Goal: Task Accomplishment & Management: Manage account settings

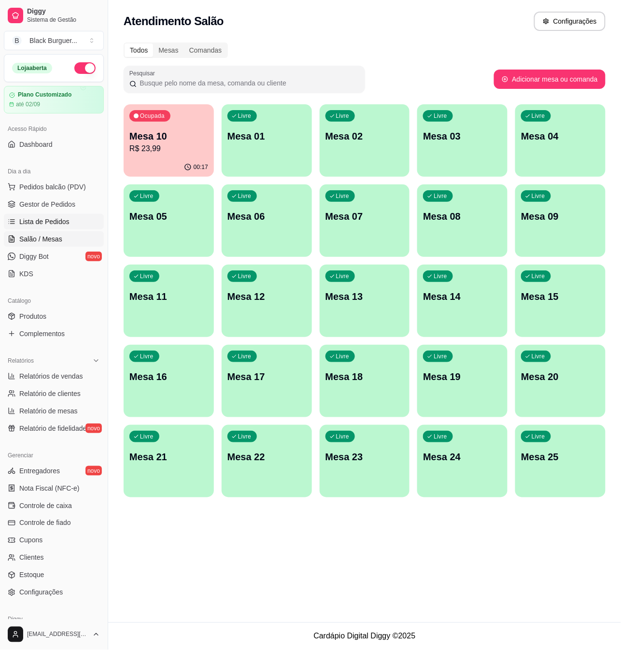
click at [60, 222] on span "Lista de Pedidos" at bounding box center [44, 222] width 50 height 10
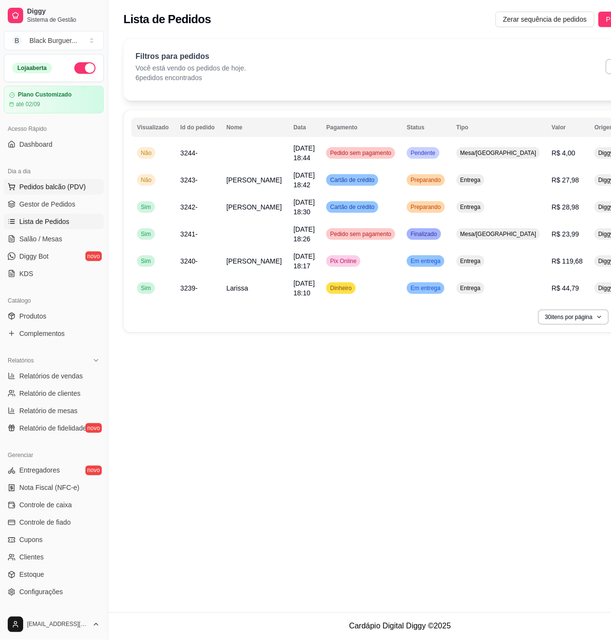
click at [53, 188] on span "Pedidos balcão (PDV)" at bounding box center [52, 187] width 67 height 10
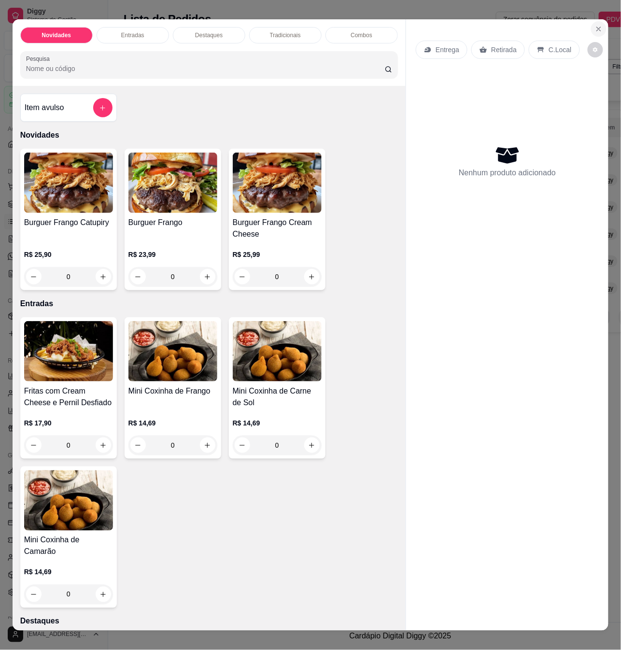
click at [597, 25] on icon "Close" at bounding box center [598, 29] width 8 height 8
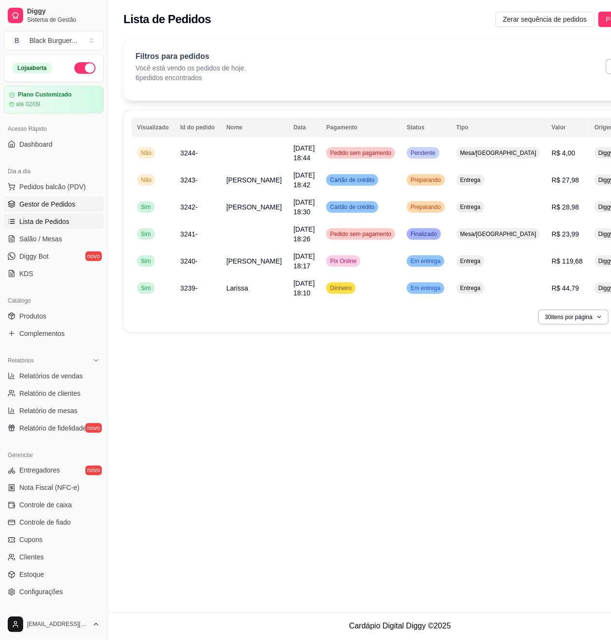
click at [71, 207] on span "Gestor de Pedidos" at bounding box center [47, 204] width 56 height 10
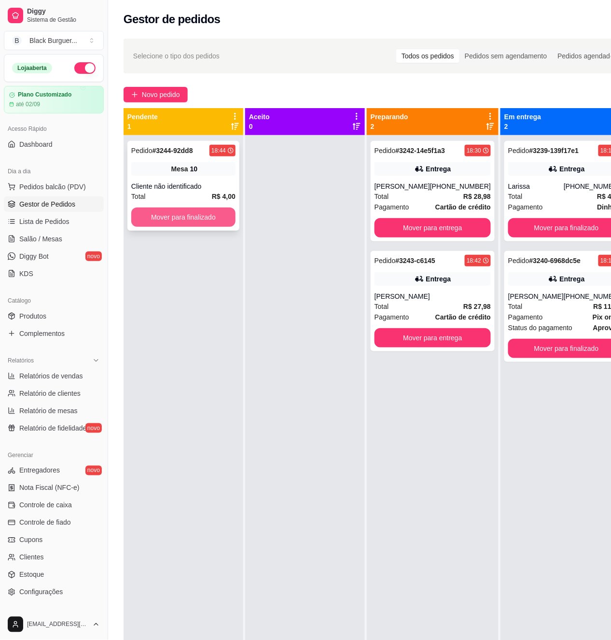
click at [208, 209] on button "Mover para finalizado" at bounding box center [183, 216] width 104 height 19
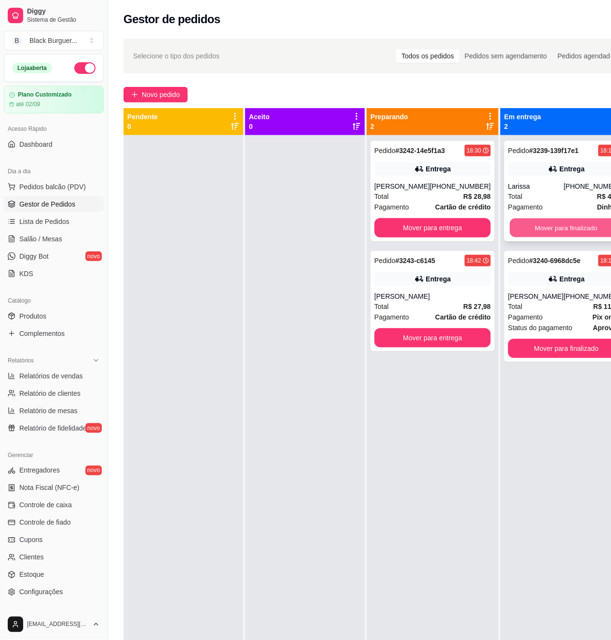
click at [580, 226] on button "Mover para finalizado" at bounding box center [566, 228] width 113 height 19
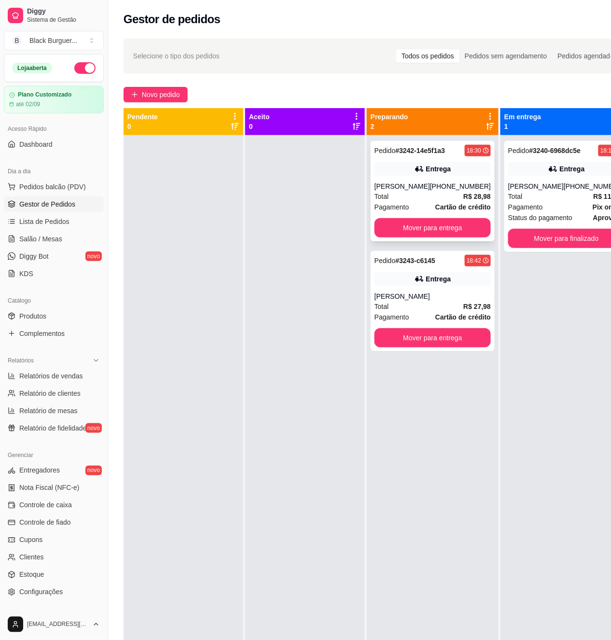
click at [474, 183] on div "[PHONE_NUMBER]" at bounding box center [460, 186] width 61 height 10
click at [415, 173] on icon at bounding box center [420, 169] width 10 height 10
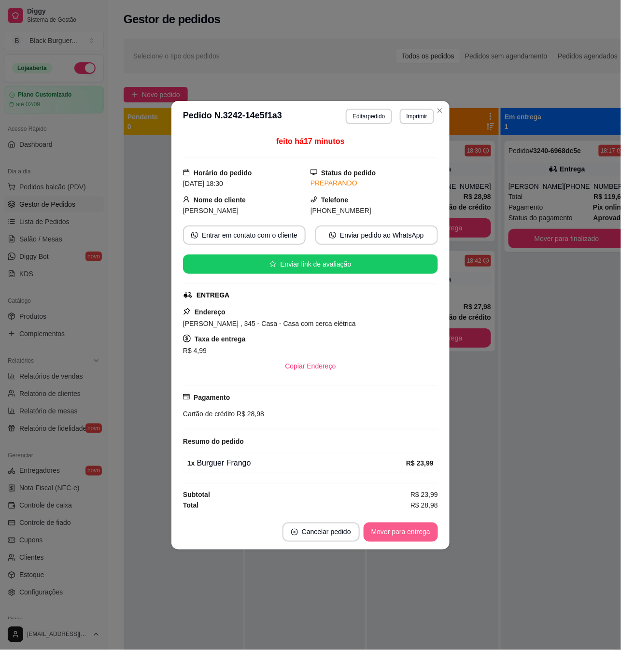
click at [414, 526] on button "Mover para entrega" at bounding box center [400, 531] width 74 height 19
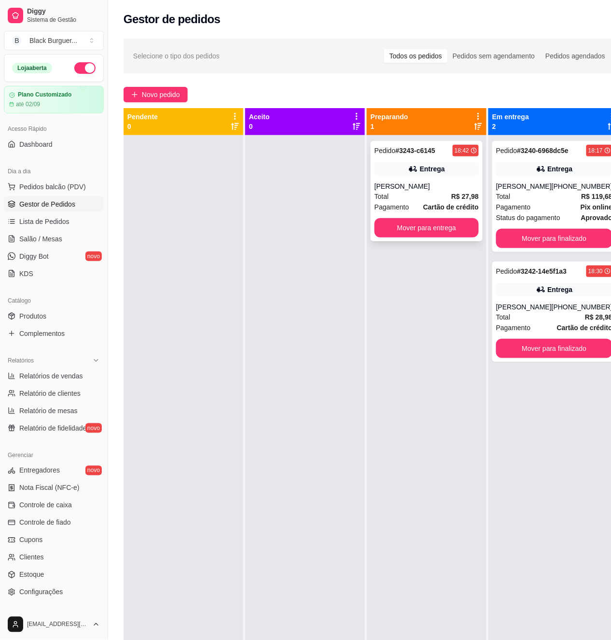
click at [470, 178] on div "Pedido # 3243-c6145 18:42 Entrega [PERSON_NAME] Total R$ 27,98 Pagamento Cartão…" at bounding box center [427, 191] width 112 height 100
click at [51, 572] on link "Estoque" at bounding box center [54, 574] width 100 height 15
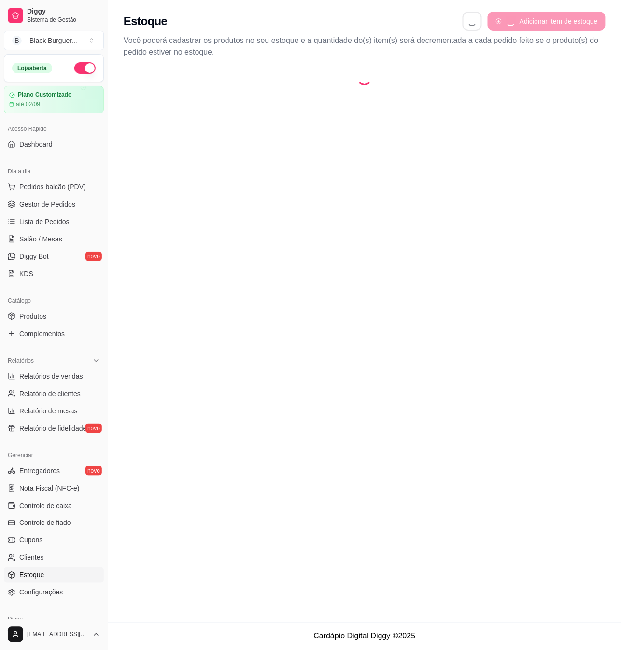
select select "QUANTITY_ORDER"
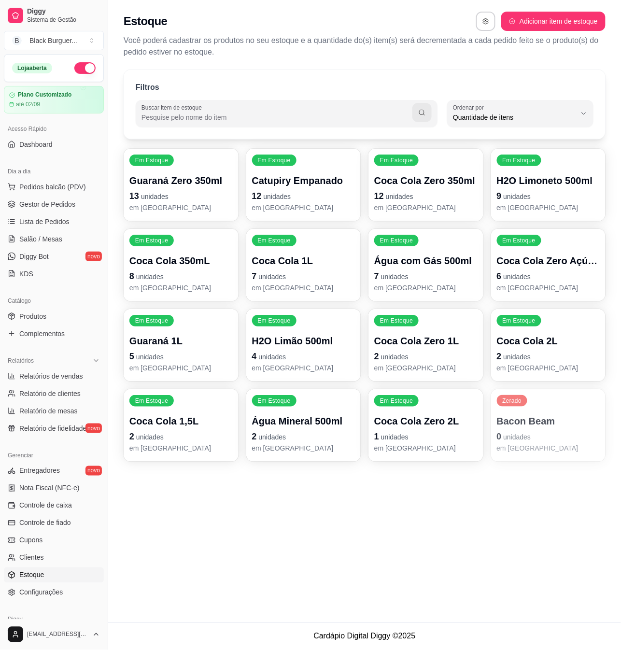
scroll to position [9, 0]
click at [49, 205] on span "Gestor de Pedidos" at bounding box center [47, 204] width 56 height 10
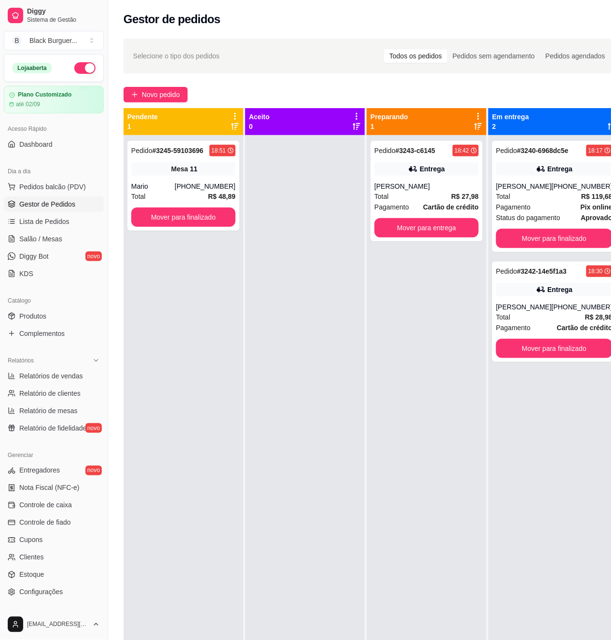
click at [47, 205] on span "Gestor de Pedidos" at bounding box center [47, 204] width 56 height 10
click at [55, 214] on link "Lista de Pedidos" at bounding box center [54, 221] width 100 height 15
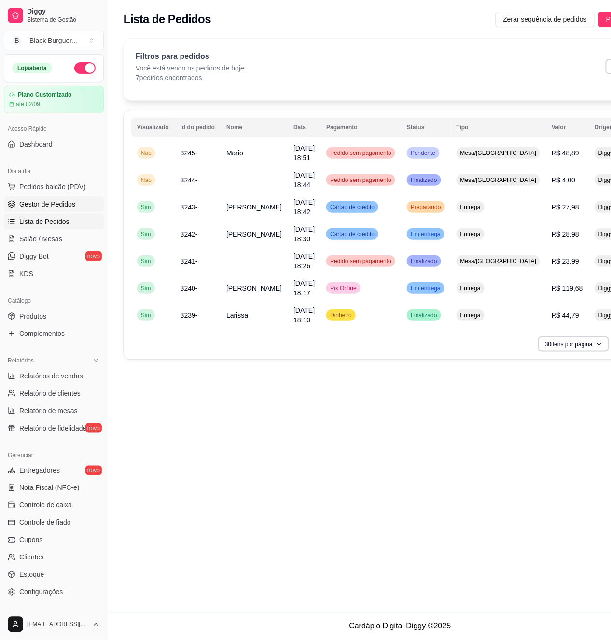
click at [66, 204] on span "Gestor de Pedidos" at bounding box center [47, 204] width 56 height 10
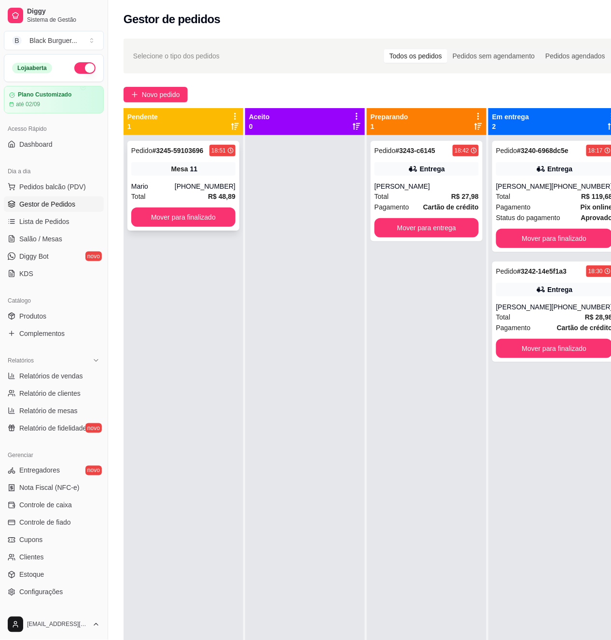
click at [222, 169] on div "Mesa 11" at bounding box center [183, 169] width 104 height 14
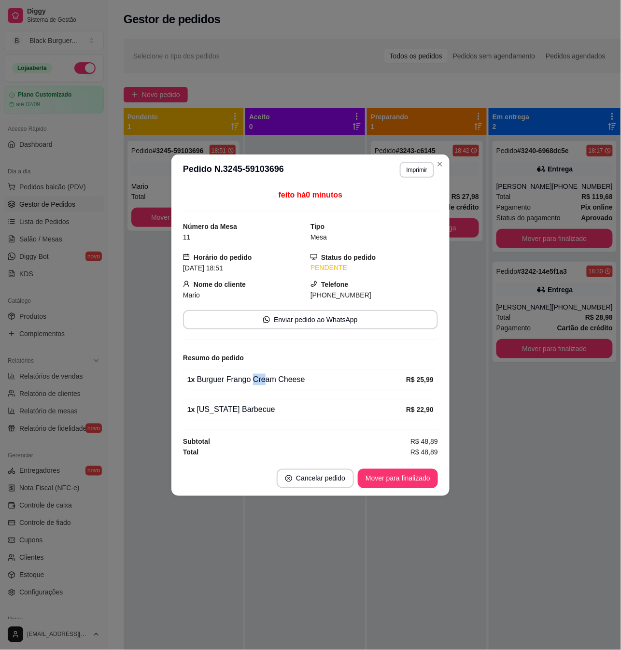
drag, startPoint x: 252, startPoint y: 378, endPoint x: 278, endPoint y: 379, distance: 26.6
click at [277, 379] on div "1 x Burguer Frango Cream Cheese" at bounding box center [296, 379] width 219 height 12
drag, startPoint x: 292, startPoint y: 385, endPoint x: 259, endPoint y: 383, distance: 33.4
click at [292, 385] on div "1 x Burguer Frango Cream Cheese" at bounding box center [296, 379] width 219 height 12
drag, startPoint x: 260, startPoint y: 382, endPoint x: 271, endPoint y: 381, distance: 11.1
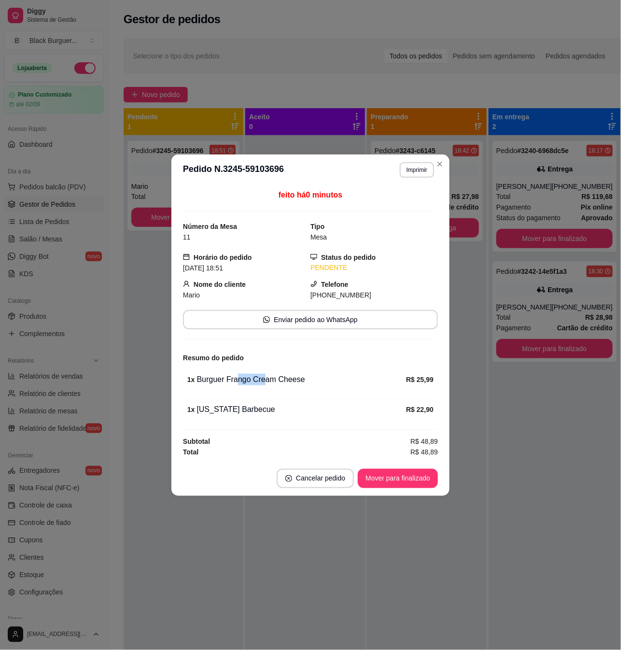
click at [267, 381] on div "1 x Burguer Frango Cream Cheese" at bounding box center [296, 379] width 219 height 12
click at [271, 381] on div "1 x Burguer Frango Cream Cheese" at bounding box center [296, 379] width 219 height 12
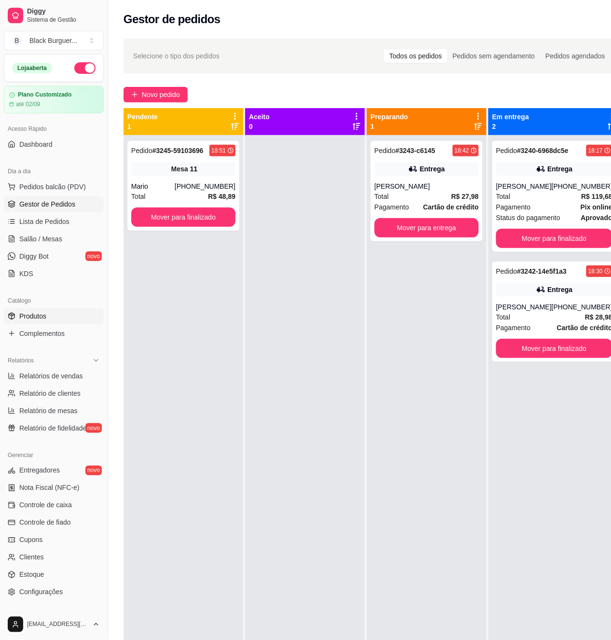
click at [60, 311] on link "Produtos" at bounding box center [54, 315] width 100 height 15
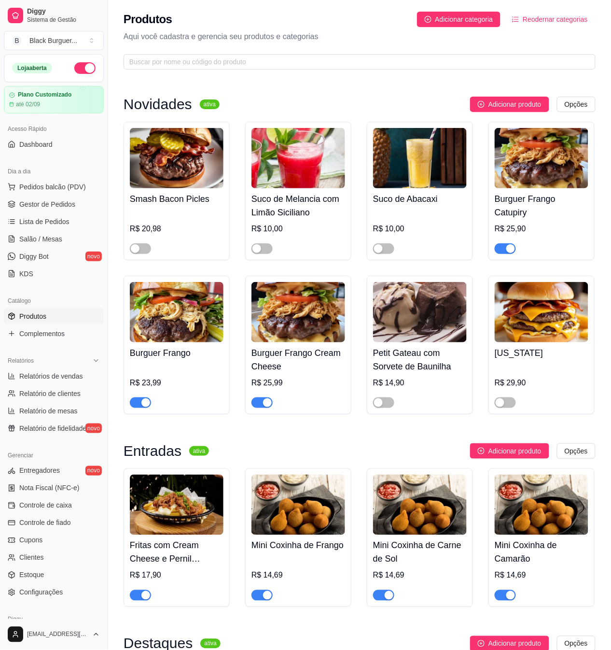
click at [506, 245] on span "button" at bounding box center [505, 248] width 21 height 11
click at [264, 401] on div "button" at bounding box center [267, 402] width 9 height 9
click at [136, 406] on span "button" at bounding box center [140, 402] width 21 height 11
click at [58, 203] on span "Gestor de Pedidos" at bounding box center [47, 204] width 56 height 10
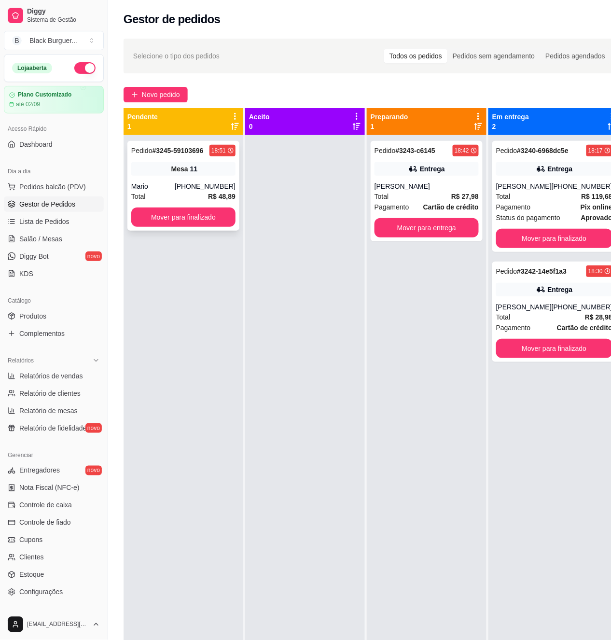
click at [234, 165] on div "Mesa 11" at bounding box center [183, 169] width 104 height 14
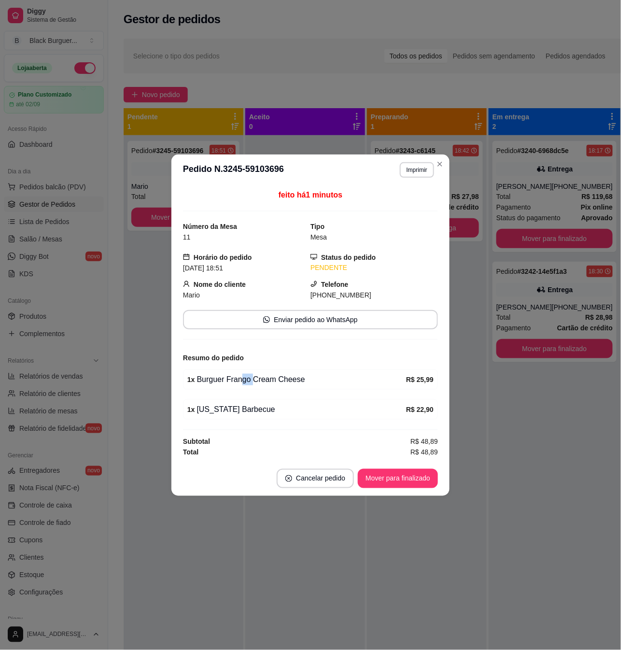
drag, startPoint x: 241, startPoint y: 381, endPoint x: 263, endPoint y: 381, distance: 21.7
click at [262, 381] on div "1 x Burguer Frango Cream Cheese" at bounding box center [296, 379] width 219 height 12
click at [264, 381] on div "1 x Burguer Frango Cream Cheese" at bounding box center [296, 379] width 219 height 12
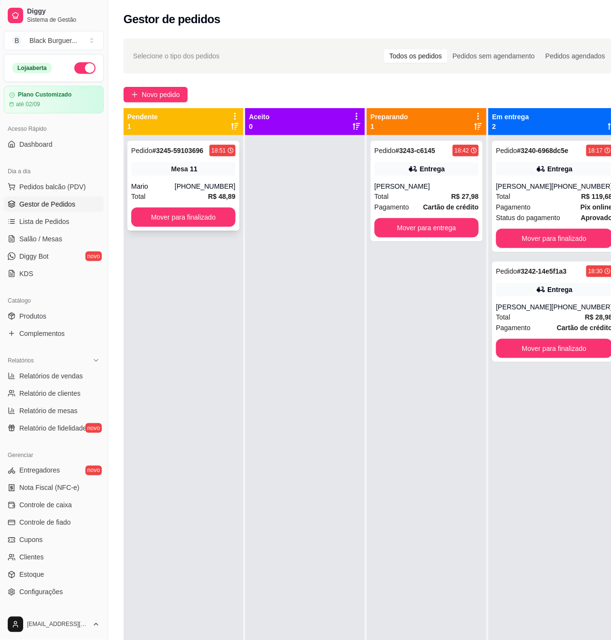
click at [221, 163] on div "Mesa 11" at bounding box center [183, 169] width 104 height 14
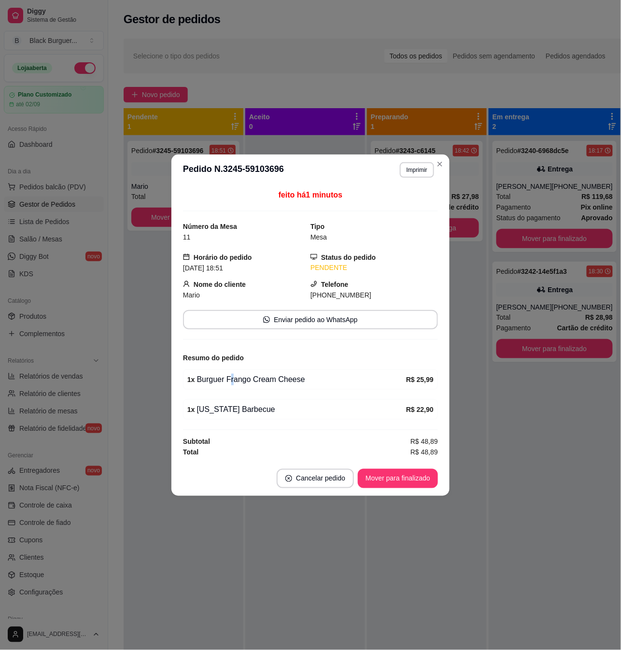
drag, startPoint x: 228, startPoint y: 379, endPoint x: 237, endPoint y: 380, distance: 9.8
click at [236, 380] on div "1 x Burguer Frango Cream Cheese" at bounding box center [296, 379] width 219 height 12
click at [237, 380] on div "1 x Burguer Frango Cream Cheese" at bounding box center [296, 379] width 219 height 12
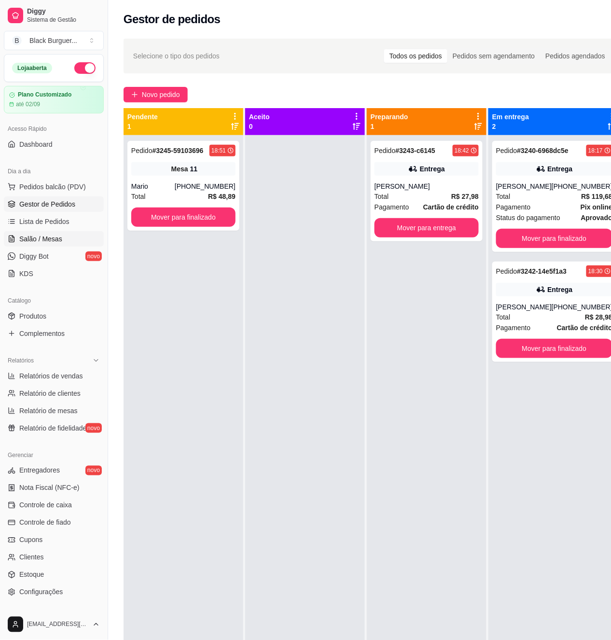
click at [71, 236] on link "Salão / Mesas" at bounding box center [54, 238] width 100 height 15
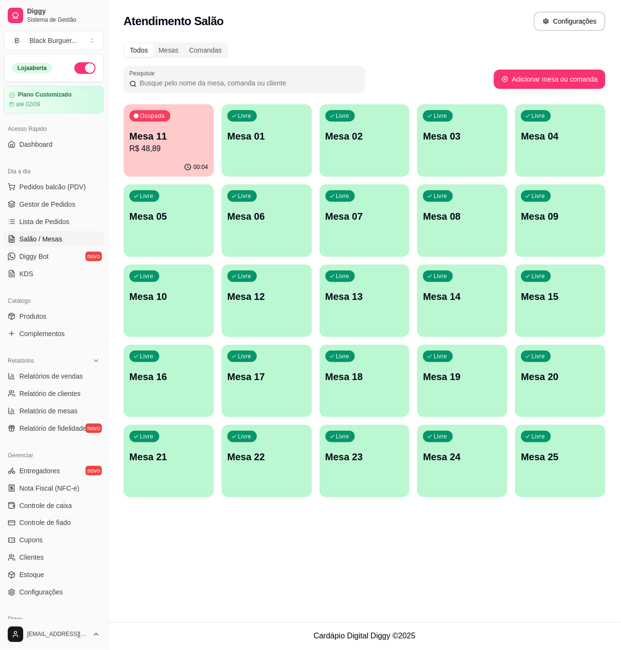
click at [187, 145] on p "R$ 48,89" at bounding box center [168, 149] width 79 height 12
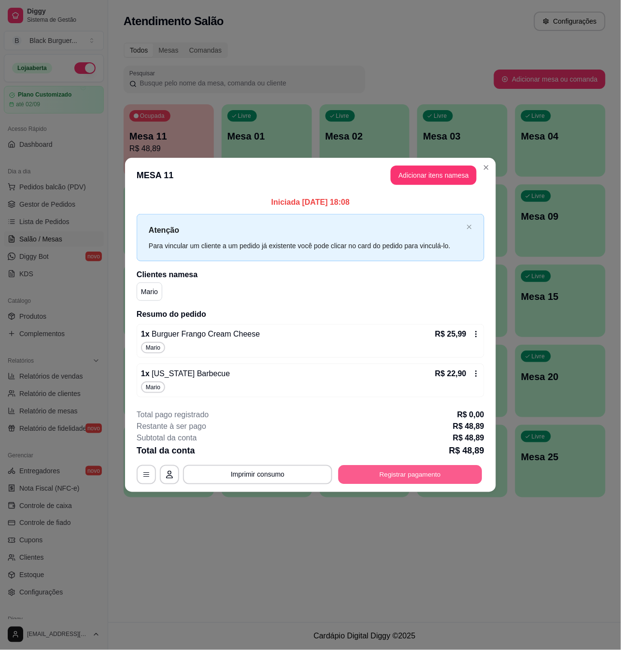
click at [392, 470] on button "Registrar pagamento" at bounding box center [410, 474] width 144 height 19
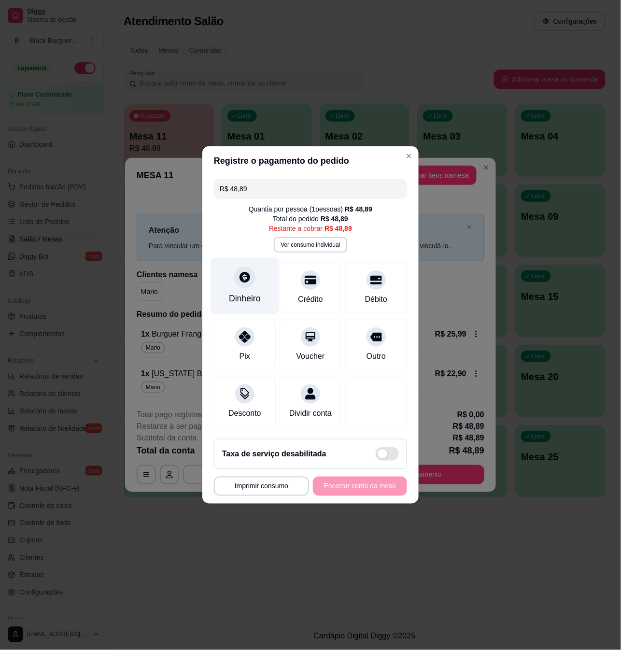
click at [253, 270] on div at bounding box center [244, 276] width 21 height 21
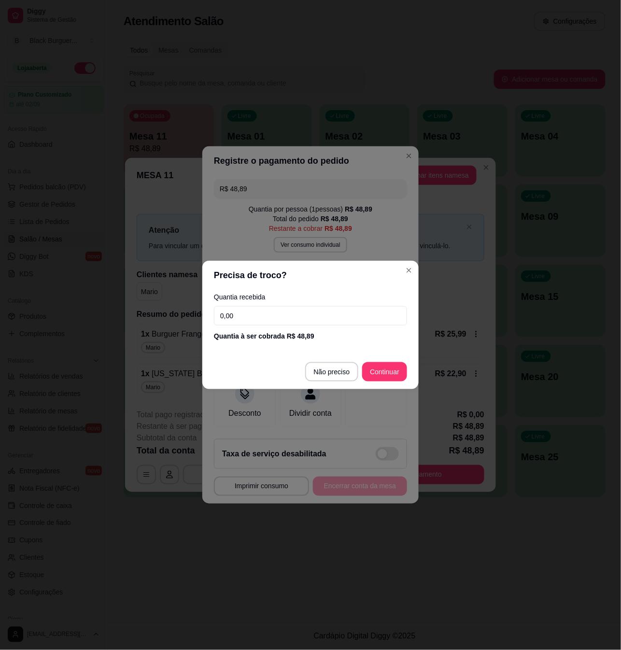
click at [266, 323] on input "0,00" at bounding box center [310, 315] width 193 height 19
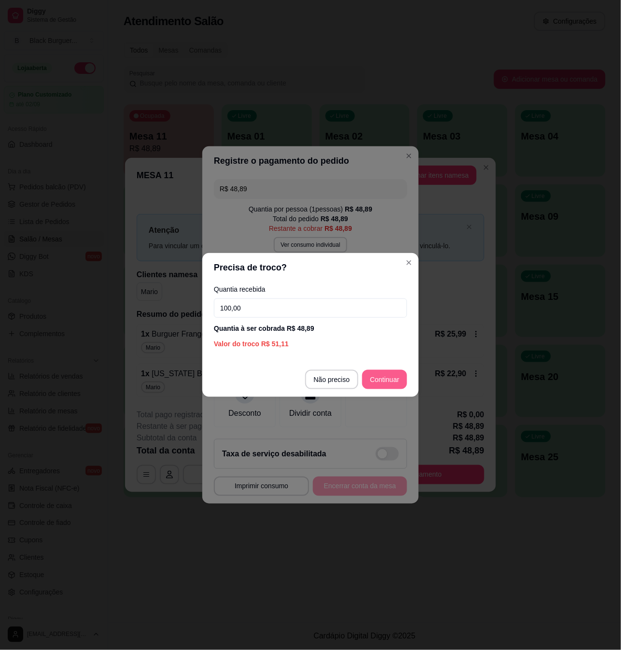
type input "100,00"
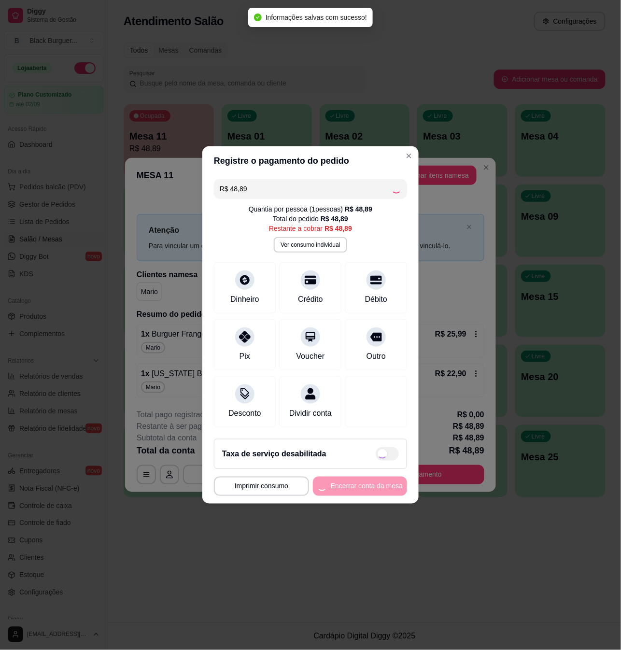
type input "R$ 0,00"
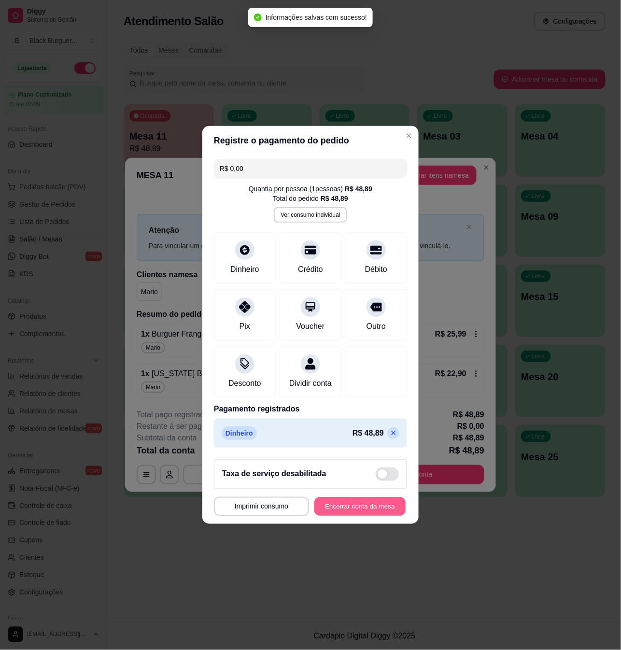
click at [373, 514] on button "Encerrar conta da mesa" at bounding box center [359, 506] width 91 height 19
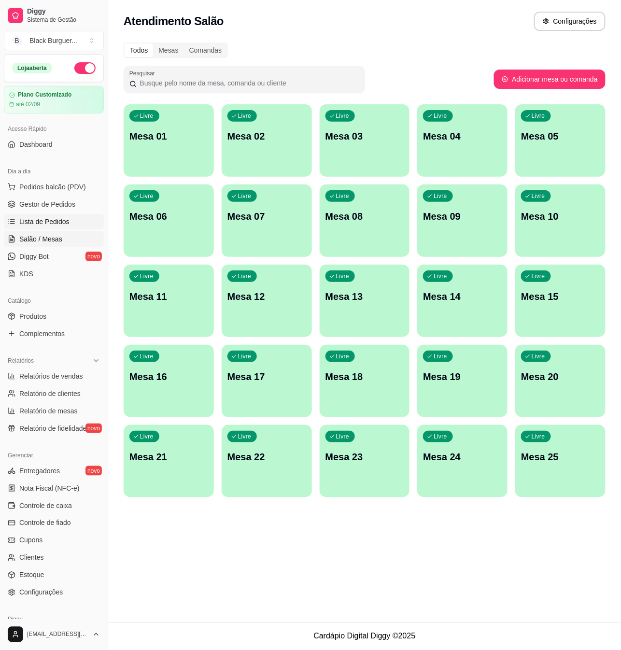
click at [53, 219] on span "Lista de Pedidos" at bounding box center [44, 222] width 50 height 10
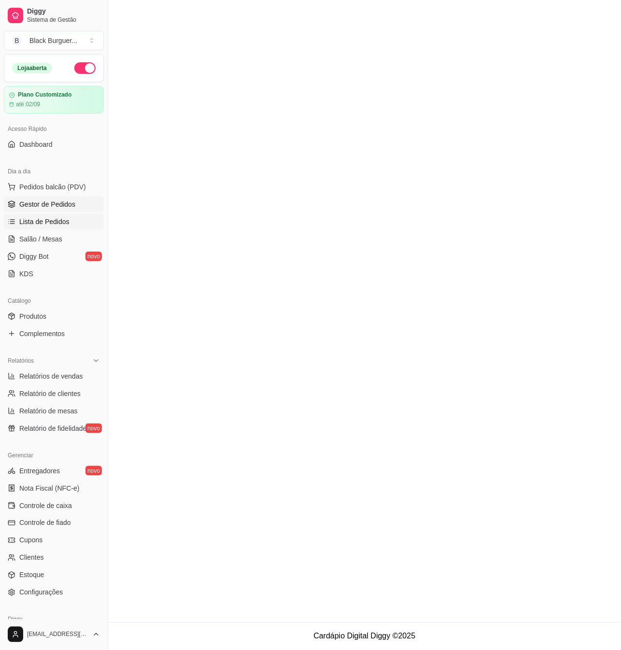
click at [55, 207] on span "Gestor de Pedidos" at bounding box center [47, 204] width 56 height 10
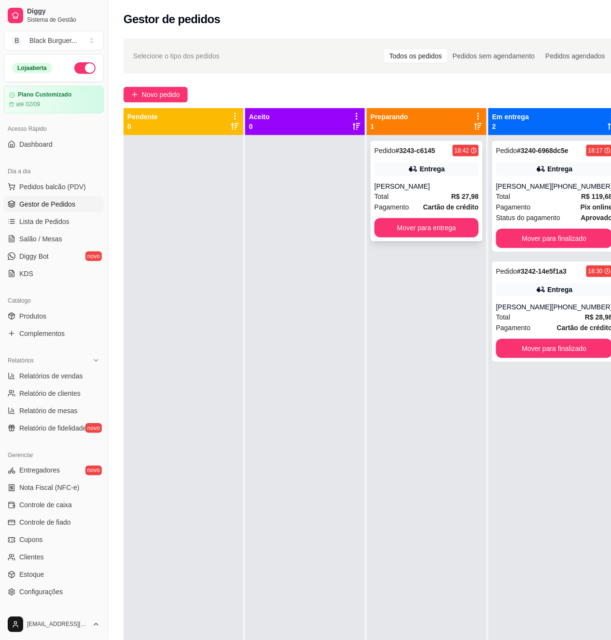
click at [401, 166] on div "Entrega" at bounding box center [426, 169] width 104 height 14
click at [599, 192] on div "Pedido # 3240-6968dc5e 18:17 Entrega [PERSON_NAME] [PHONE_NUMBER] Total R$ 119,…" at bounding box center [554, 196] width 124 height 111
click at [381, 164] on div "Entrega" at bounding box center [426, 169] width 104 height 14
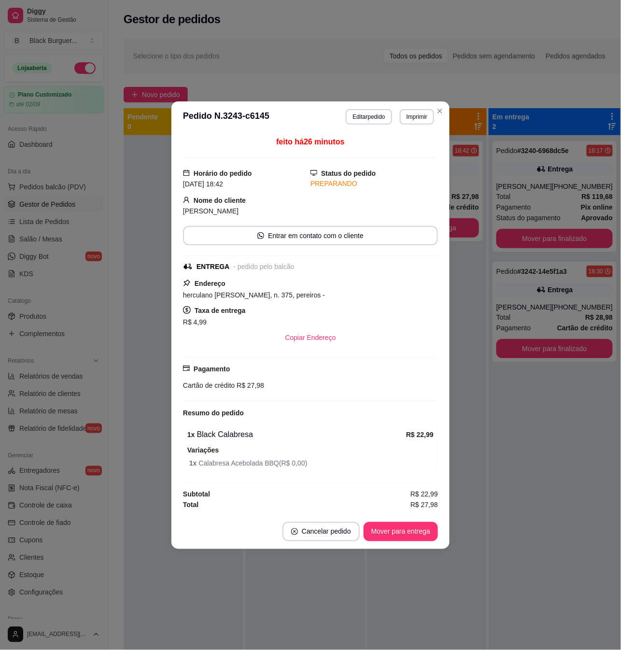
click at [440, 292] on div "feito há 26 minutos Horário do pedido [DATE] 18:42 Status do pedido PREPARANDO …" at bounding box center [310, 323] width 278 height 382
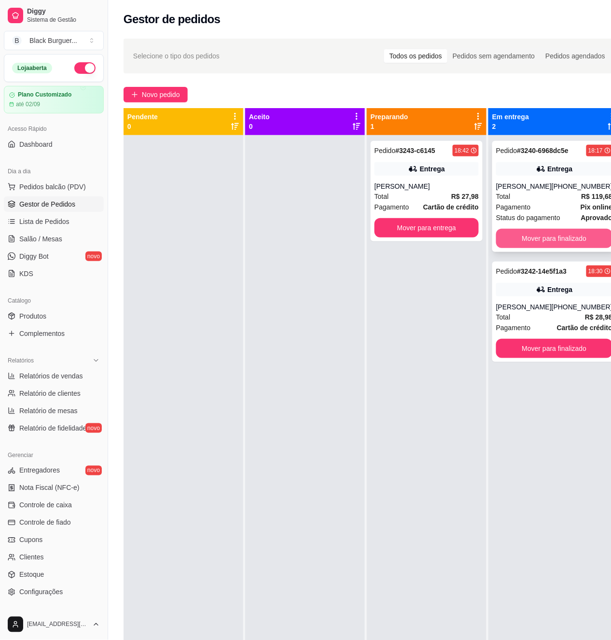
click at [554, 237] on button "Mover para finalizado" at bounding box center [554, 238] width 116 height 19
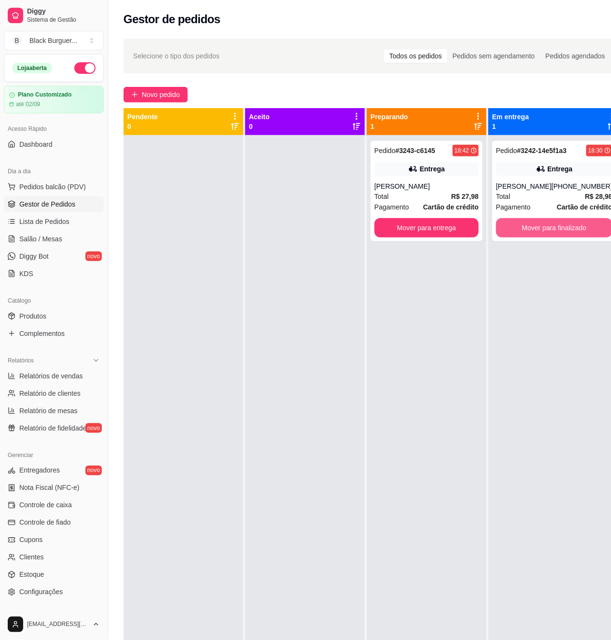
click at [553, 237] on button "Mover para finalizado" at bounding box center [554, 227] width 116 height 19
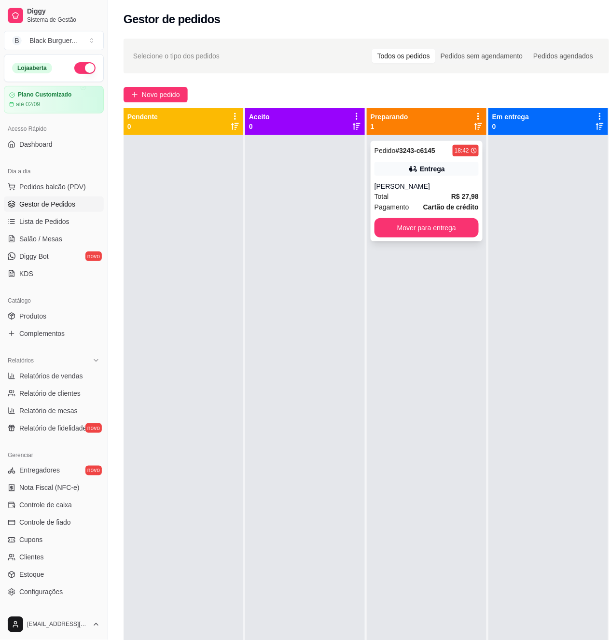
click at [444, 190] on div "[PERSON_NAME]" at bounding box center [426, 186] width 104 height 10
click at [456, 174] on div "Entrega" at bounding box center [426, 169] width 104 height 14
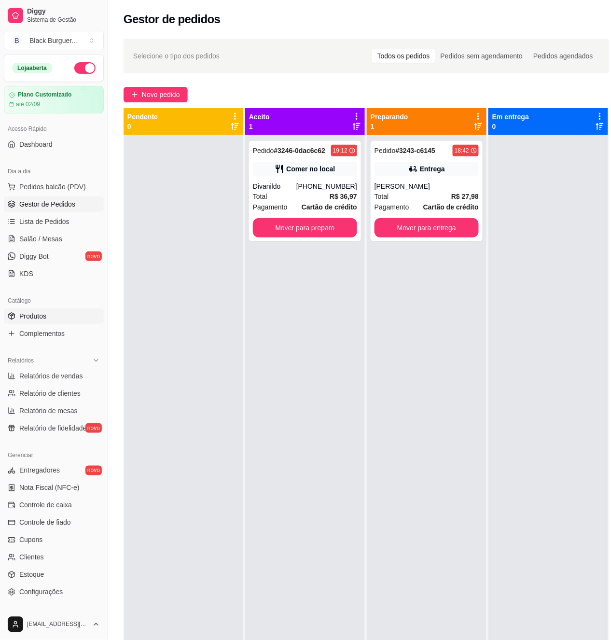
click at [69, 310] on link "Produtos" at bounding box center [54, 315] width 100 height 15
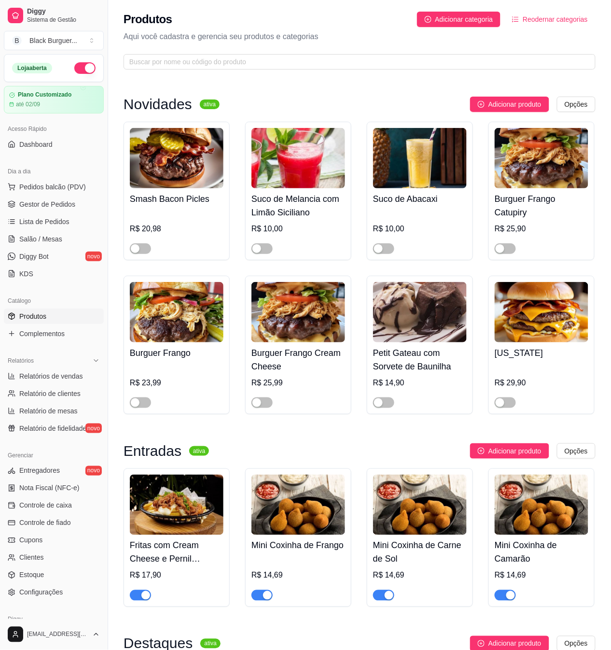
click at [213, 371] on div "R$ 23,99" at bounding box center [177, 385] width 94 height 44
click at [143, 401] on span "button" at bounding box center [140, 402] width 21 height 11
click at [61, 219] on span "Lista de Pedidos" at bounding box center [44, 222] width 50 height 10
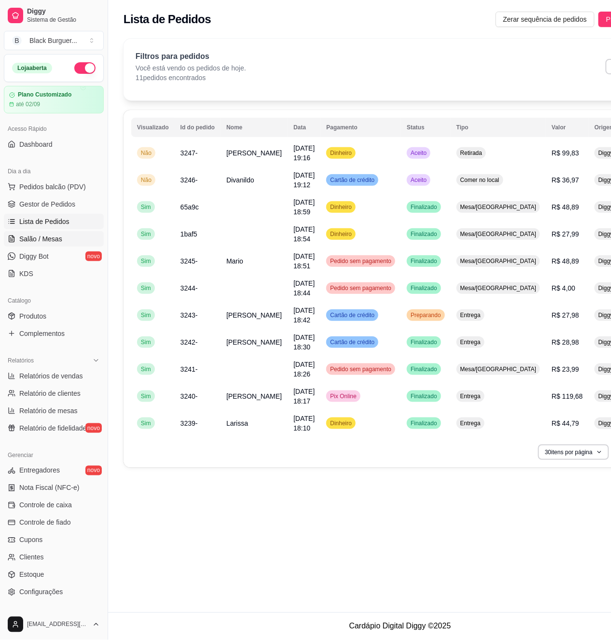
click at [62, 234] on link "Salão / Mesas" at bounding box center [54, 238] width 100 height 15
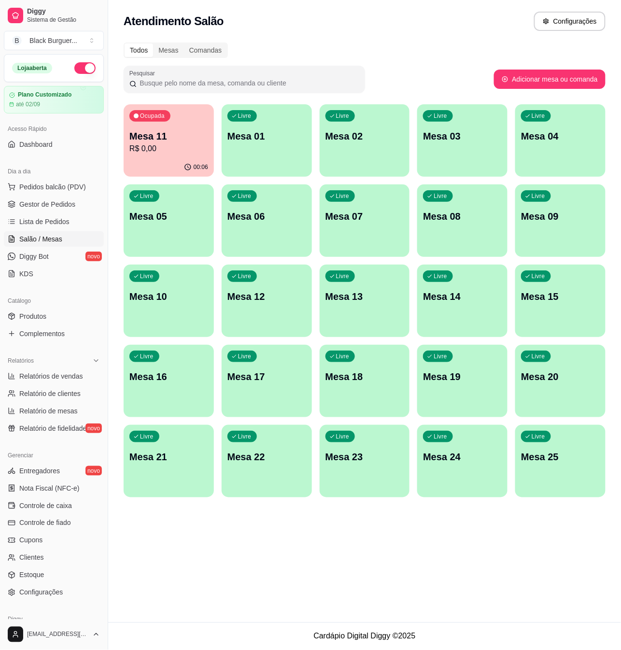
click at [193, 134] on p "Mesa 11" at bounding box center [168, 136] width 79 height 14
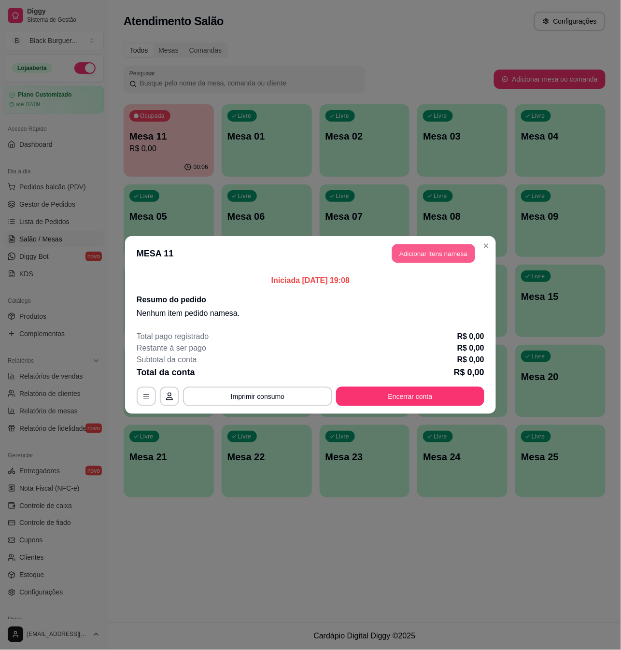
click at [425, 255] on button "Adicionar itens na mesa" at bounding box center [433, 253] width 83 height 19
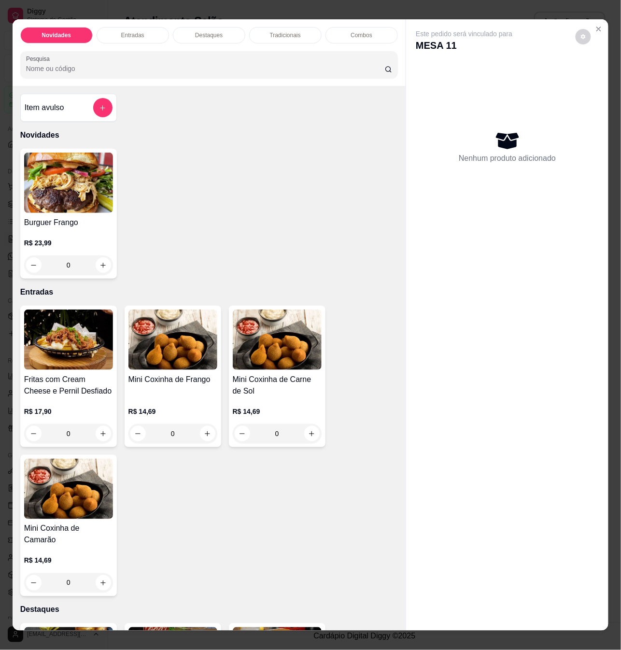
click at [89, 236] on div "R$ 23,99 0" at bounding box center [68, 251] width 89 height 46
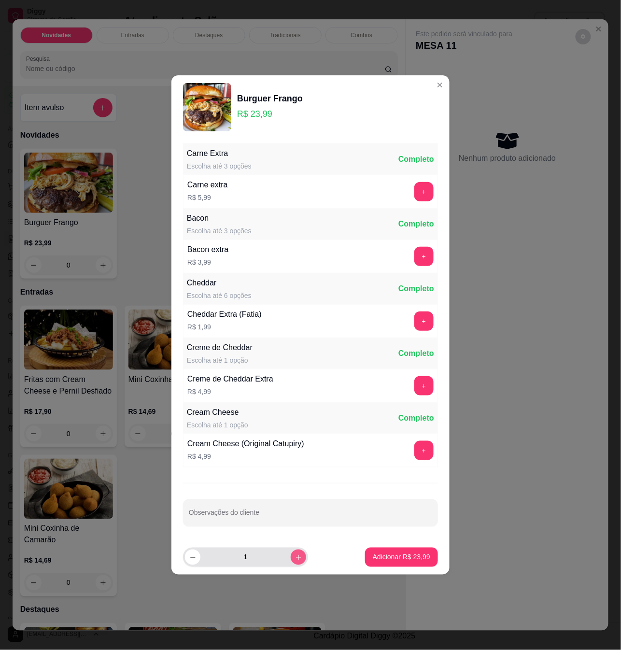
click at [297, 559] on button "increase-product-quantity" at bounding box center [297, 556] width 15 height 15
type input "2"
click at [365, 557] on div "Adicionar R$ 47,98" at bounding box center [401, 556] width 73 height 19
click at [377, 563] on button "Adicionar R$ 47,98" at bounding box center [401, 557] width 71 height 19
type input "2"
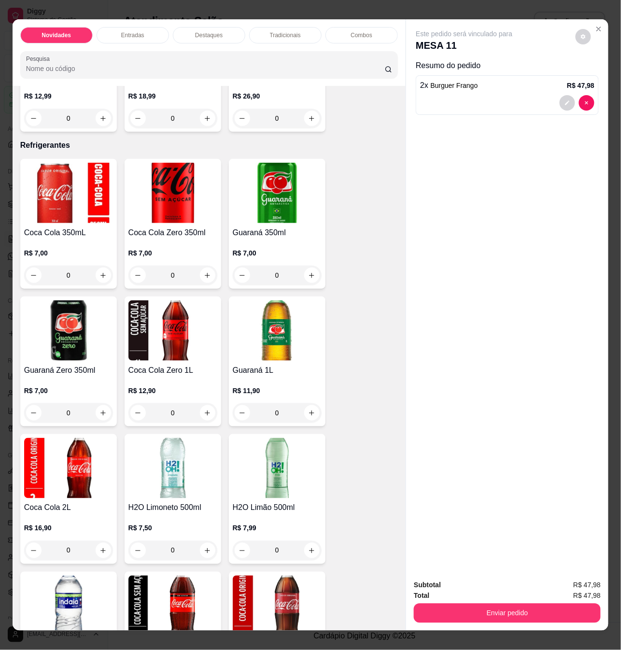
scroll to position [2509, 0]
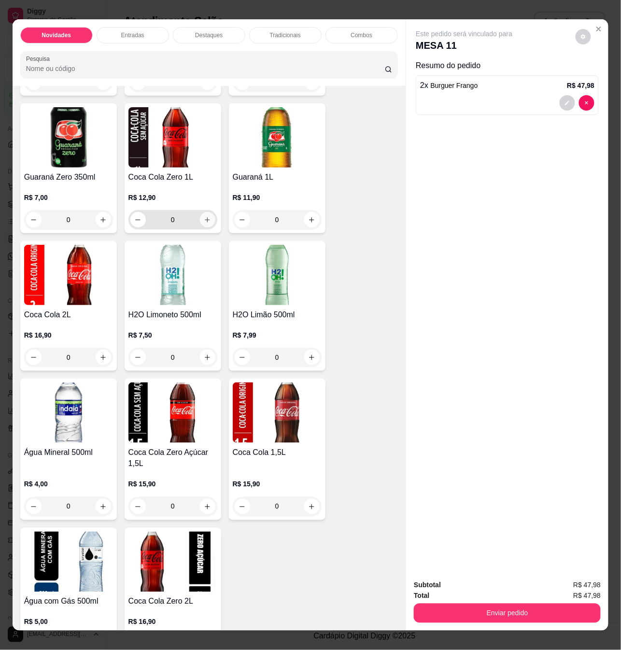
click at [204, 216] on icon "increase-product-quantity" at bounding box center [207, 219] width 7 height 7
type input "1"
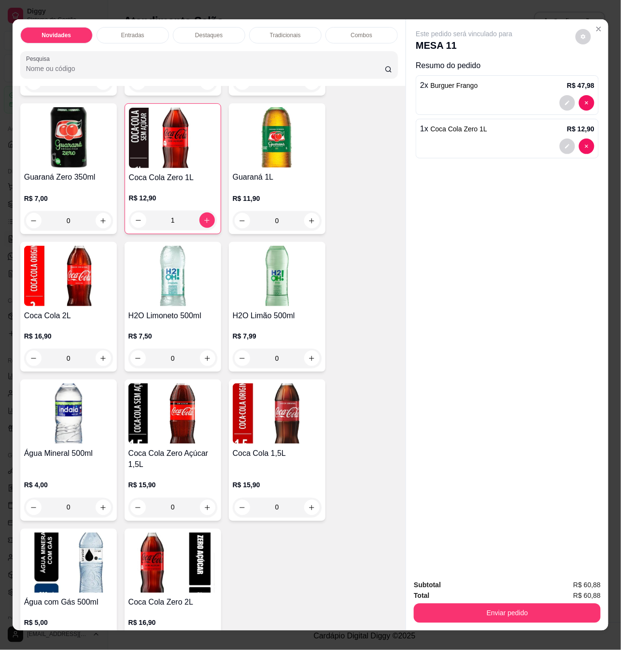
click at [593, 525] on div "Este pedido será vinculado para MESA 11 Resumo do pedido 2 x Burguer Frango R$ …" at bounding box center [507, 295] width 202 height 552
click at [564, 100] on icon "decrease-product-quantity" at bounding box center [567, 103] width 6 height 6
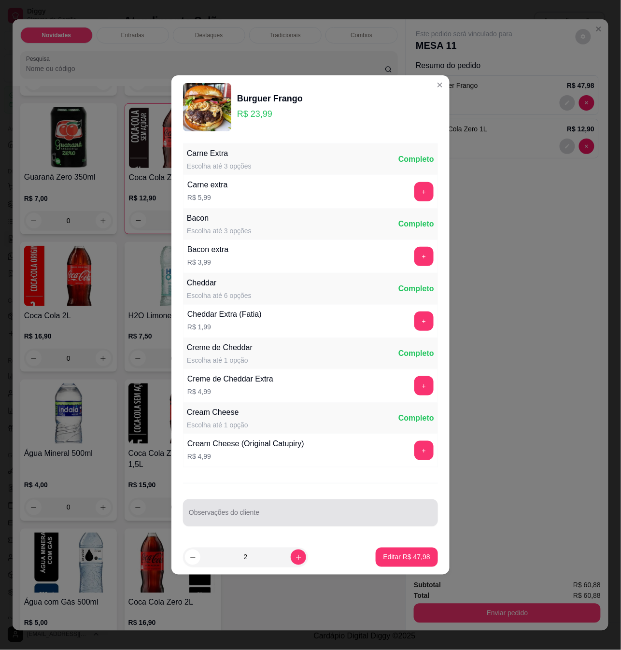
click at [256, 526] on div "Observações do cliente" at bounding box center [310, 512] width 255 height 27
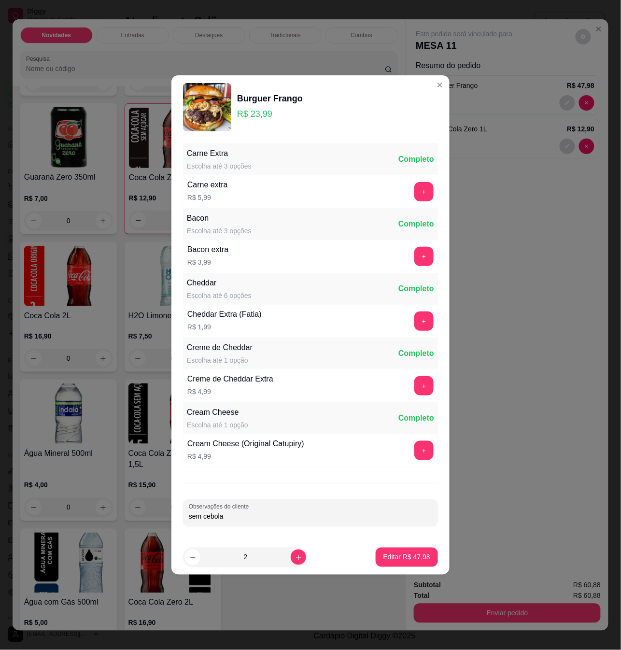
type input "sem cebola"
click at [395, 554] on p "Editar R$ 47,98" at bounding box center [406, 556] width 45 height 9
type input "0"
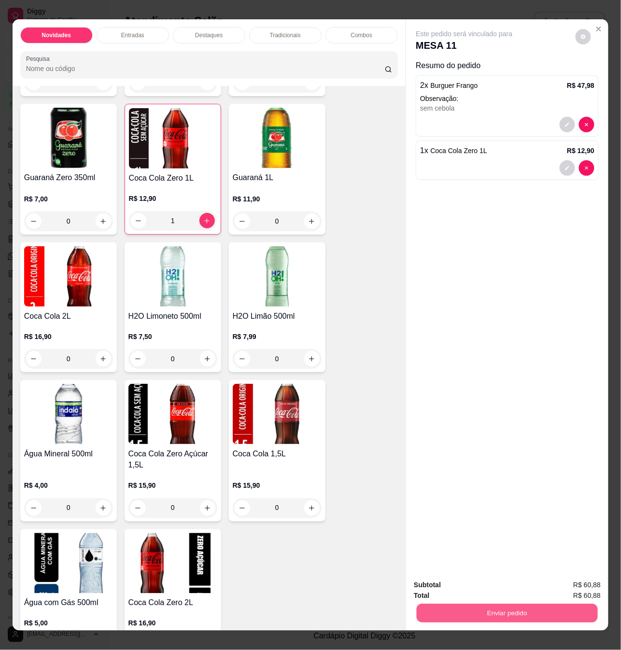
click at [487, 603] on button "Enviar pedido" at bounding box center [506, 612] width 181 height 19
click at [511, 587] on button "Não registrar e enviar pedido" at bounding box center [474, 584] width 97 height 18
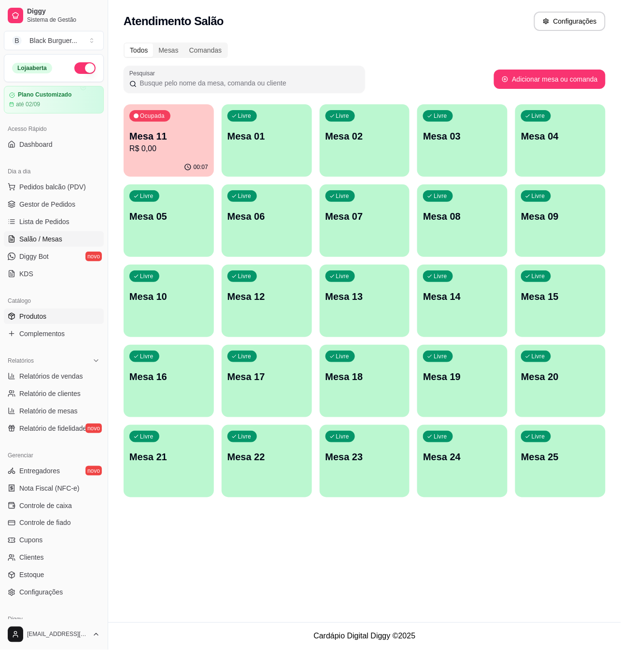
click at [56, 319] on link "Produtos" at bounding box center [54, 315] width 100 height 15
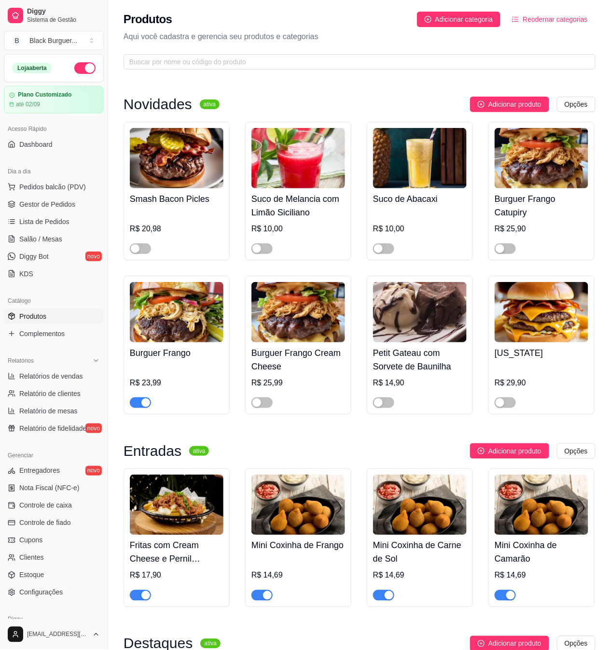
click at [138, 404] on span "button" at bounding box center [140, 402] width 21 height 11
click at [58, 205] on span "Gestor de Pedidos" at bounding box center [47, 204] width 56 height 10
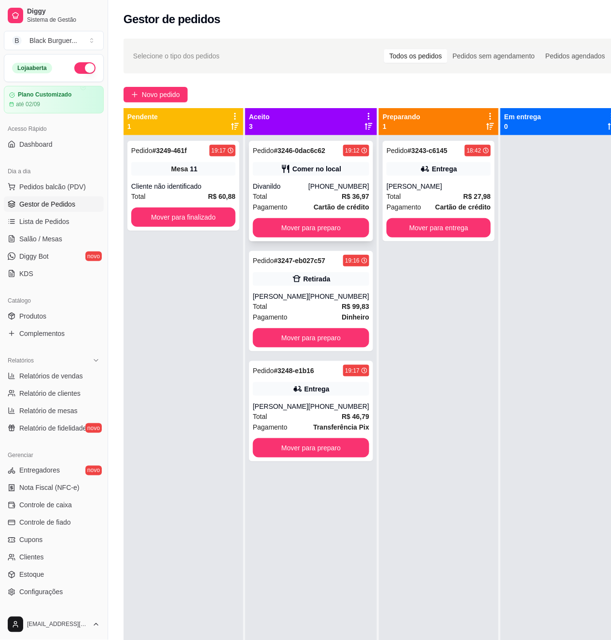
click at [319, 169] on div "Comer no local" at bounding box center [316, 169] width 49 height 10
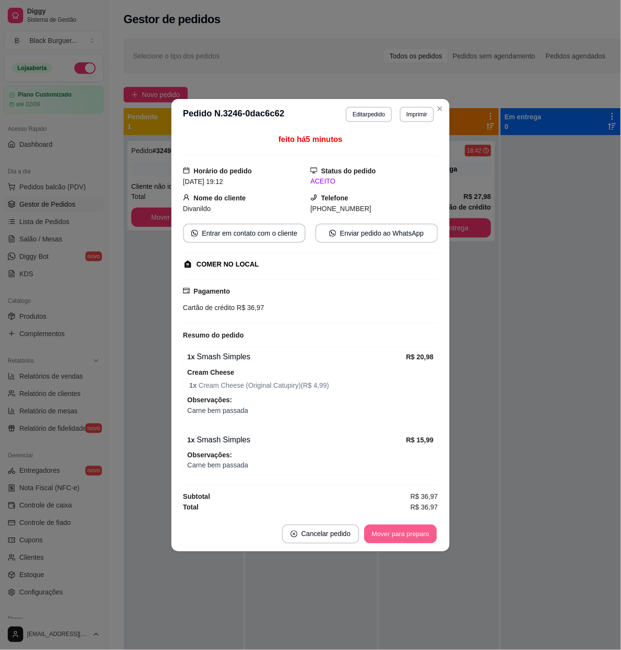
click at [409, 534] on button "Mover para preparo" at bounding box center [400, 533] width 72 height 19
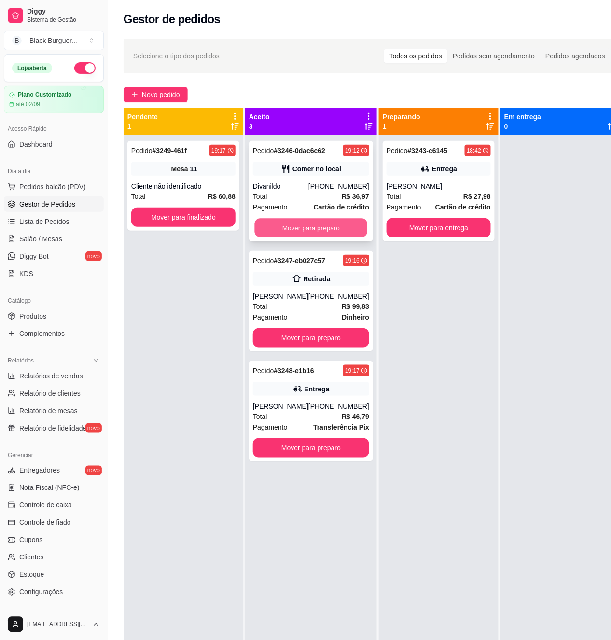
click at [321, 230] on button "Mover para preparo" at bounding box center [311, 228] width 113 height 19
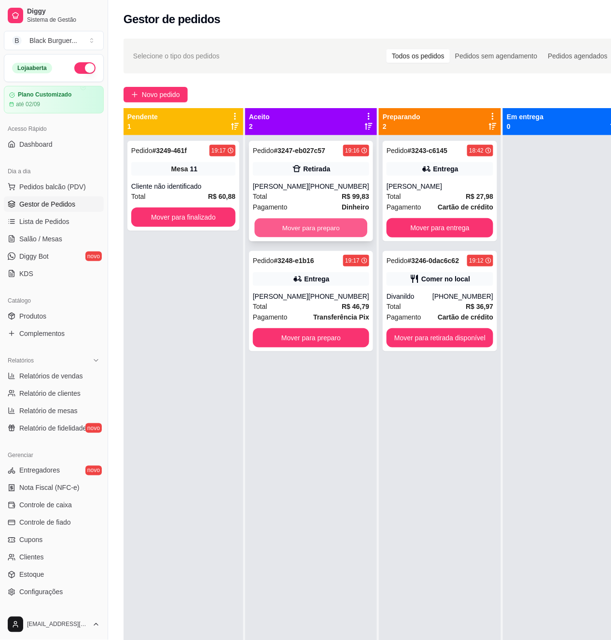
click at [343, 228] on button "Mover para preparo" at bounding box center [311, 228] width 113 height 19
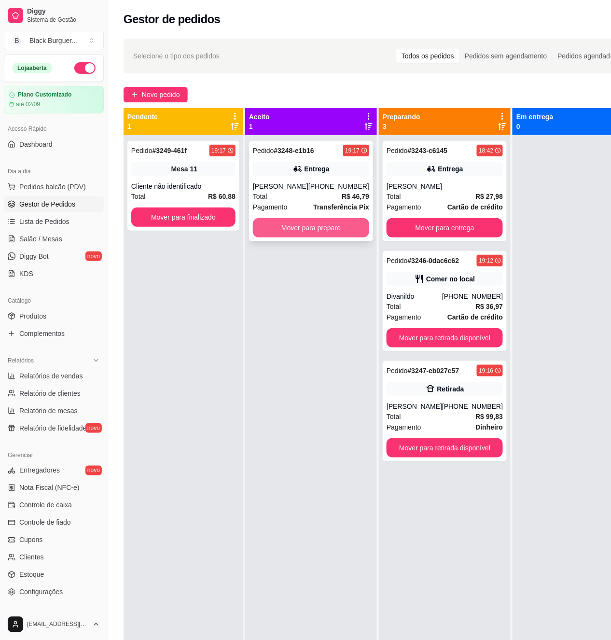
click at [339, 229] on button "Mover para preparo" at bounding box center [311, 227] width 116 height 19
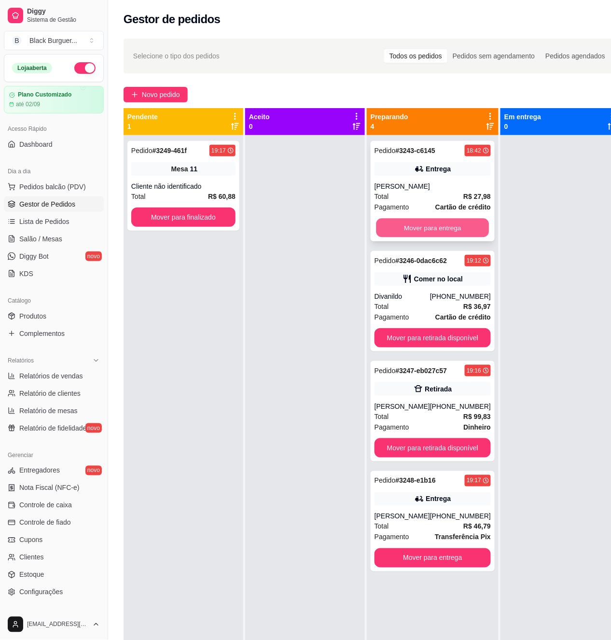
click at [449, 230] on button "Mover para entrega" at bounding box center [432, 228] width 113 height 19
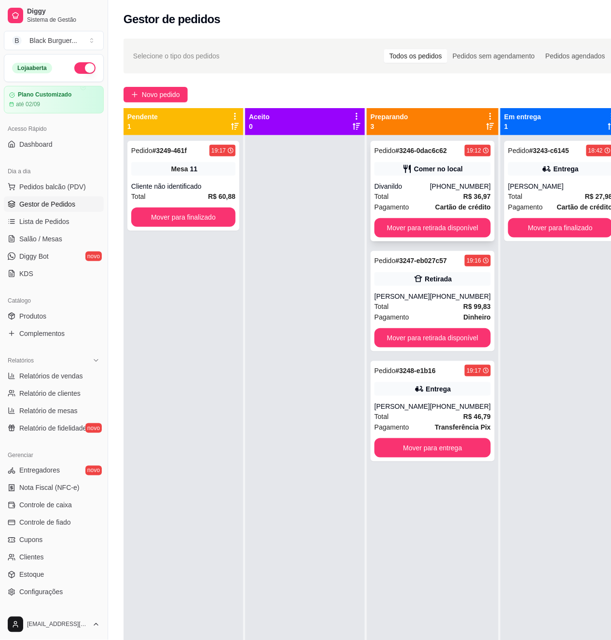
click at [446, 179] on div "Pedido # 3246-0dac6c62 19:12 Comer no local Divanildo [PHONE_NUMBER] Total R$ 3…" at bounding box center [433, 191] width 124 height 100
click at [469, 398] on div "Pedido # 3248-e1b16 19:17 Entrega [PERSON_NAME] [PHONE_NUMBER] Total R$ 46,79 P…" at bounding box center [433, 411] width 124 height 100
click at [564, 180] on div "Pedido # 3243-c6145 18:42 Entrega [PERSON_NAME] Total R$ 27,98 Pagamento Cartão…" at bounding box center [560, 191] width 112 height 100
click at [452, 300] on div "[PHONE_NUMBER]" at bounding box center [460, 296] width 61 height 10
click at [463, 180] on div "Pedido # 3246-0dac6c62 19:12 Comer no local Divanildo [PHONE_NUMBER] Total R$ 3…" at bounding box center [433, 191] width 124 height 100
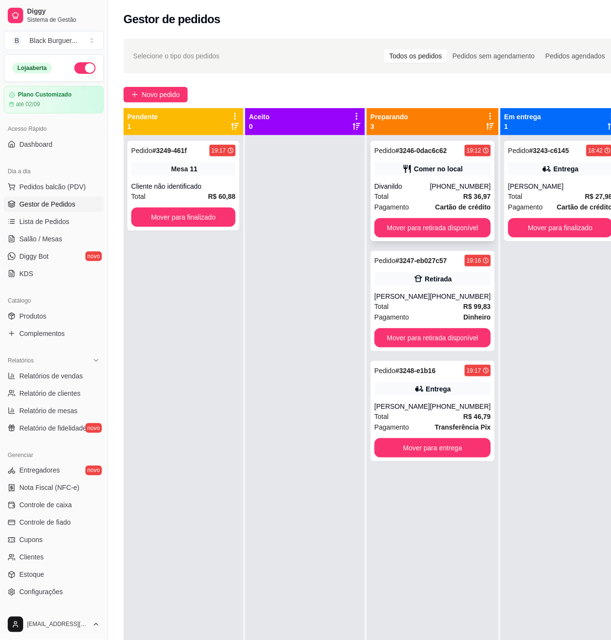
click at [448, 165] on div "Comer no local" at bounding box center [438, 169] width 49 height 10
click at [449, 162] on div "Comer no local" at bounding box center [432, 169] width 116 height 14
click at [180, 181] on div "Cliente não identificado" at bounding box center [183, 186] width 104 height 10
click at [59, 235] on span "Salão / Mesas" at bounding box center [40, 239] width 43 height 10
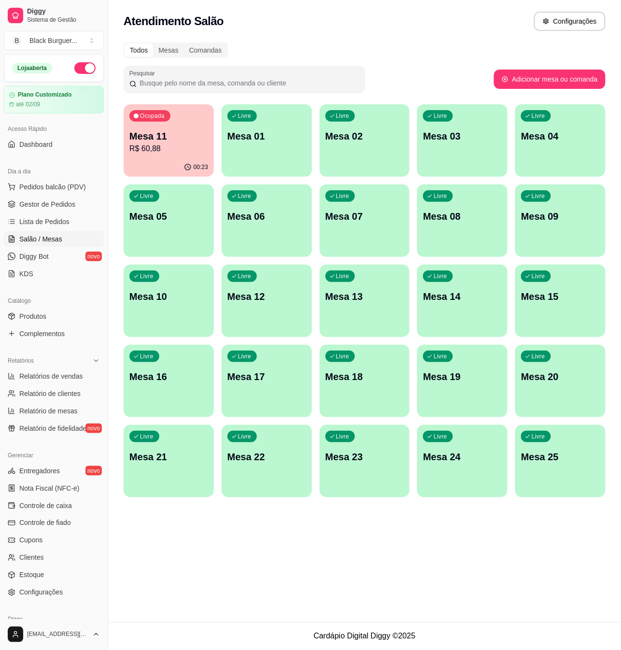
click at [181, 128] on div "Ocupada Mesa 11 R$ 60,88" at bounding box center [169, 131] width 90 height 54
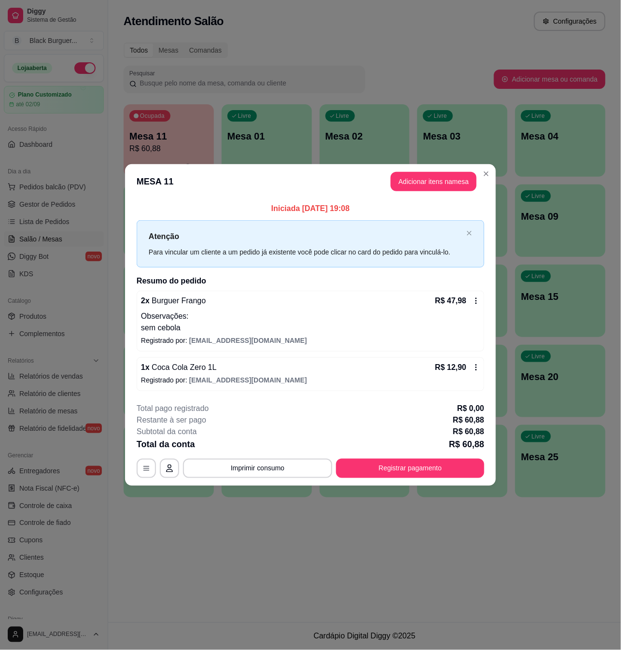
click at [246, 389] on div "1 x Coca Cola Zero 1L R$ 12,90 Registrado por: [EMAIL_ADDRESS][DOMAIN_NAME]" at bounding box center [310, 374] width 347 height 34
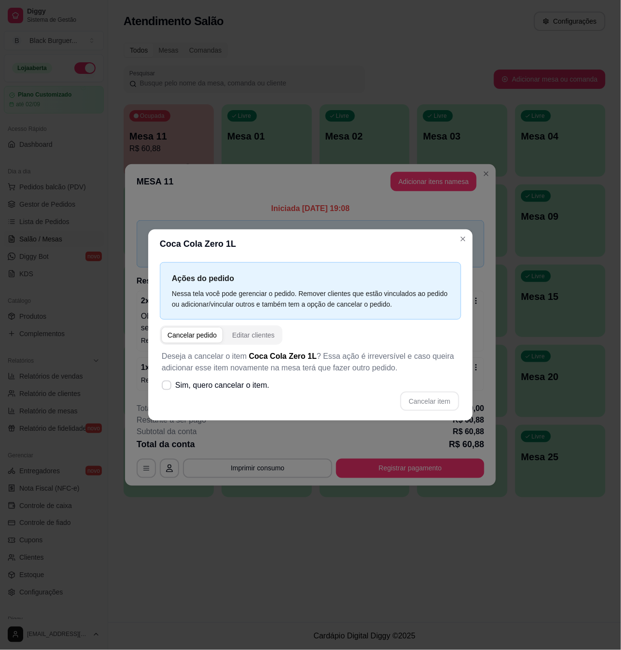
click at [252, 387] on span "Sim, quero cancelar o item." at bounding box center [222, 385] width 94 height 12
click at [167, 387] on input "Sim, quero cancelar o item." at bounding box center [164, 390] width 6 height 6
checkbox input "true"
click at [419, 402] on button "Cancelar item" at bounding box center [429, 400] width 59 height 19
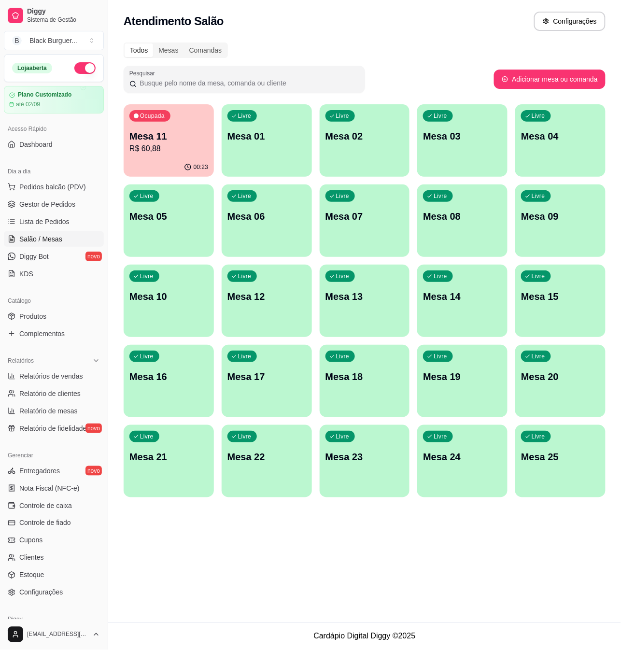
click at [192, 132] on p "Mesa 11" at bounding box center [168, 136] width 79 height 14
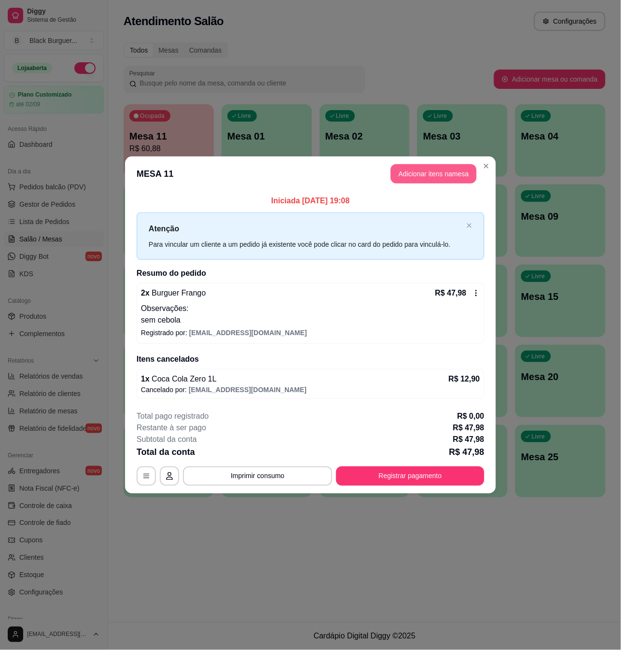
click at [414, 168] on button "Adicionar itens na mesa" at bounding box center [433, 173] width 86 height 19
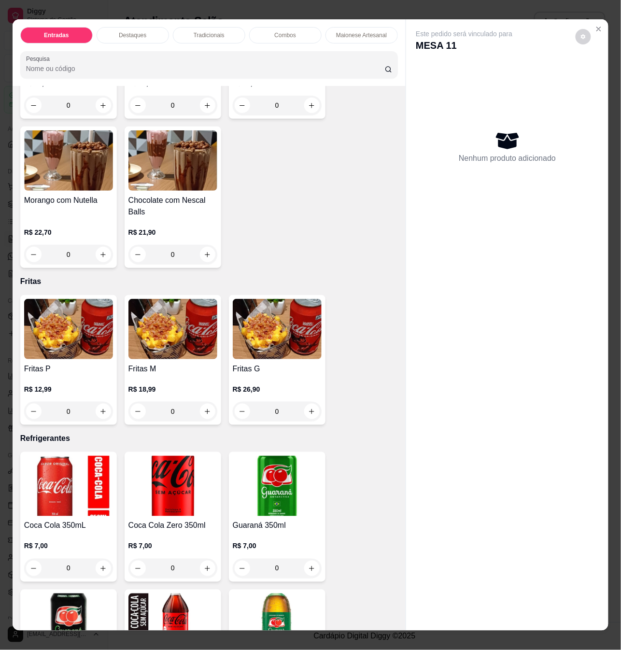
scroll to position [2123, 0]
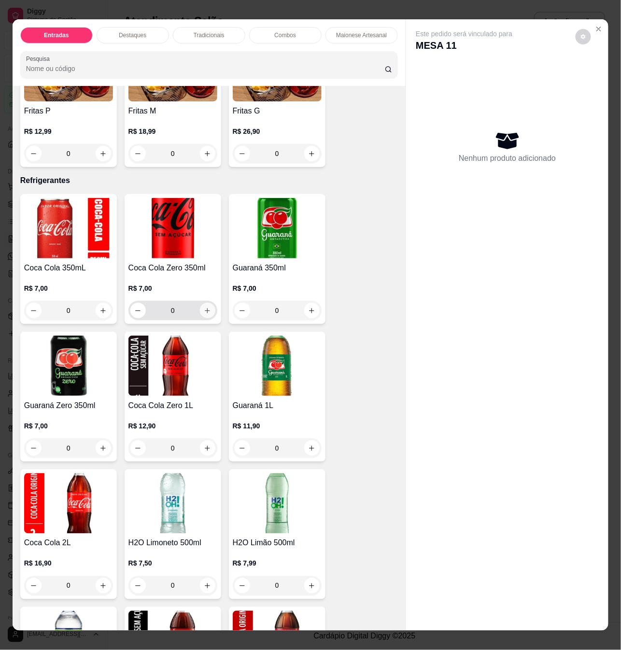
click at [204, 307] on icon "increase-product-quantity" at bounding box center [207, 310] width 7 height 7
type input "1"
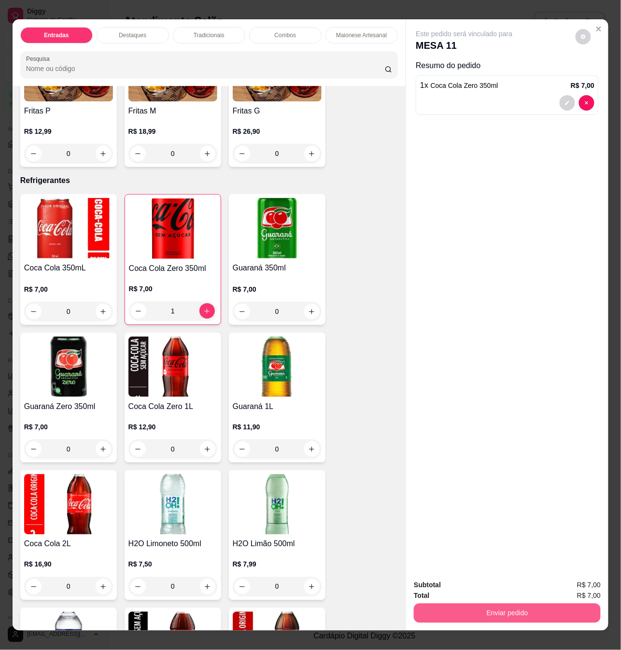
click at [475, 603] on button "Enviar pedido" at bounding box center [507, 612] width 187 height 19
click at [486, 578] on button "Não registrar e enviar pedido" at bounding box center [474, 584] width 97 height 18
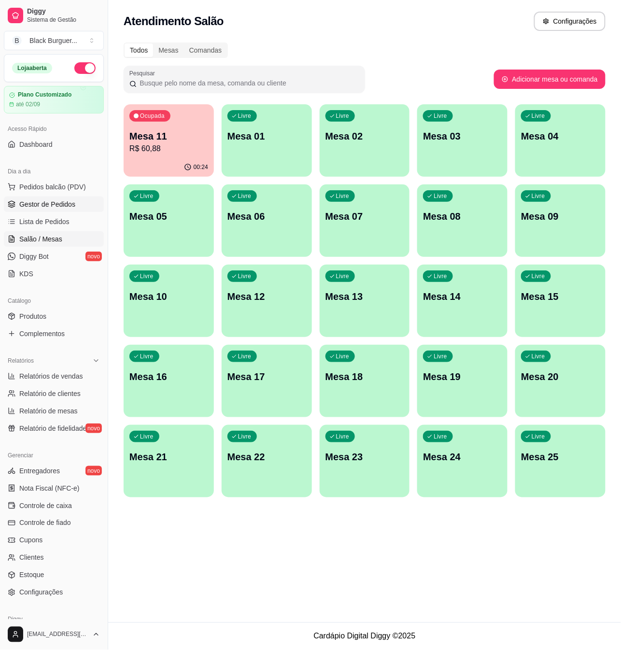
click at [68, 199] on span "Gestor de Pedidos" at bounding box center [47, 204] width 56 height 10
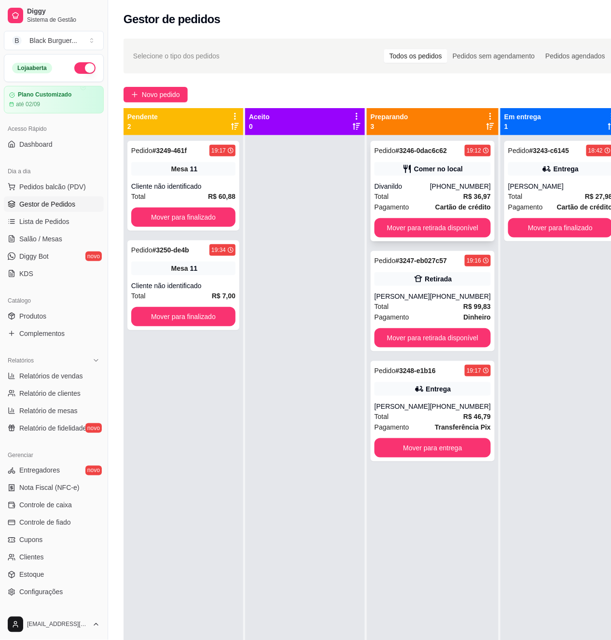
click at [435, 165] on div "Comer no local" at bounding box center [438, 169] width 49 height 10
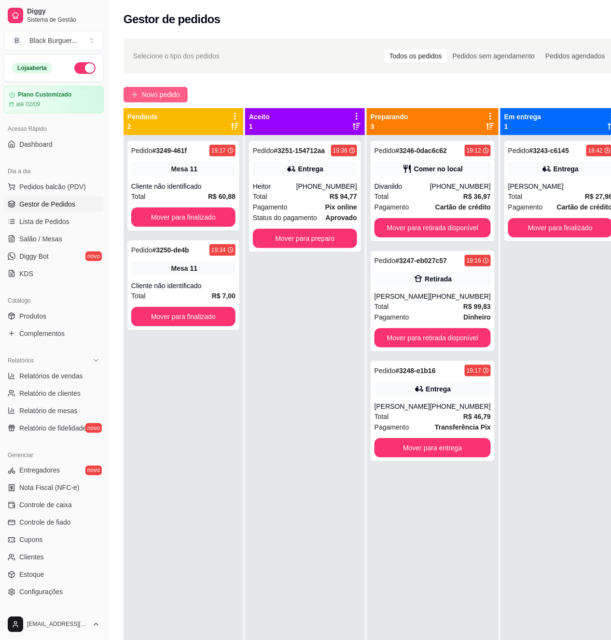
click at [163, 90] on span "Novo pedido" at bounding box center [161, 94] width 38 height 11
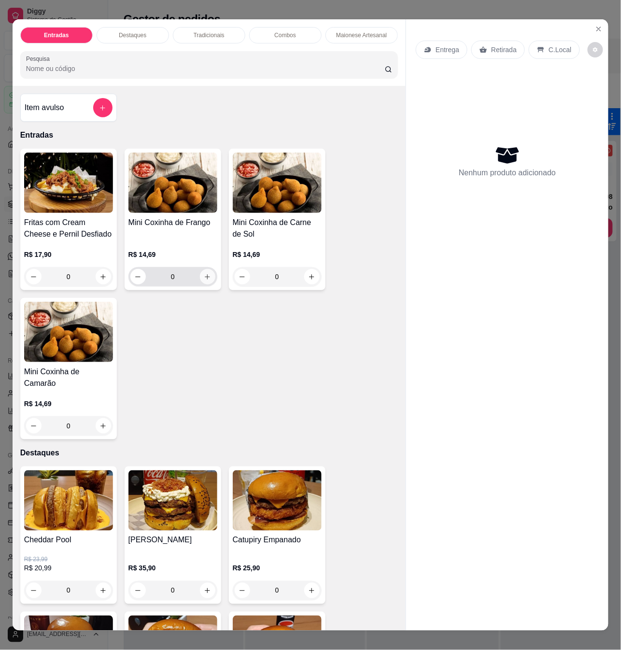
scroll to position [321, 0]
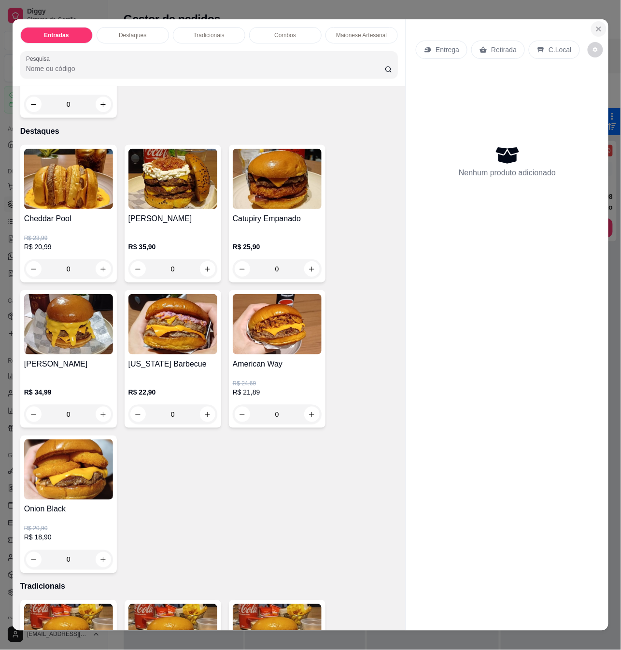
click at [594, 25] on icon "Close" at bounding box center [598, 29] width 8 height 8
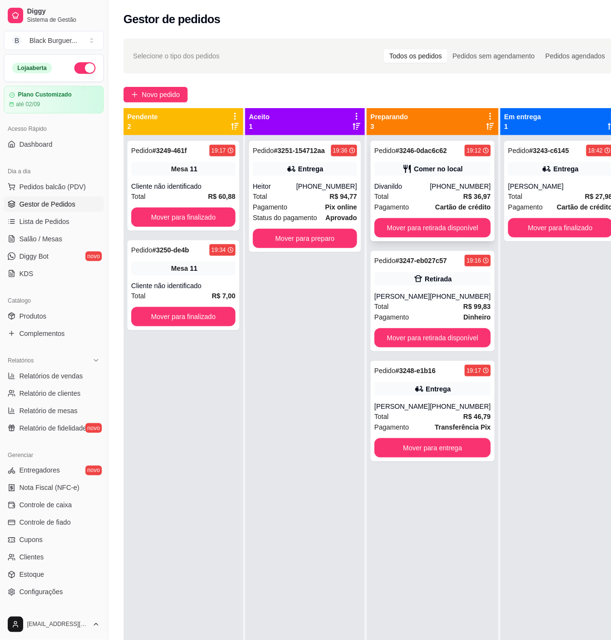
click at [435, 190] on div "[PHONE_NUMBER]" at bounding box center [460, 186] width 61 height 10
click at [451, 165] on div "Comer no local" at bounding box center [438, 169] width 49 height 10
click at [313, 240] on button "Mover para preparo" at bounding box center [305, 238] width 104 height 19
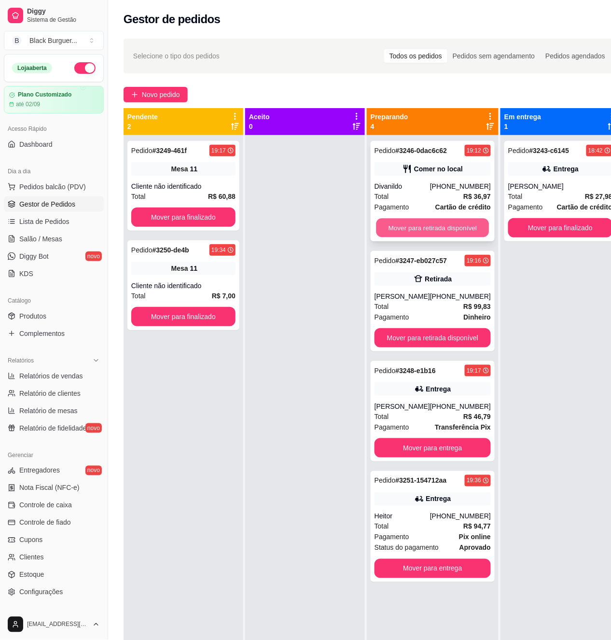
click at [465, 222] on button "Mover para retirada disponível" at bounding box center [432, 228] width 113 height 19
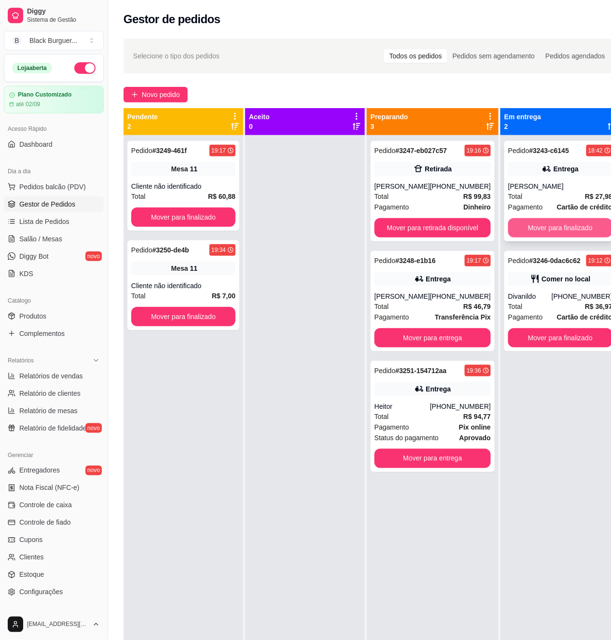
click at [542, 232] on button "Mover para finalizado" at bounding box center [560, 227] width 104 height 19
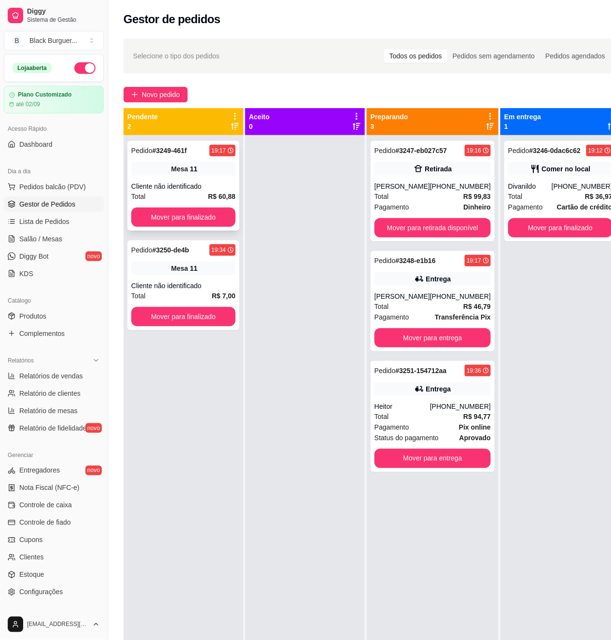
click at [205, 181] on div "Cliente não identificado" at bounding box center [183, 186] width 104 height 10
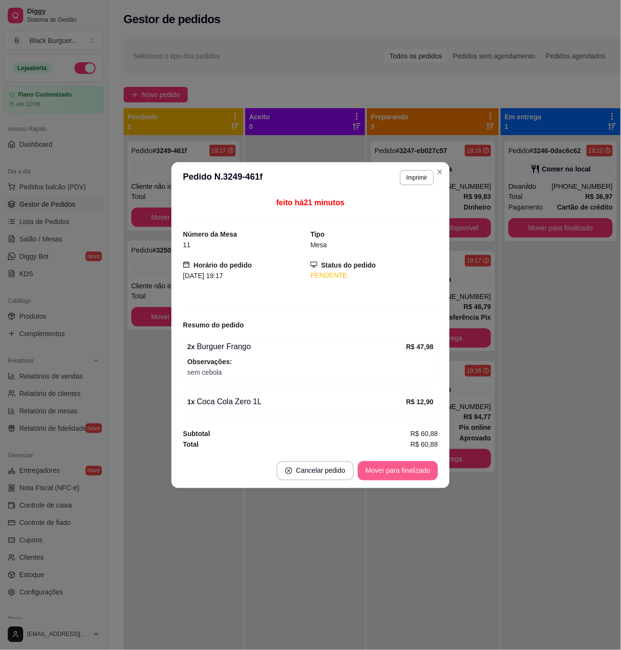
click at [371, 470] on button "Mover para finalizado" at bounding box center [398, 470] width 80 height 19
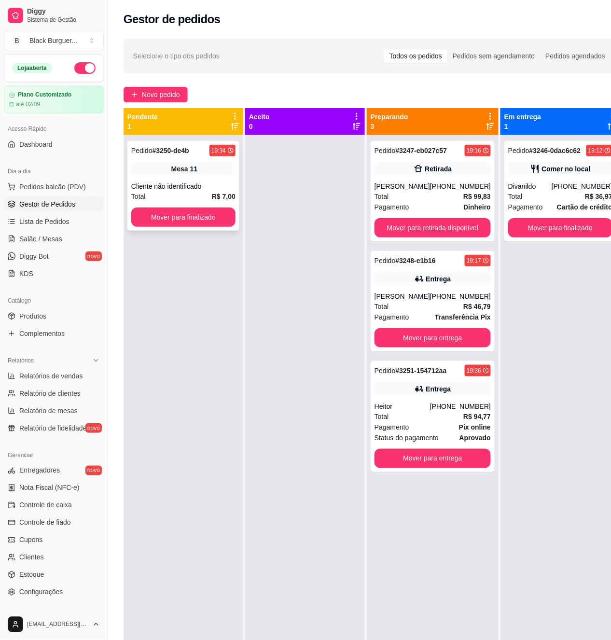
click at [191, 190] on div "Cliente não identificado" at bounding box center [183, 186] width 104 height 10
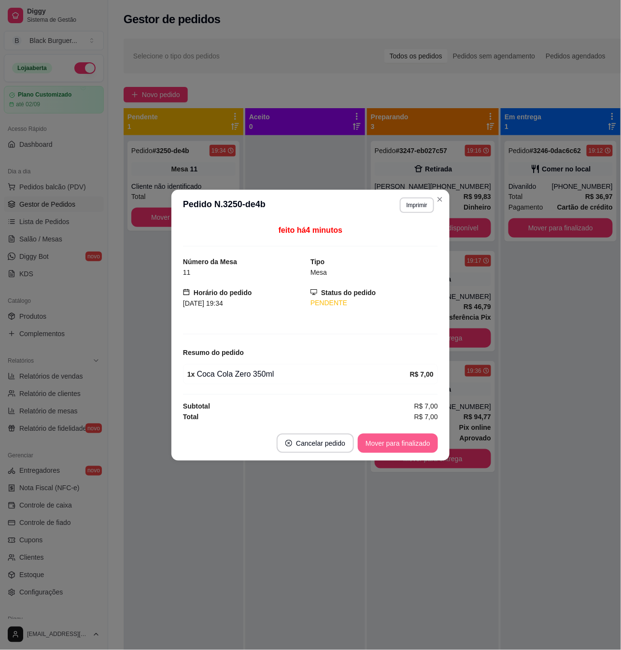
click at [403, 443] on button "Mover para finalizado" at bounding box center [398, 442] width 80 height 19
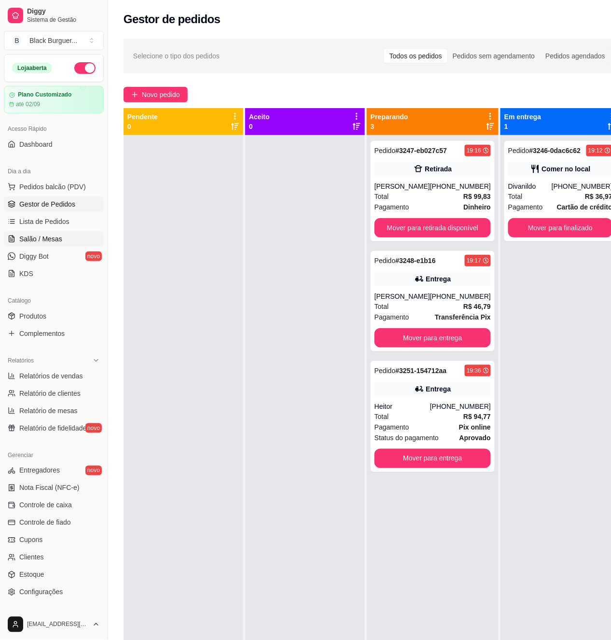
click at [56, 236] on span "Salão / Mesas" at bounding box center [40, 239] width 43 height 10
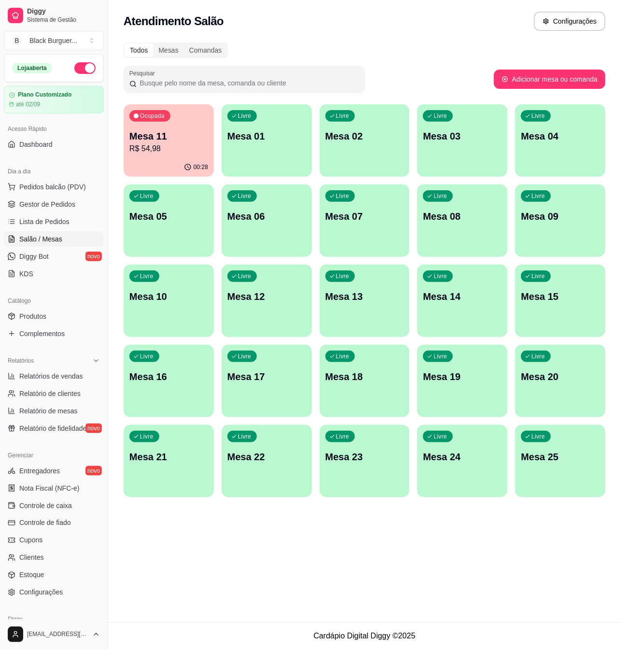
click at [187, 131] on p "Mesa 11" at bounding box center [168, 136] width 79 height 14
click at [174, 152] on p "R$ 54,98" at bounding box center [168, 148] width 76 height 11
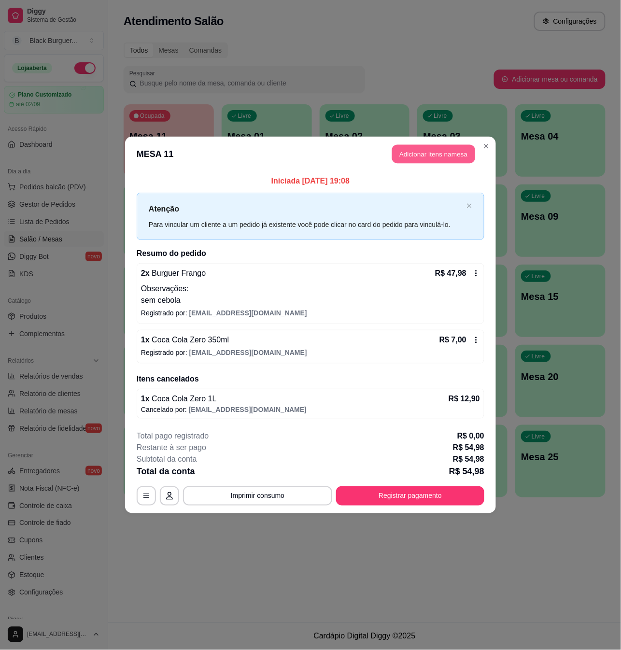
click at [410, 154] on button "Adicionar itens na mesa" at bounding box center [433, 154] width 83 height 19
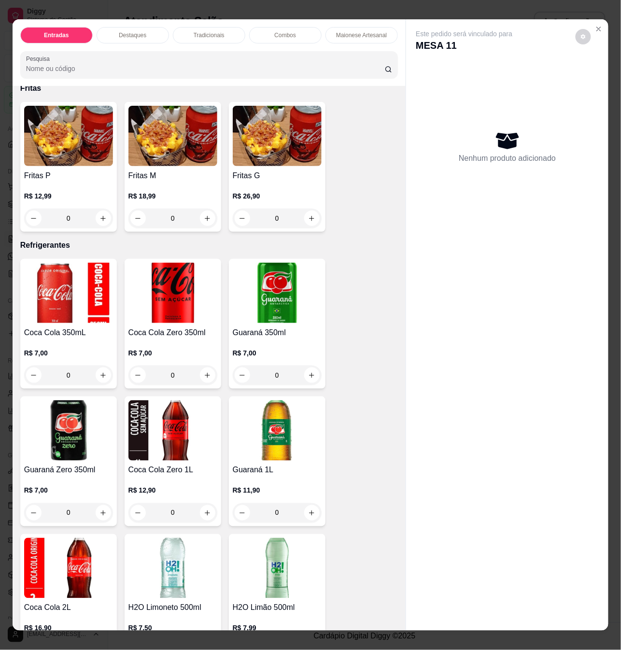
scroll to position [2316, 0]
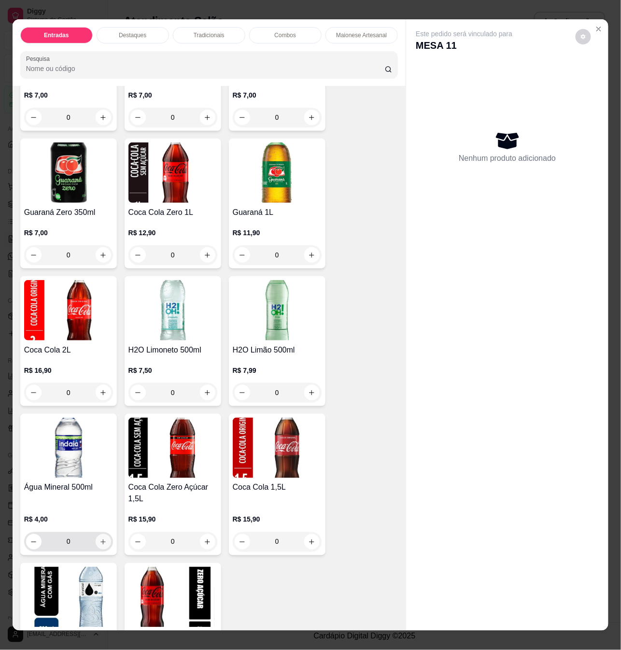
click at [96, 539] on button "increase-product-quantity" at bounding box center [103, 541] width 15 height 15
type input "1"
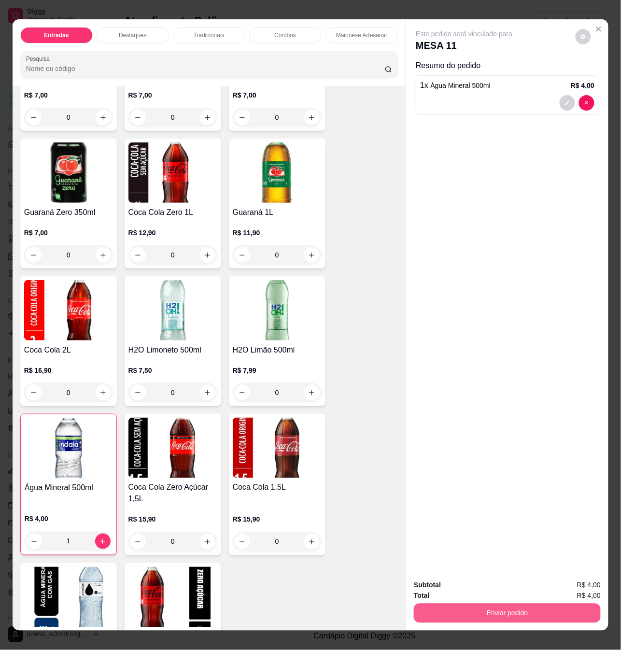
click at [493, 603] on button "Enviar pedido" at bounding box center [507, 612] width 187 height 19
click at [500, 589] on button "Não registrar e enviar pedido" at bounding box center [474, 584] width 97 height 18
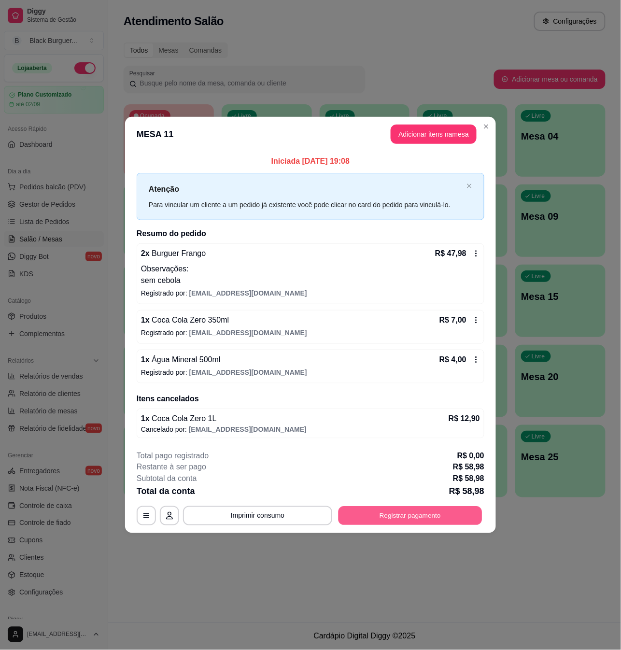
click at [375, 518] on button "Registrar pagamento" at bounding box center [410, 515] width 144 height 19
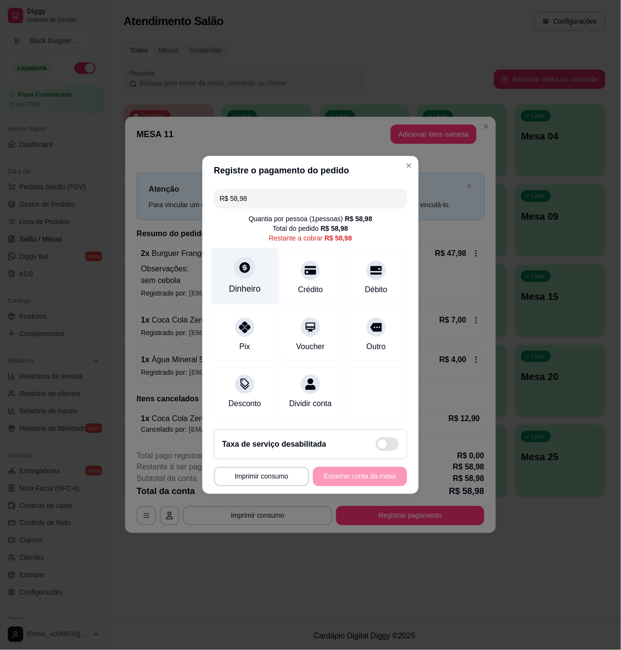
click at [244, 266] on icon at bounding box center [244, 267] width 11 height 11
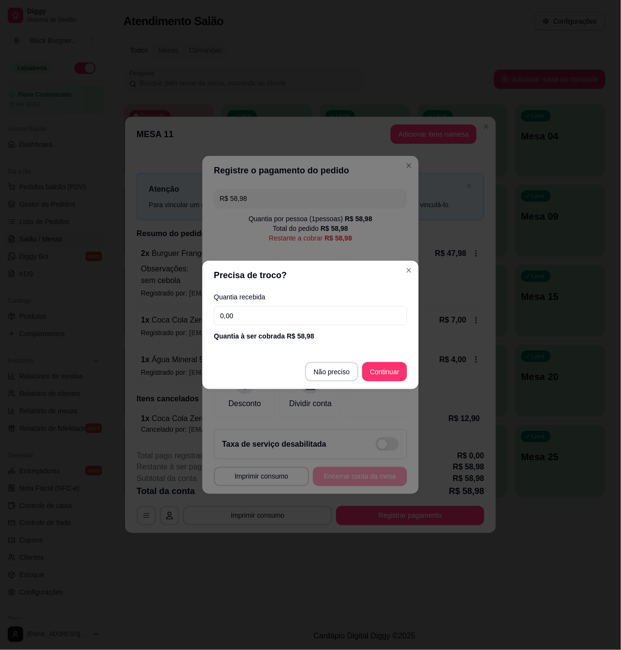
click at [263, 321] on input "0,00" at bounding box center [310, 315] width 193 height 19
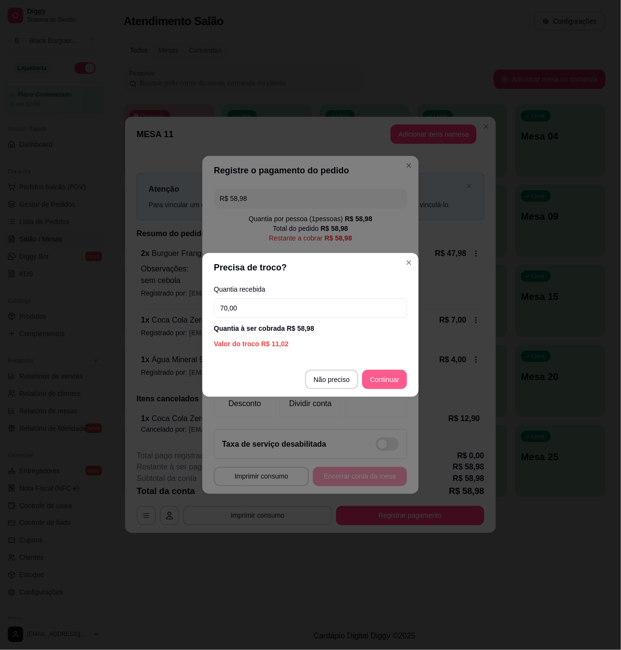
type input "70,00"
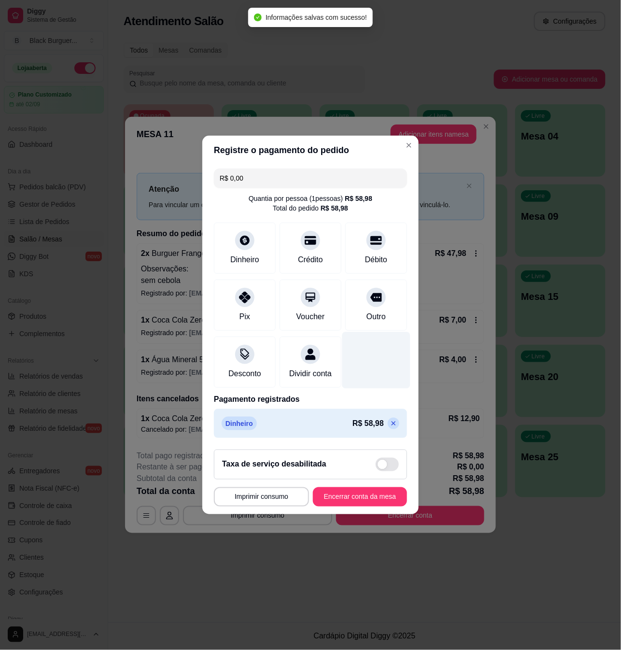
type input "R$ 0,00"
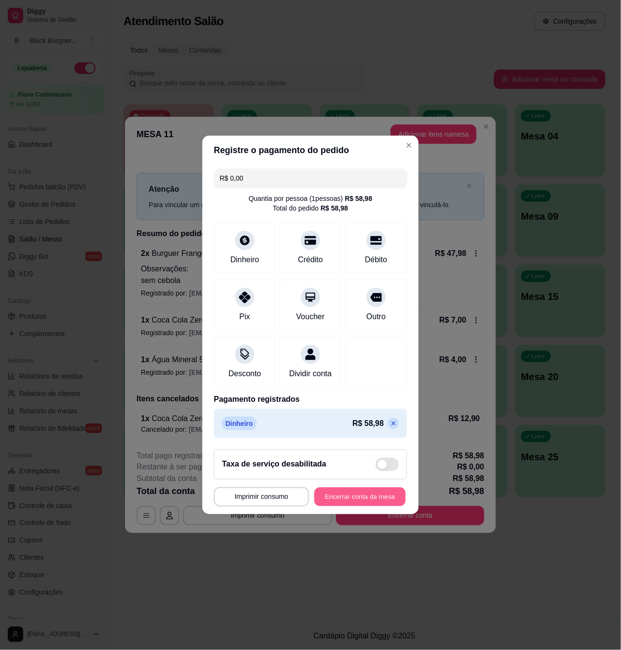
click at [351, 500] on button "Encerrar conta da mesa" at bounding box center [359, 496] width 91 height 19
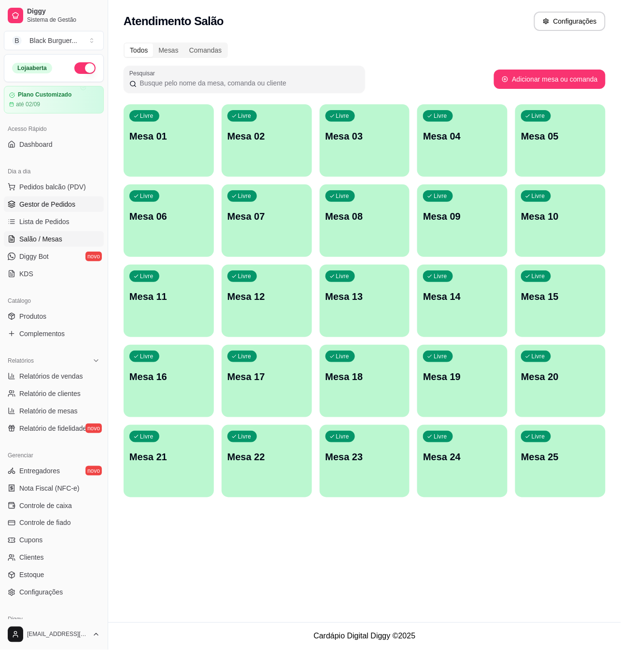
click at [48, 203] on span "Gestor de Pedidos" at bounding box center [47, 204] width 56 height 10
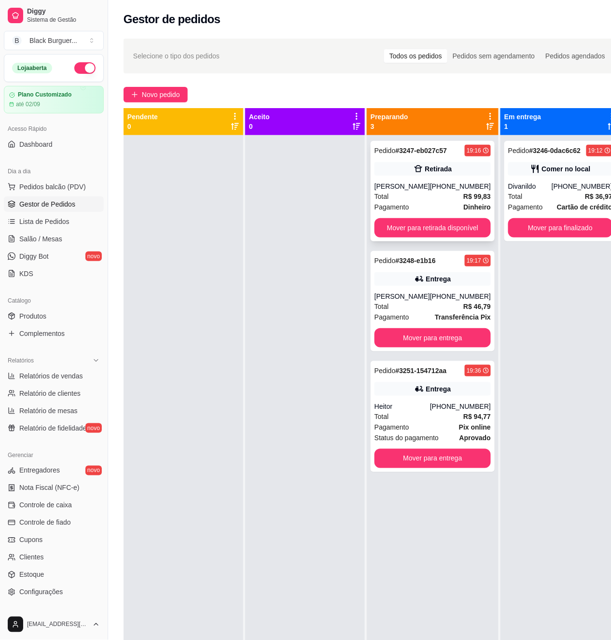
click at [408, 188] on div "[PERSON_NAME]" at bounding box center [401, 186] width 55 height 10
click at [548, 232] on button "Mover para finalizado" at bounding box center [560, 228] width 101 height 19
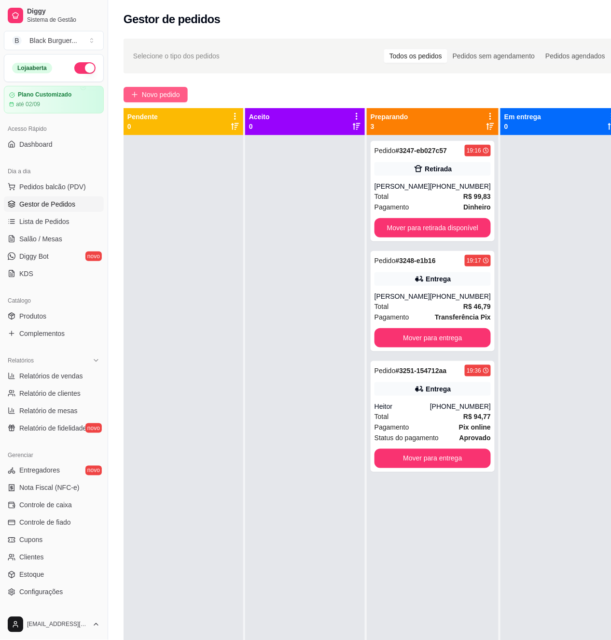
click at [155, 95] on span "Novo pedido" at bounding box center [161, 94] width 38 height 11
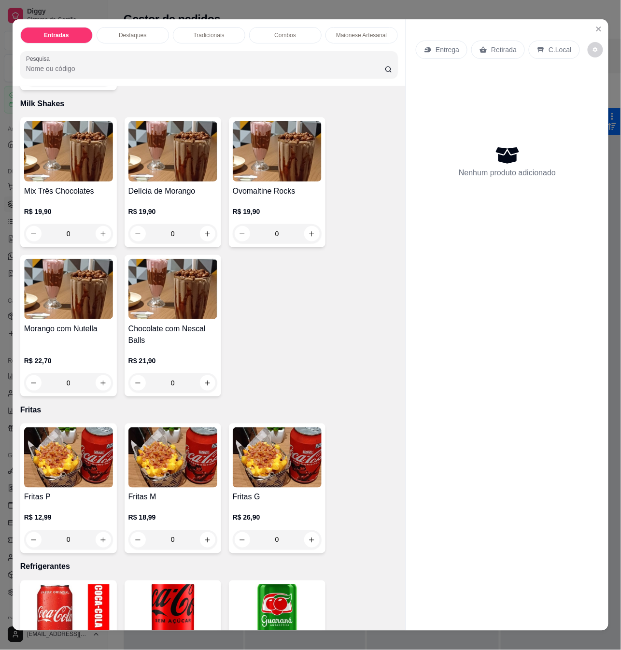
scroll to position [2059, 0]
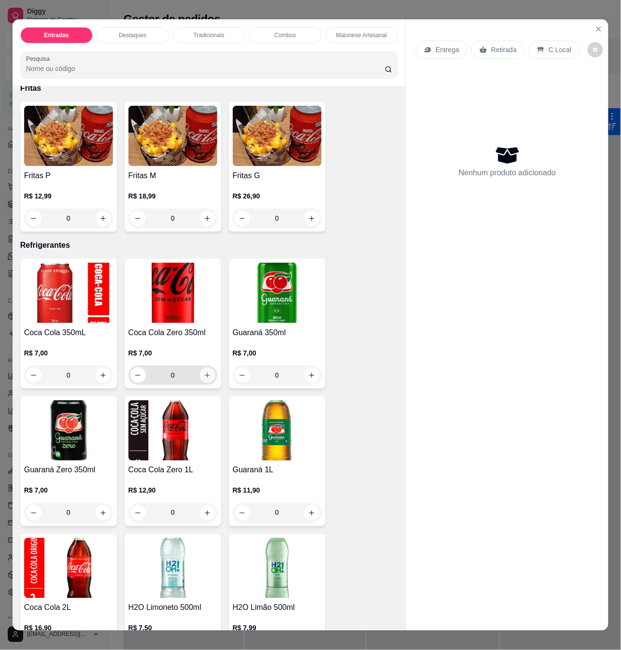
click at [204, 372] on icon "increase-product-quantity" at bounding box center [207, 375] width 7 height 7
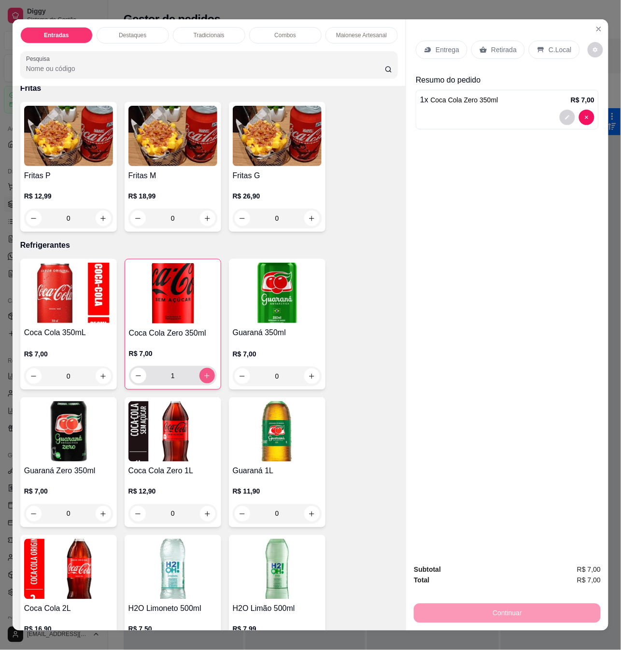
type input "1"
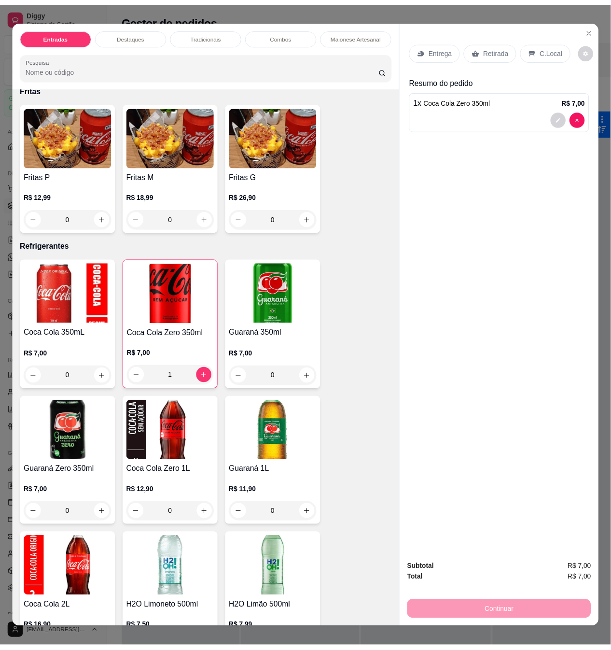
scroll to position [2123, 0]
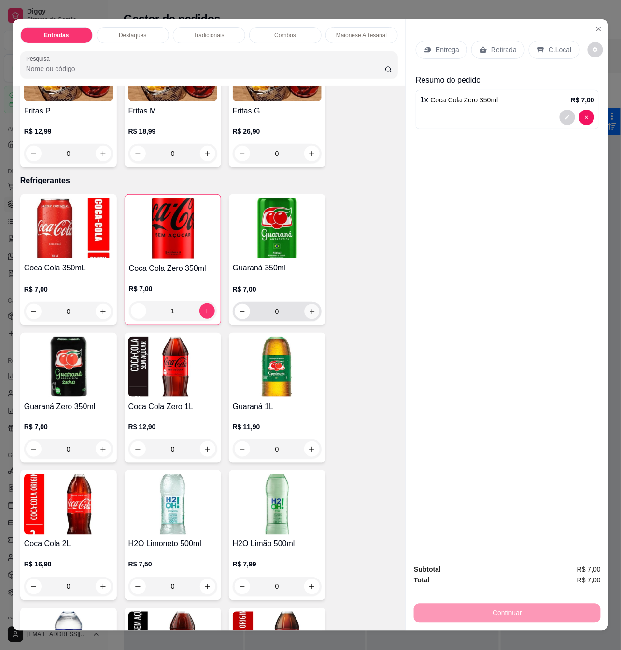
click at [307, 304] on button "increase-product-quantity" at bounding box center [311, 311] width 15 height 15
type input "1"
click at [502, 48] on p "Retirada" at bounding box center [504, 50] width 26 height 10
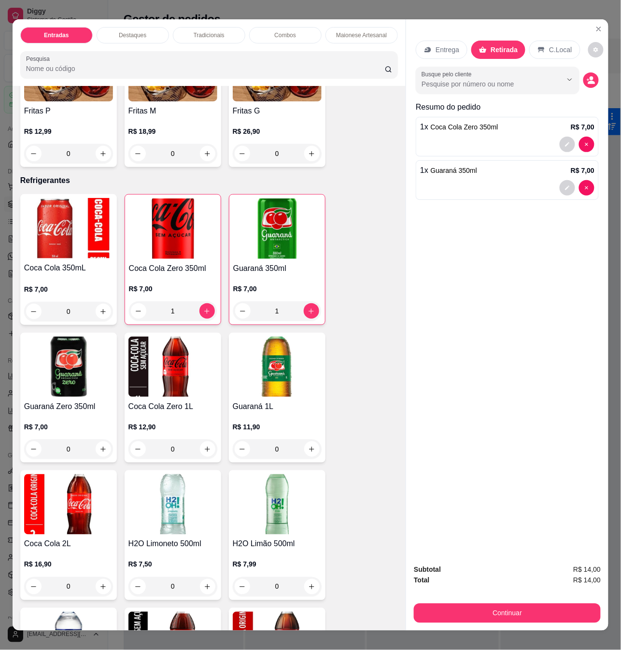
click at [559, 45] on p "C.Local" at bounding box center [560, 50] width 23 height 10
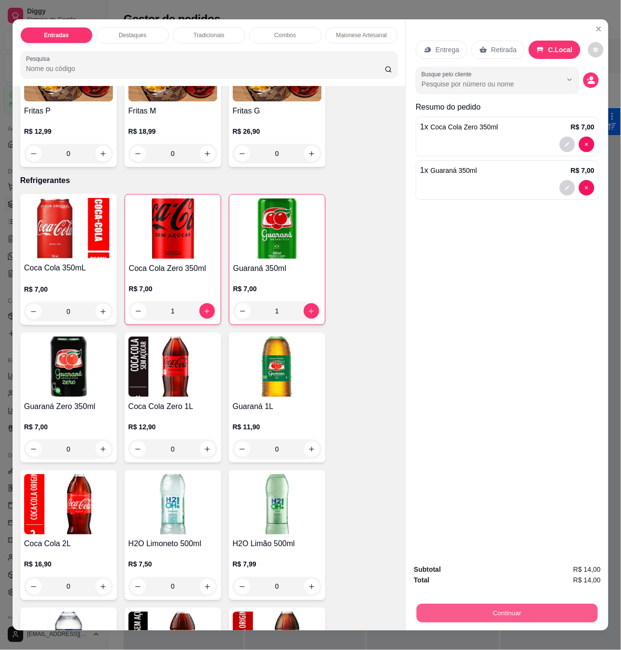
click at [539, 603] on button "Continuar" at bounding box center [506, 612] width 181 height 19
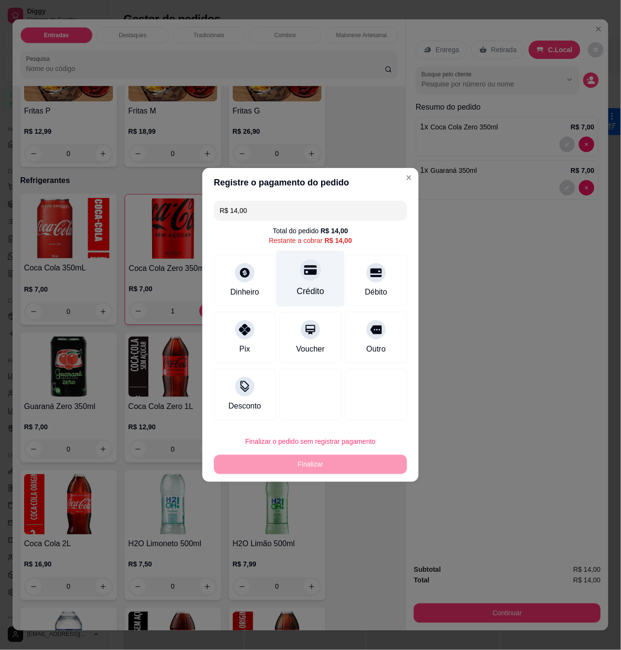
click at [296, 278] on div "Crédito" at bounding box center [310, 278] width 68 height 56
type input "R$ 0,00"
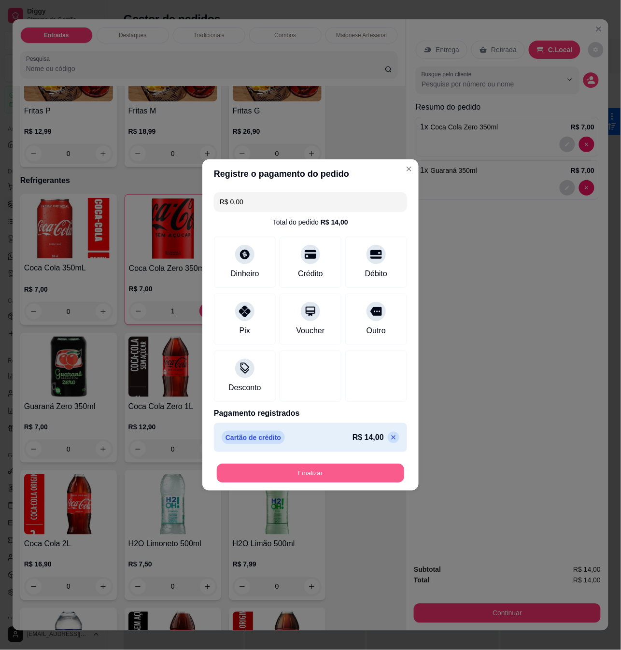
click at [329, 471] on button "Finalizar" at bounding box center [310, 473] width 187 height 19
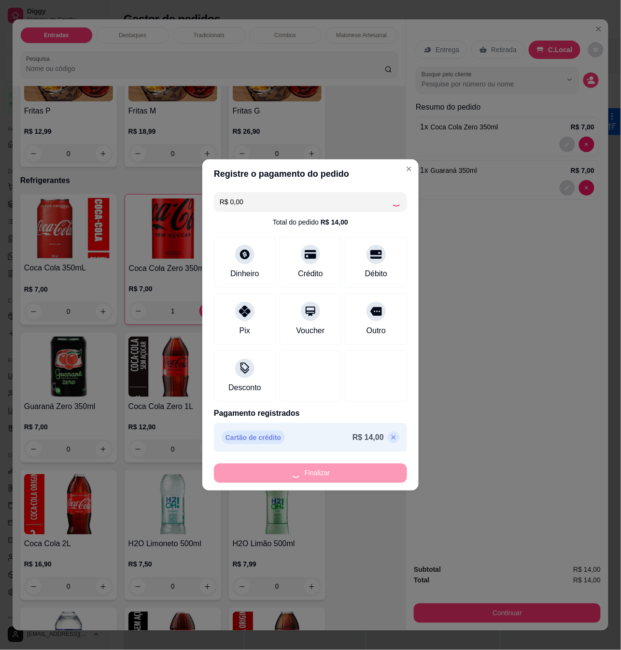
type input "0"
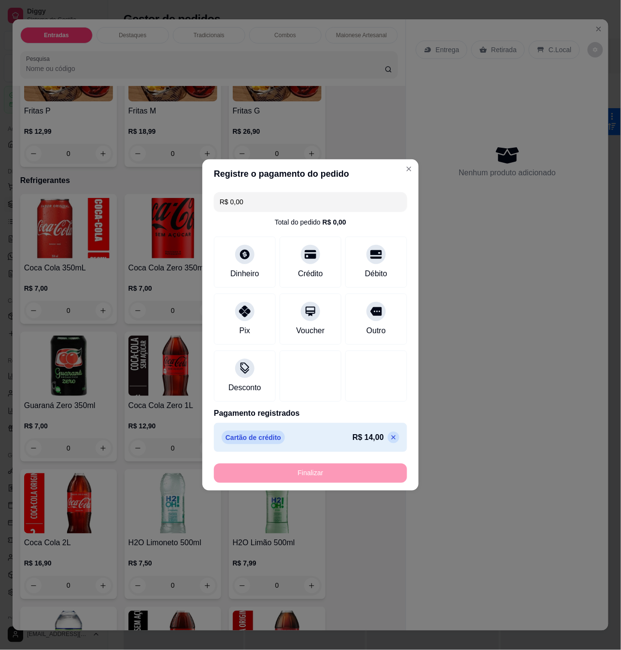
type input "-R$ 14,00"
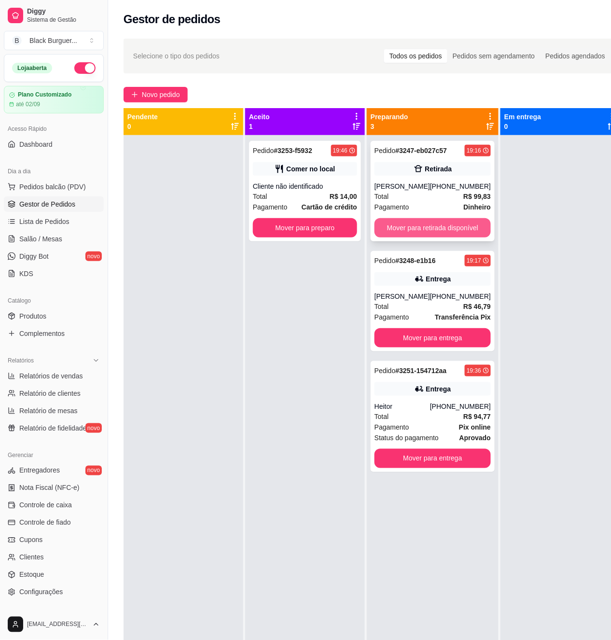
click at [429, 236] on button "Mover para retirada disponível" at bounding box center [432, 227] width 116 height 19
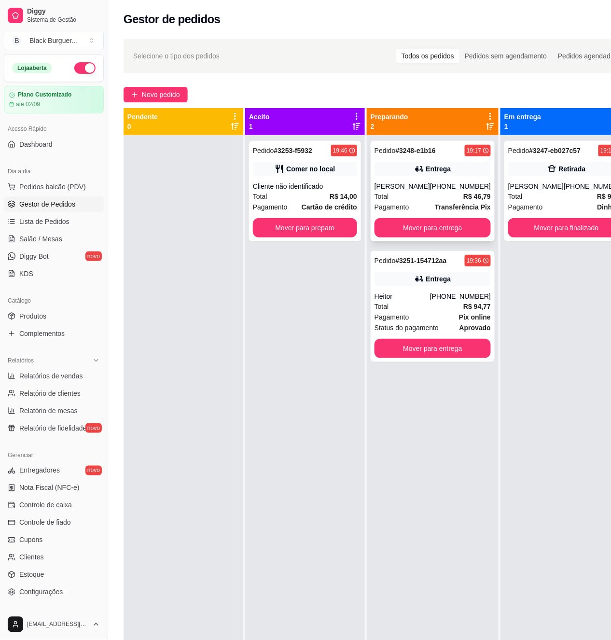
click at [448, 183] on div "[PHONE_NUMBER]" at bounding box center [460, 186] width 61 height 10
click at [460, 221] on button "Mover para entrega" at bounding box center [432, 227] width 116 height 19
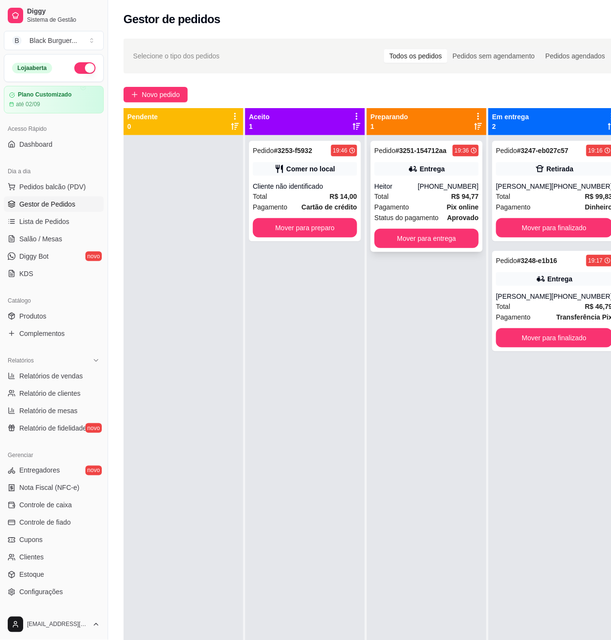
click at [452, 159] on div "Pedido # 3251-154712aa 19:36 Entrega Heitor [PHONE_NUMBER] Total R$ 94,77 Pagam…" at bounding box center [427, 196] width 112 height 111
click at [344, 170] on div "Comer no local" at bounding box center [305, 169] width 104 height 14
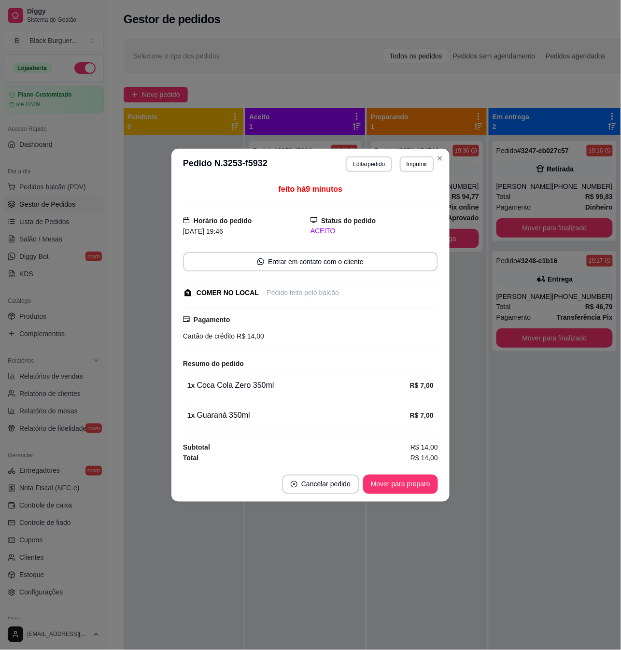
click at [387, 471] on footer "Cancelar pedido Mover para preparo" at bounding box center [310, 484] width 278 height 35
click at [387, 481] on button "Mover para preparo" at bounding box center [400, 483] width 75 height 19
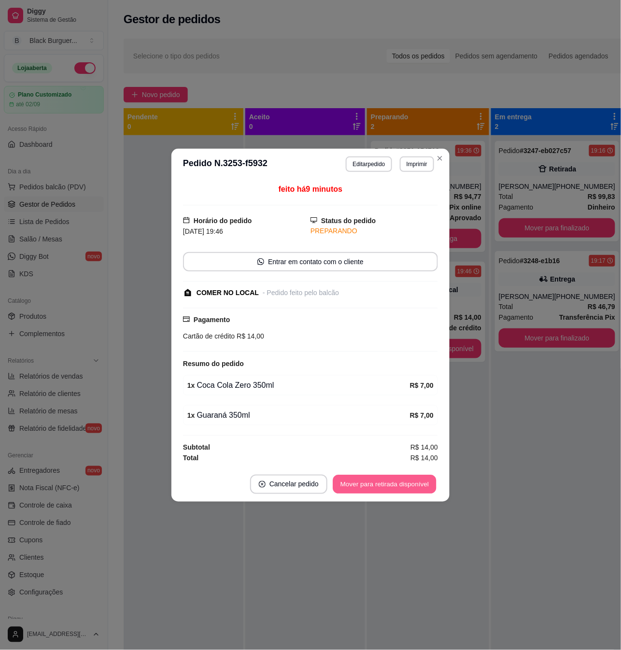
click at [387, 481] on button "Mover para retirada disponível" at bounding box center [383, 483] width 103 height 19
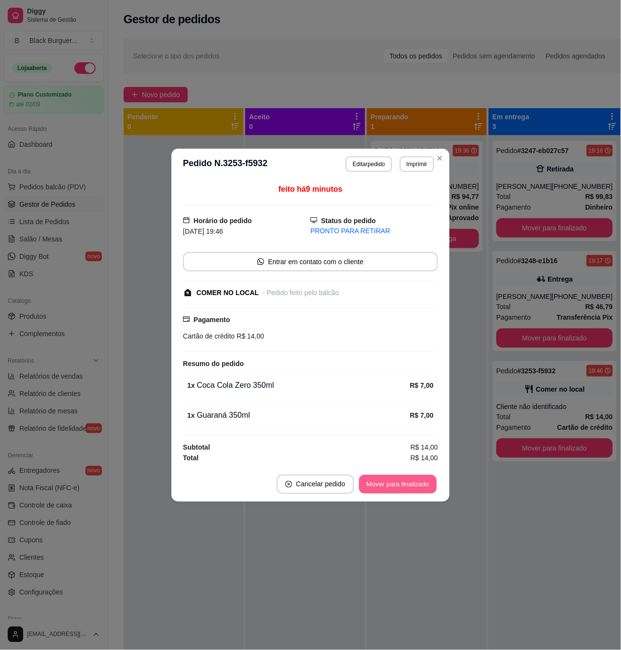
click at [387, 482] on button "Mover para finalizado" at bounding box center [398, 483] width 78 height 19
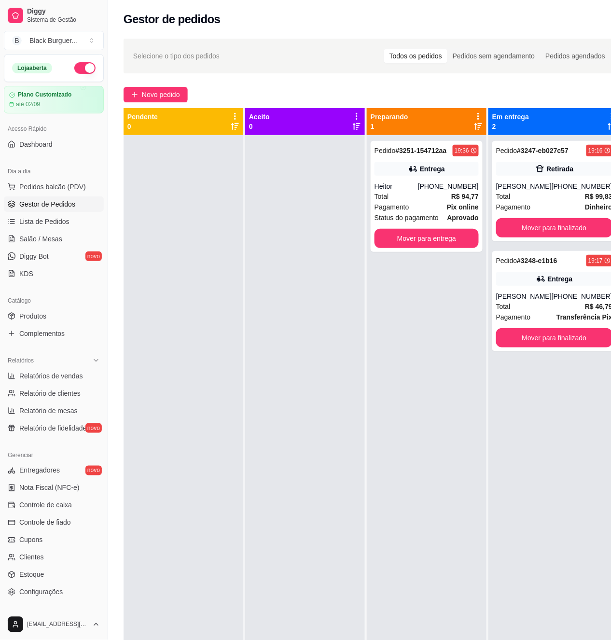
click at [246, 206] on div at bounding box center [305, 455] width 120 height 640
click at [45, 318] on span "Produtos" at bounding box center [32, 316] width 27 height 10
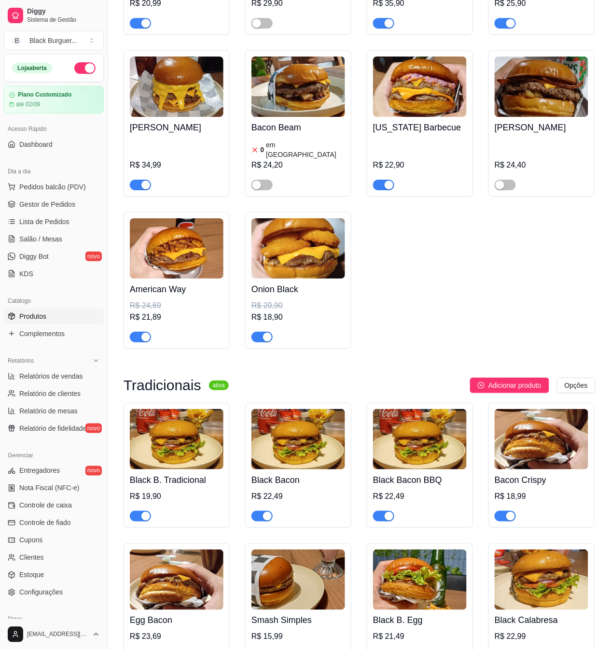
scroll to position [836, 0]
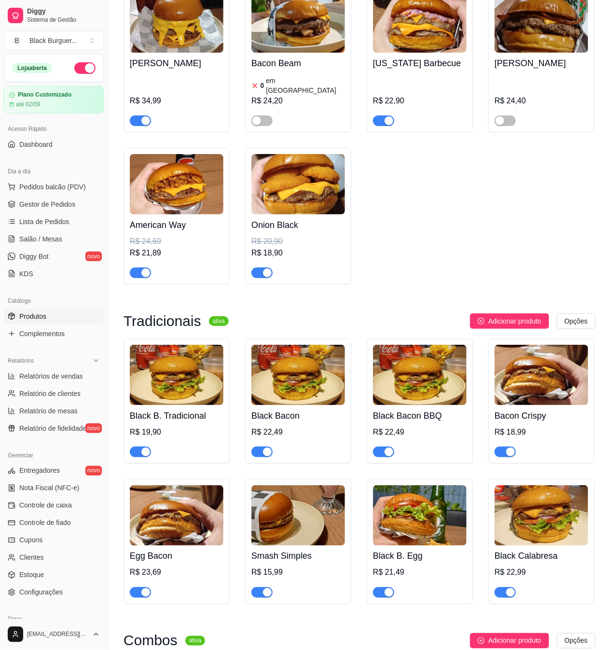
click at [262, 446] on span "button" at bounding box center [261, 451] width 21 height 11
click at [140, 446] on button "button" at bounding box center [140, 451] width 21 height 11
click at [389, 447] on div "button" at bounding box center [389, 451] width 9 height 9
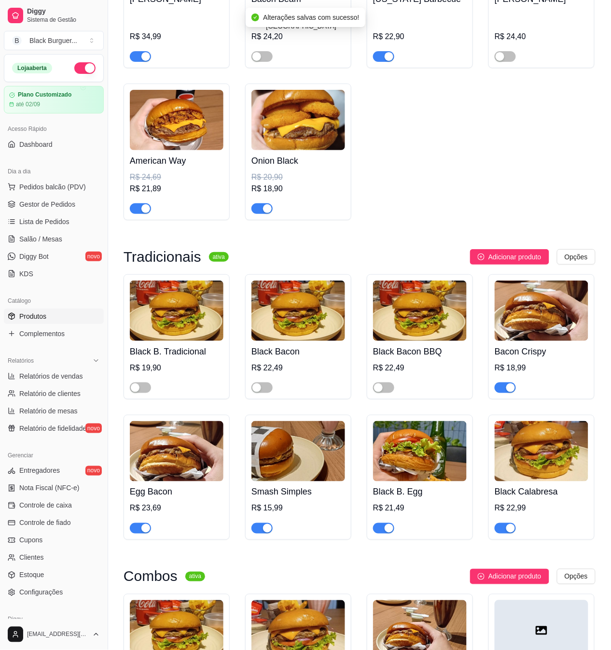
click at [385, 524] on div "button" at bounding box center [389, 528] width 9 height 9
click at [502, 523] on span "button" at bounding box center [505, 528] width 21 height 11
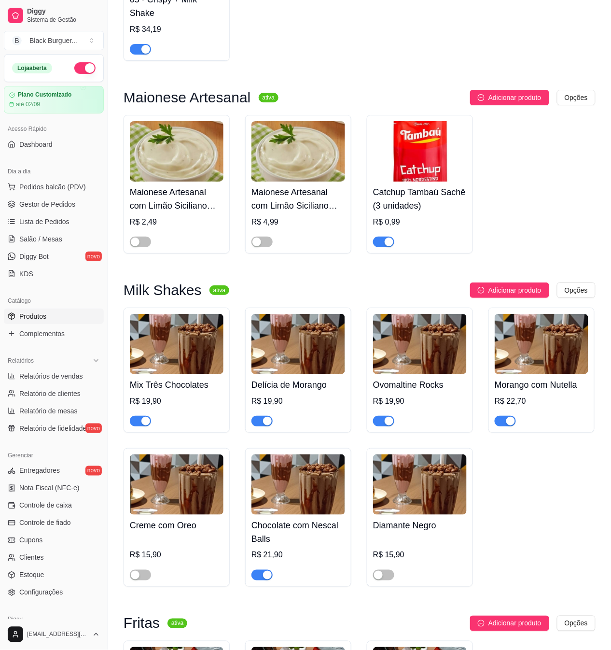
scroll to position [1801, 0]
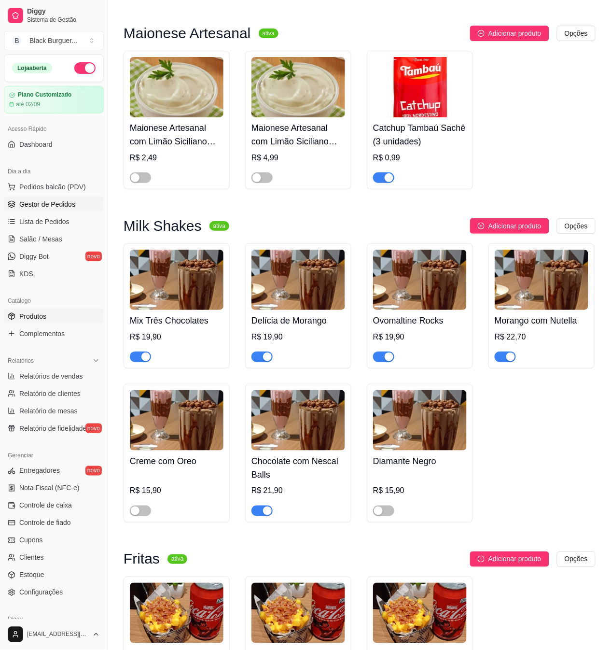
click at [66, 205] on span "Gestor de Pedidos" at bounding box center [47, 204] width 56 height 10
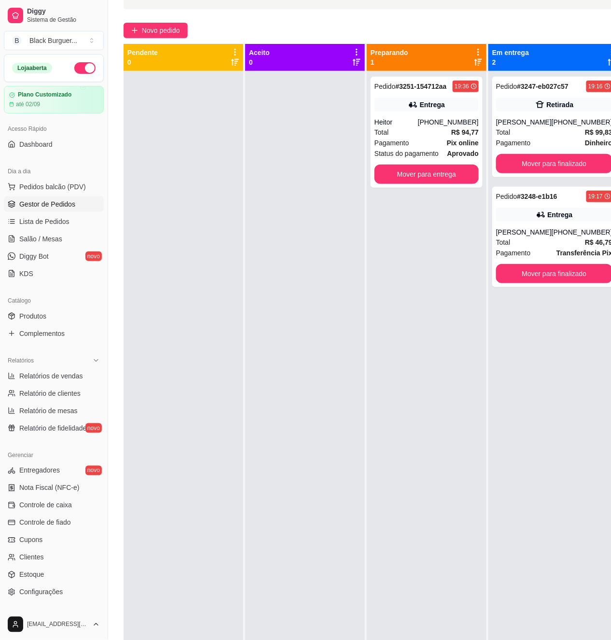
scroll to position [45, 0]
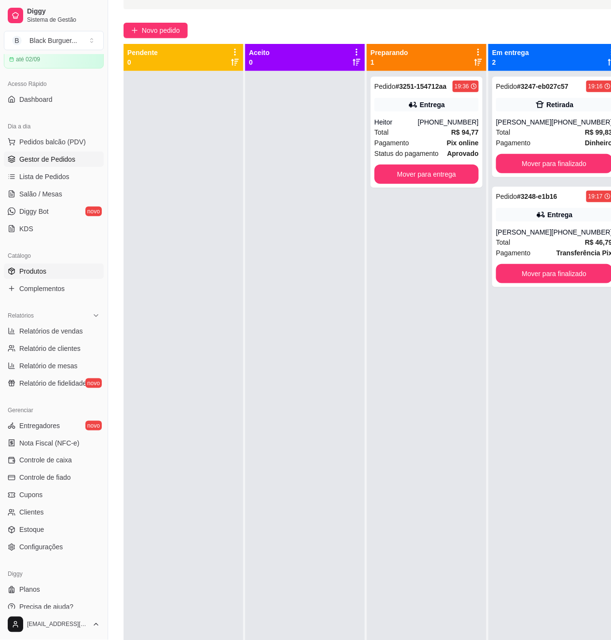
click at [51, 268] on link "Produtos" at bounding box center [54, 270] width 100 height 15
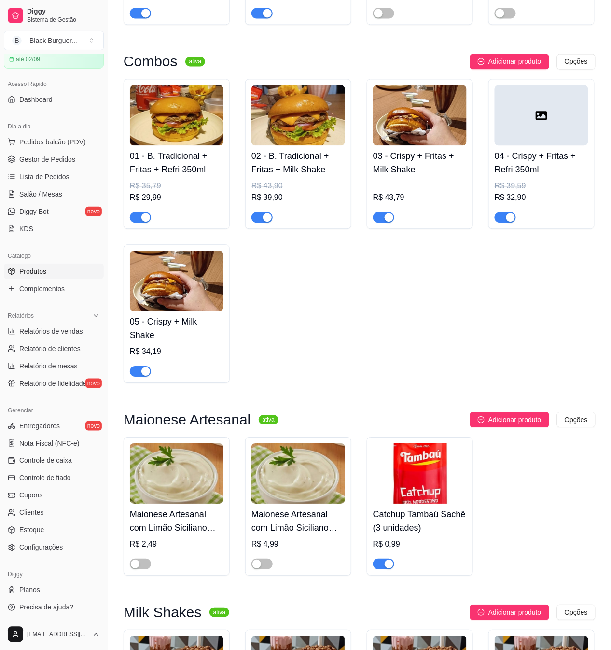
scroll to position [1673, 0]
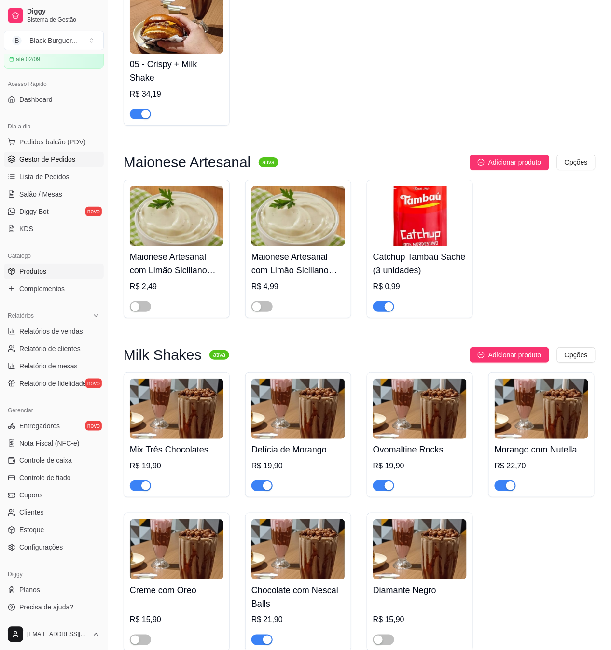
click at [58, 157] on span "Gestor de Pedidos" at bounding box center [47, 159] width 56 height 10
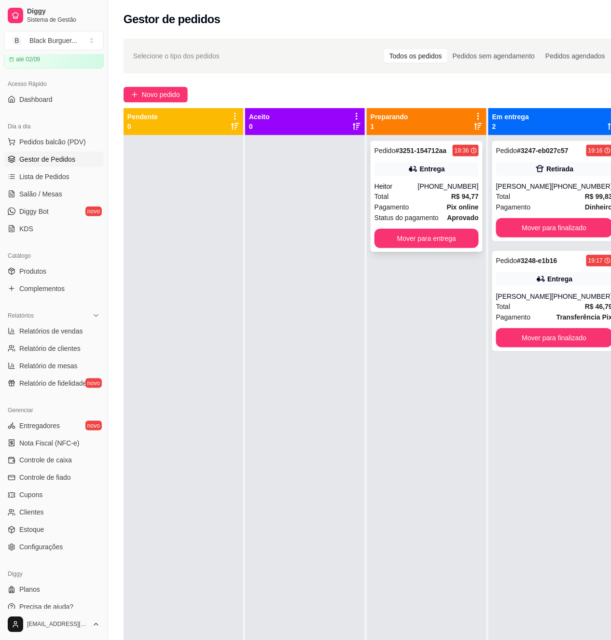
click at [430, 199] on div "Total R$ 94,77" at bounding box center [426, 196] width 104 height 11
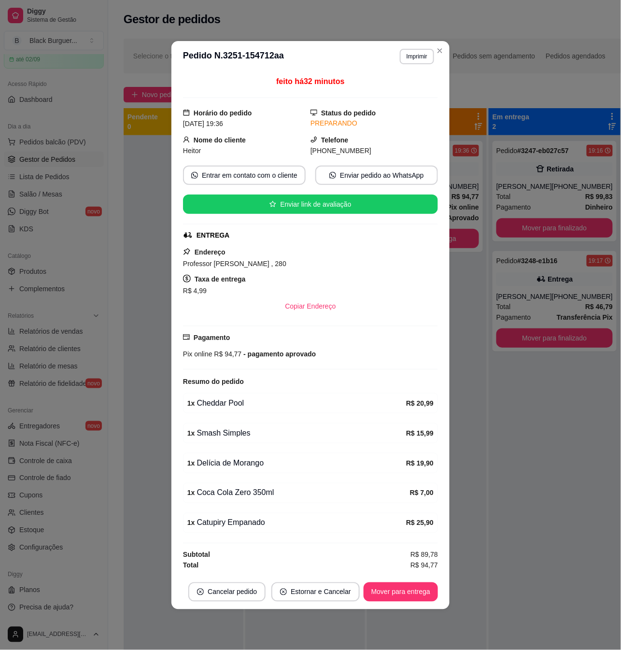
click at [410, 415] on div "feito há 32 minutos Horário do pedido [DATE] 19:36 Status do pedido PREPARANDO …" at bounding box center [310, 323] width 255 height 495
drag, startPoint x: 242, startPoint y: 464, endPoint x: 266, endPoint y: 464, distance: 24.6
click at [266, 464] on div "1 x Delícia de Morango" at bounding box center [296, 463] width 219 height 12
click at [254, 471] on div "1 x Delícia de Morango R$ 19,90" at bounding box center [310, 463] width 255 height 20
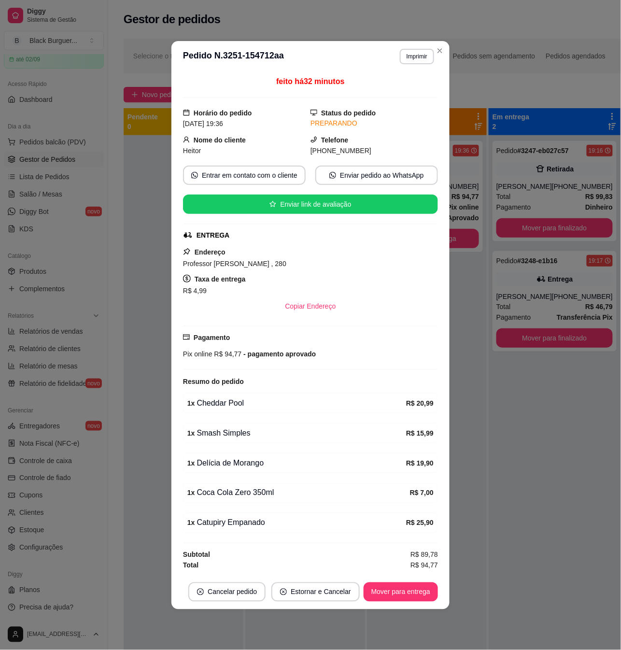
click at [250, 461] on div "1 x Delícia de Morango" at bounding box center [296, 463] width 219 height 12
click at [398, 596] on button "Mover para entrega" at bounding box center [400, 591] width 74 height 19
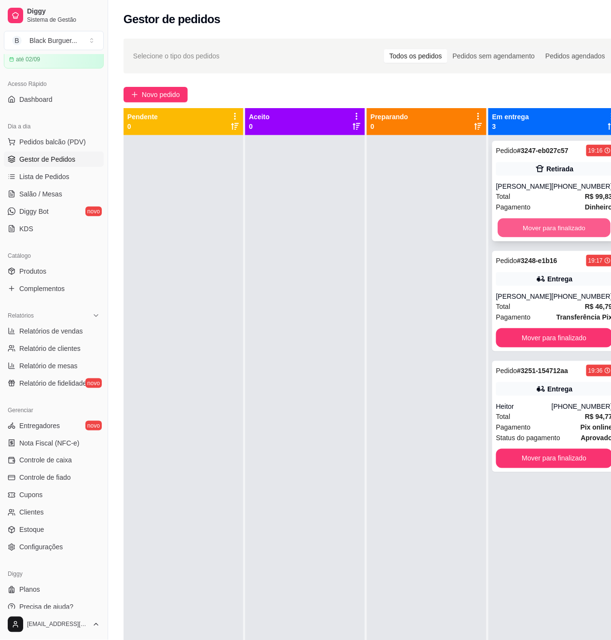
click at [518, 219] on button "Mover para finalizado" at bounding box center [554, 228] width 113 height 19
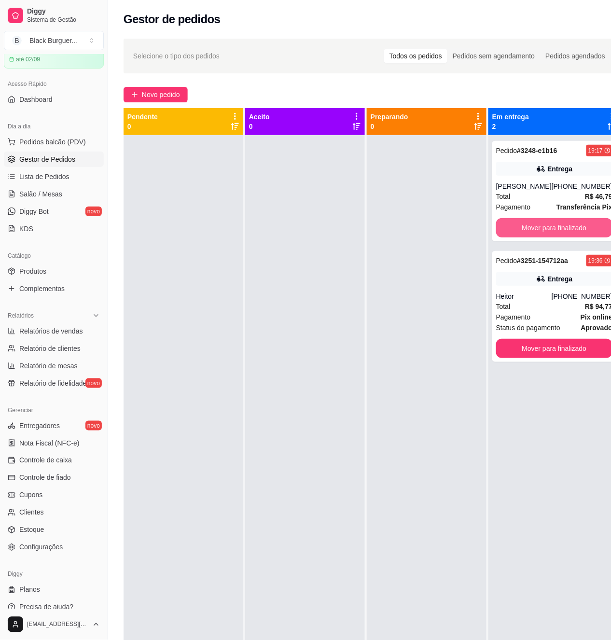
click at [523, 226] on button "Mover para finalizado" at bounding box center [554, 227] width 116 height 19
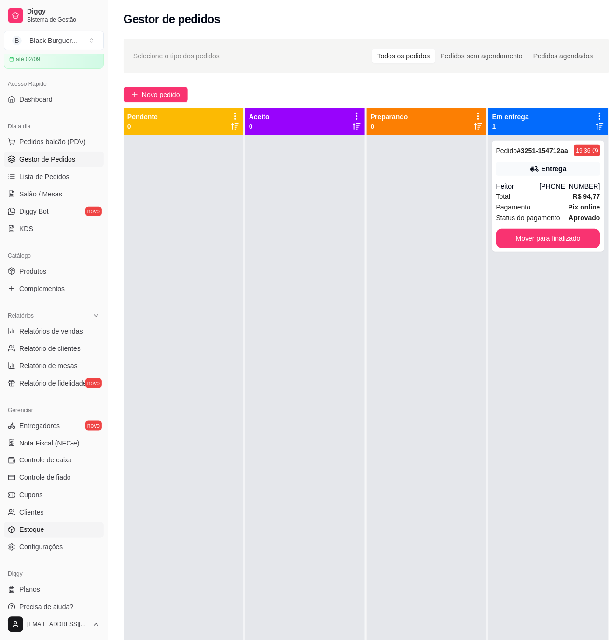
click at [47, 527] on link "Estoque" at bounding box center [54, 529] width 100 height 15
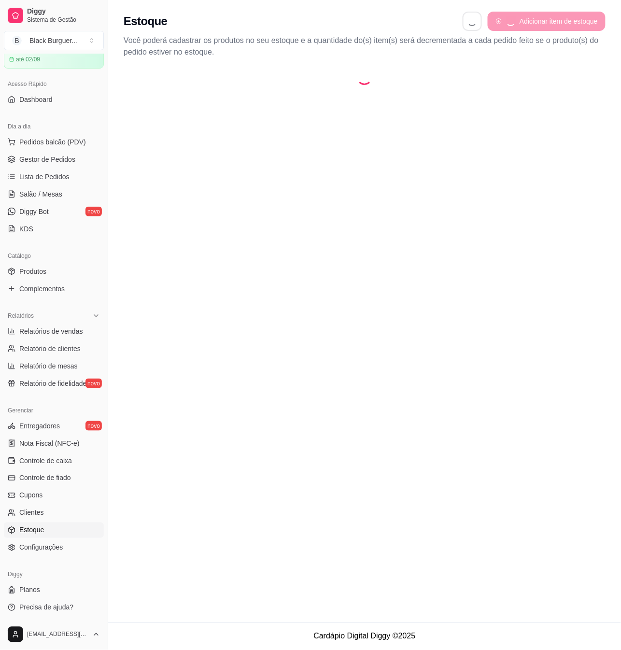
select select "QUANTITY_ORDER"
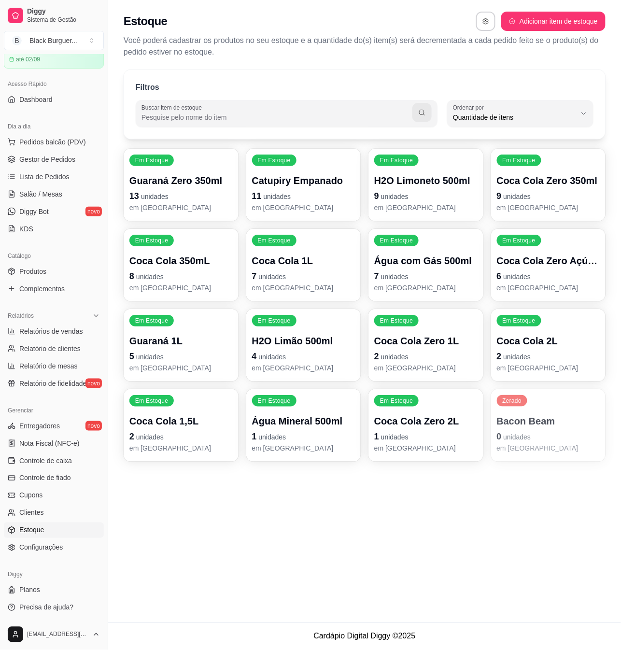
scroll to position [9, 0]
click at [42, 197] on span "Salão / Mesas" at bounding box center [40, 194] width 43 height 10
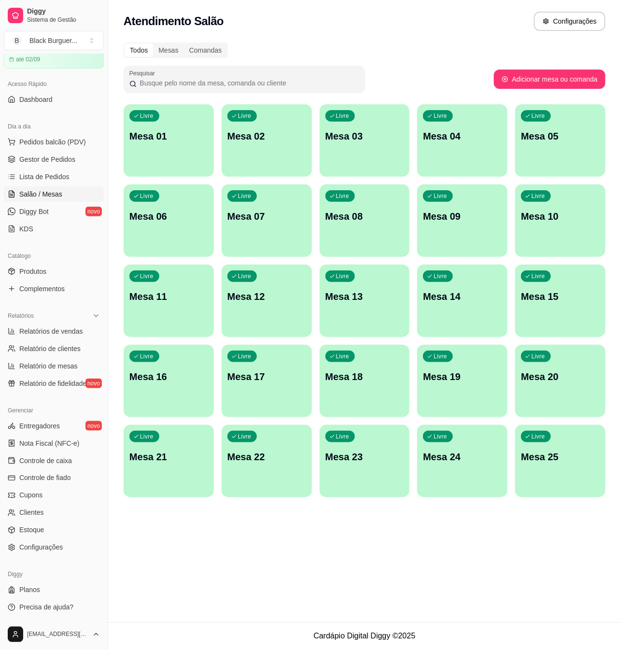
click at [468, 224] on div "Livre Mesa 09" at bounding box center [462, 214] width 90 height 61
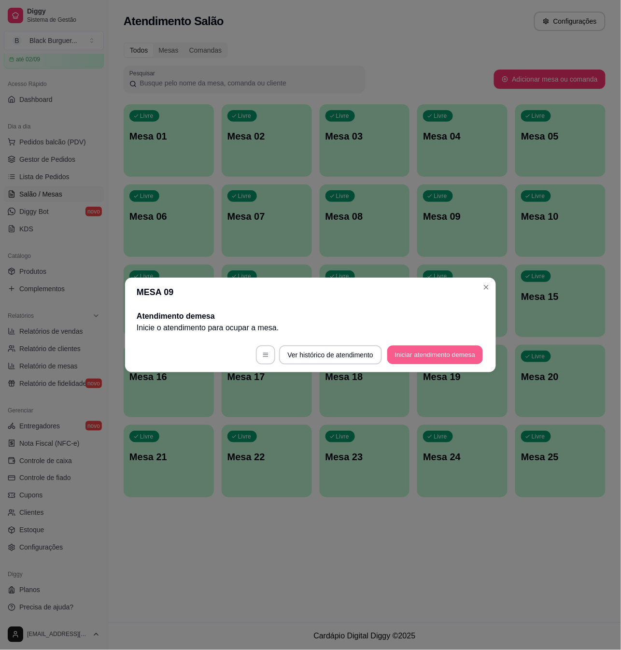
click at [405, 346] on button "Iniciar atendimento de mesa" at bounding box center [435, 355] width 96 height 19
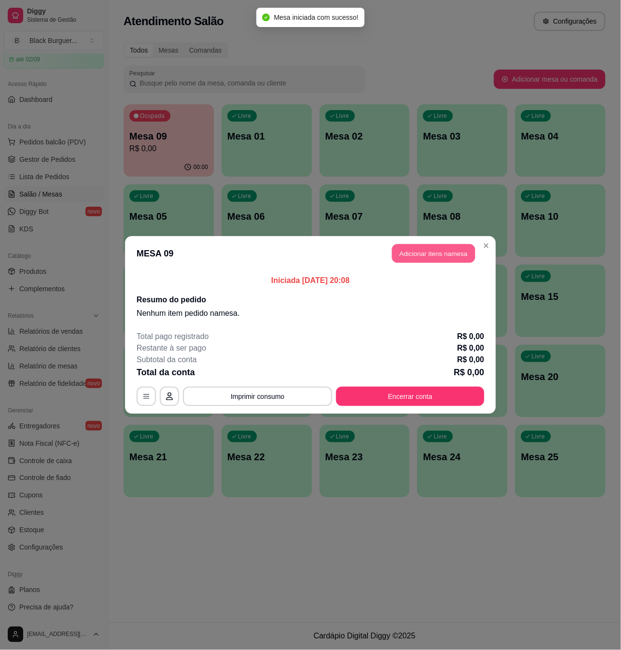
click at [433, 252] on button "Adicionar itens na mesa" at bounding box center [433, 253] width 83 height 19
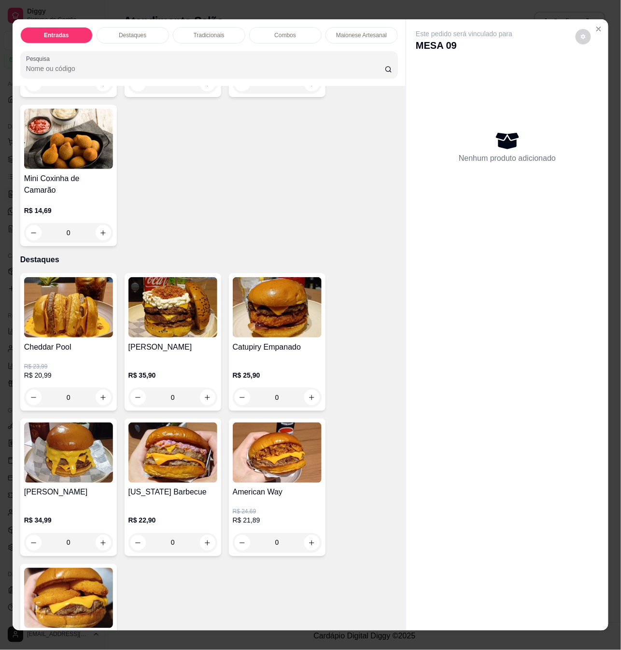
scroll to position [321, 0]
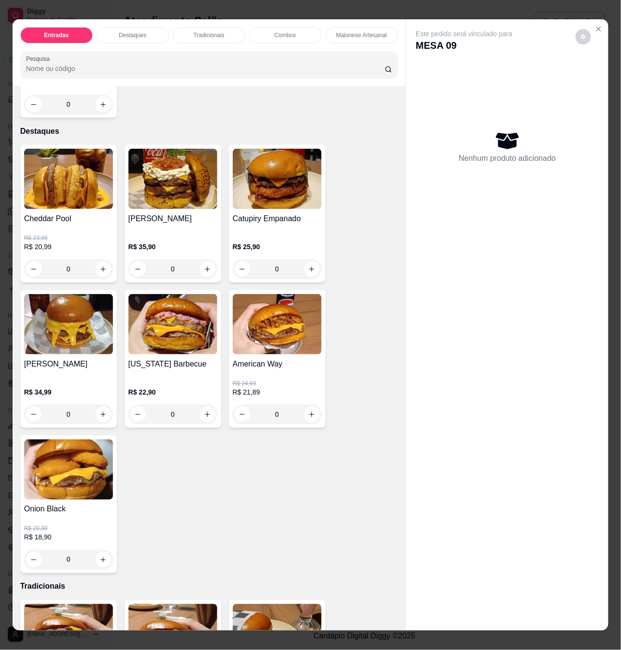
click at [265, 358] on h4 "American Way" at bounding box center [277, 364] width 89 height 12
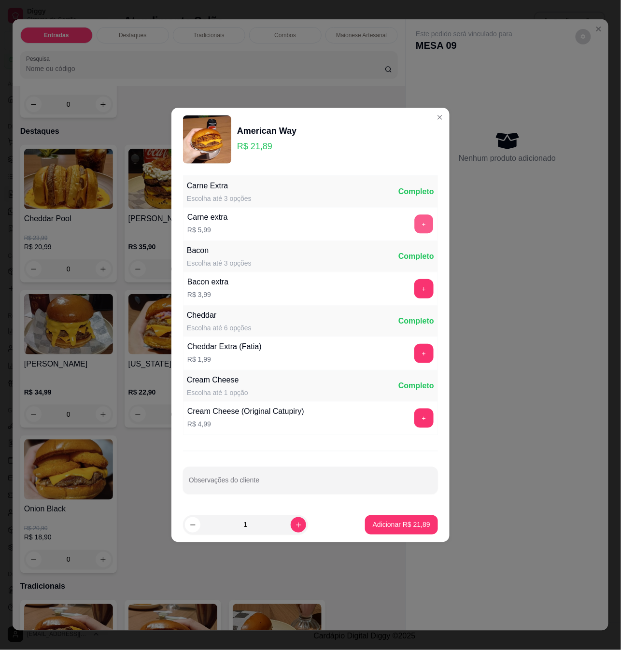
click at [415, 225] on button "+" at bounding box center [424, 224] width 19 height 19
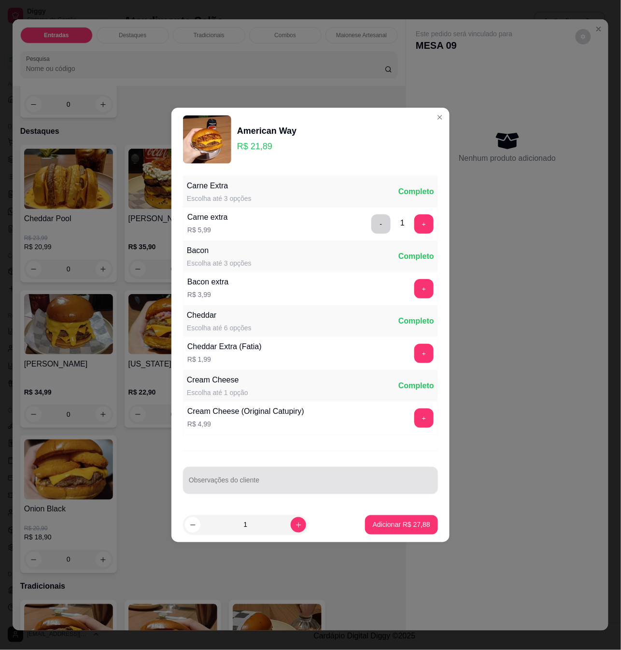
click at [290, 477] on div at bounding box center [310, 479] width 243 height 19
type input "catupiry empanado"
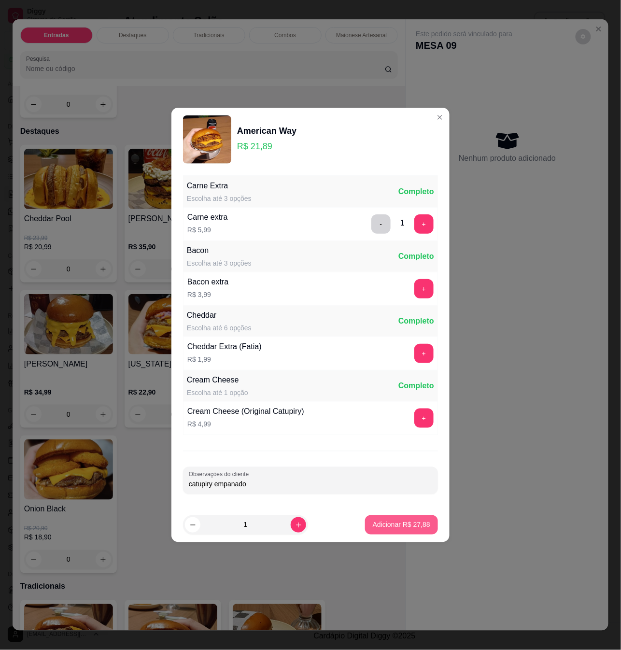
click at [390, 527] on p "Adicionar R$ 27,88" at bounding box center [401, 525] width 57 height 10
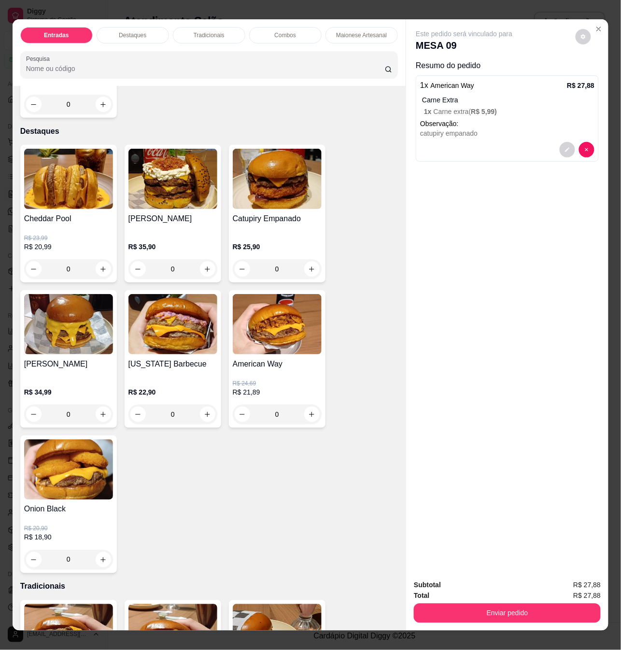
click at [75, 466] on img at bounding box center [68, 469] width 89 height 60
click at [239, 217] on h4 "Catupiry Empanado" at bounding box center [277, 219] width 89 height 12
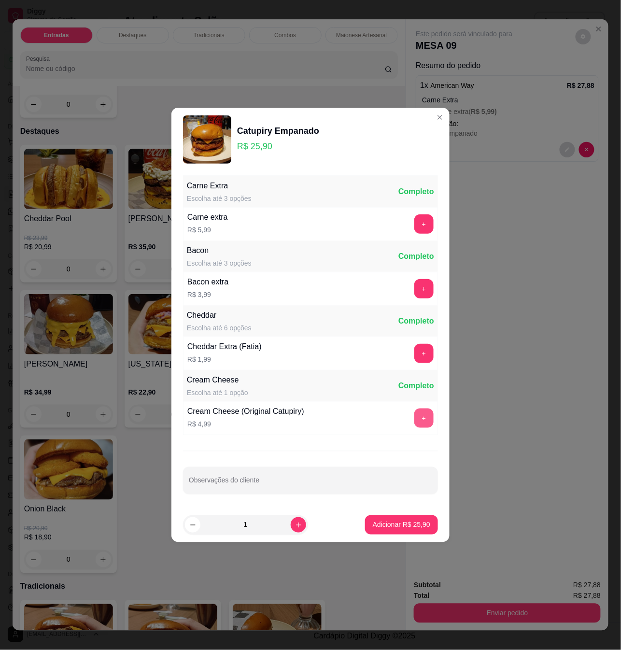
click at [414, 418] on button "+" at bounding box center [423, 417] width 19 height 19
click at [401, 514] on footer "1 Adicionar R$ 30,89" at bounding box center [310, 524] width 278 height 35
click at [396, 523] on p "Adicionar R$ 30,89" at bounding box center [401, 525] width 57 height 10
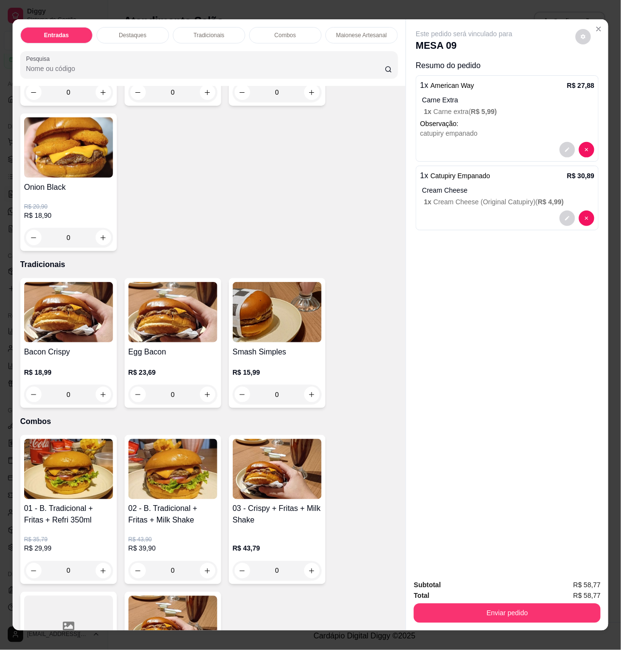
scroll to position [772, 0]
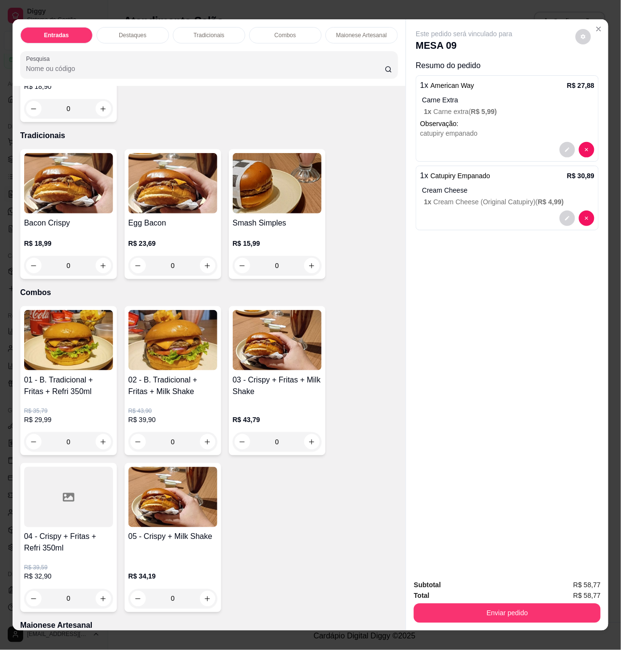
click at [175, 217] on h4 "Egg Bacon" at bounding box center [172, 223] width 89 height 12
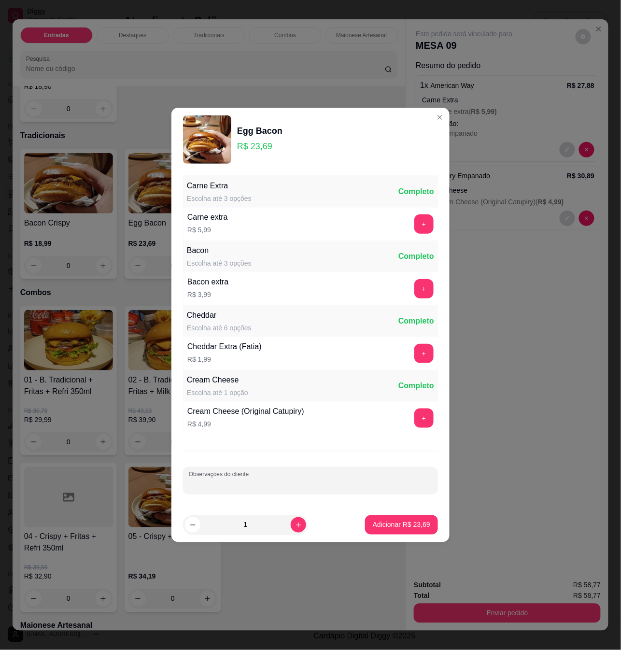
click at [234, 481] on input "Observações do cliente" at bounding box center [310, 484] width 243 height 10
click at [425, 533] on button "Adicionar R$ 23,69" at bounding box center [401, 524] width 71 height 19
type input "1"
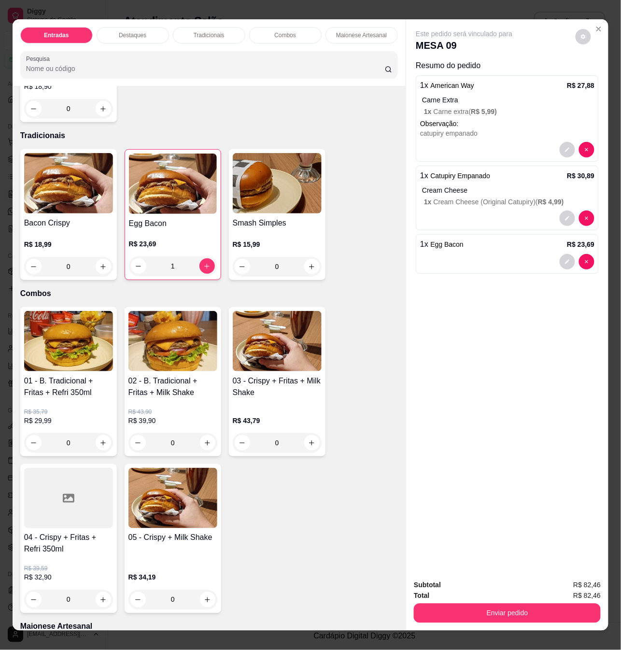
click at [199, 229] on div "R$ 23,69 1" at bounding box center [173, 252] width 88 height 46
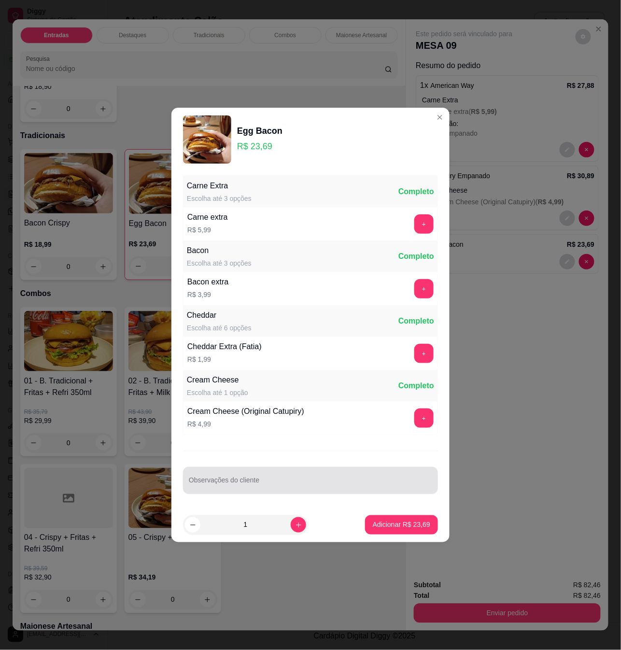
click at [309, 477] on div at bounding box center [310, 479] width 243 height 19
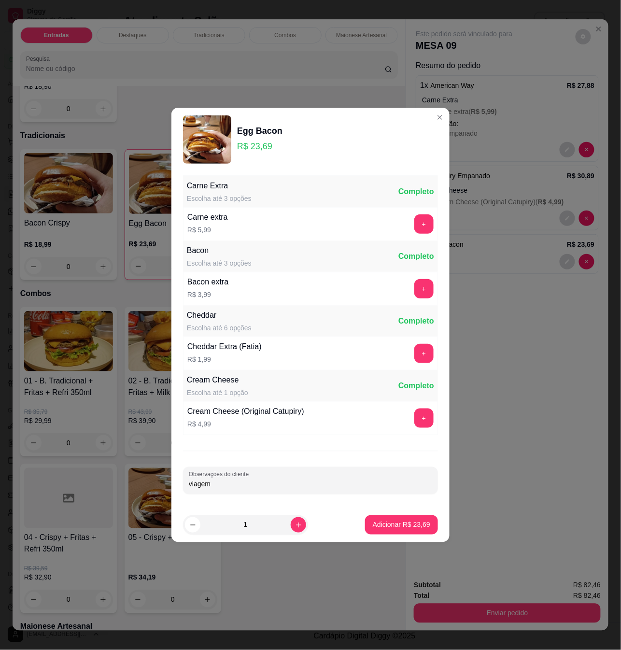
type input "viagem"
click at [366, 522] on button "Adicionar R$ 23,69" at bounding box center [401, 524] width 71 height 19
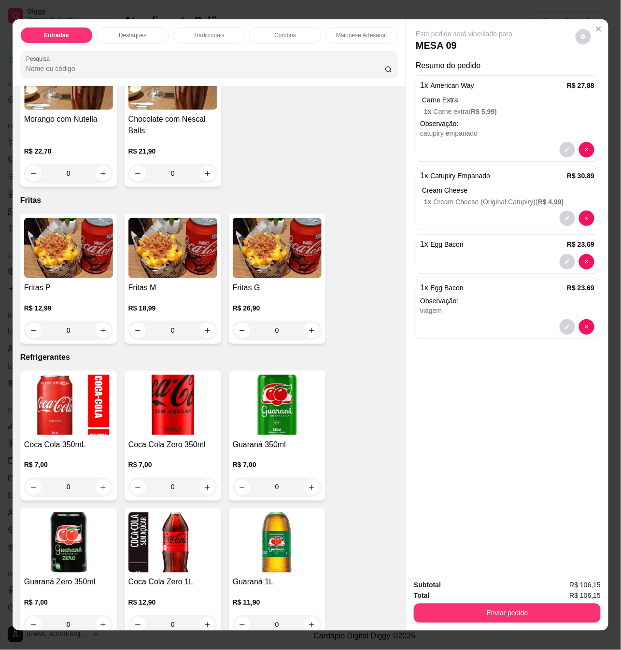
scroll to position [1994, 0]
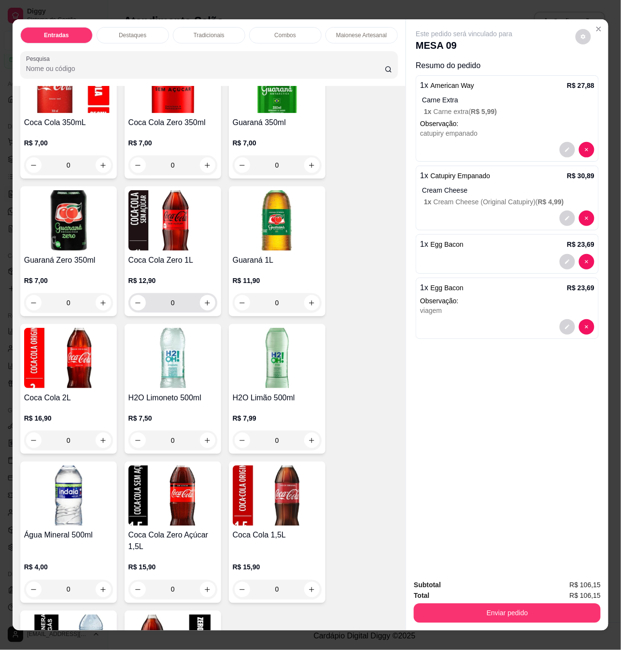
click at [203, 295] on button "increase-product-quantity" at bounding box center [207, 302] width 15 height 15
click at [204, 299] on icon "increase-product-quantity" at bounding box center [207, 302] width 7 height 7
type input "1"
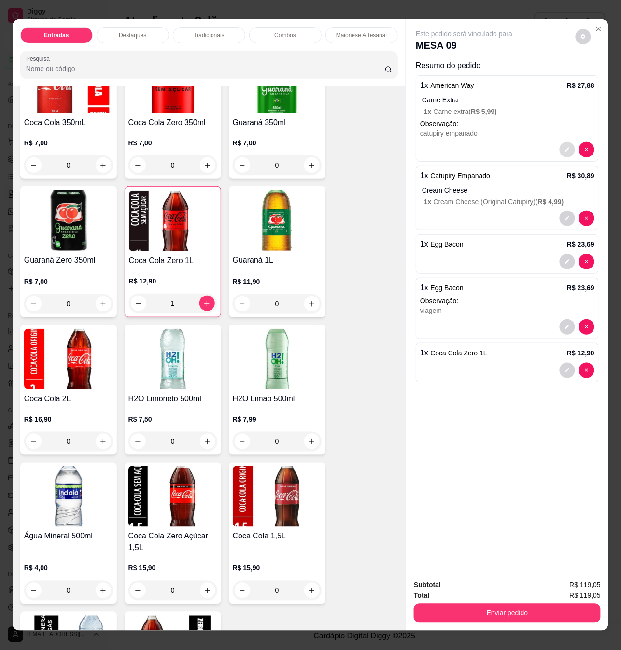
click at [564, 147] on icon "decrease-product-quantity" at bounding box center [567, 150] width 6 height 6
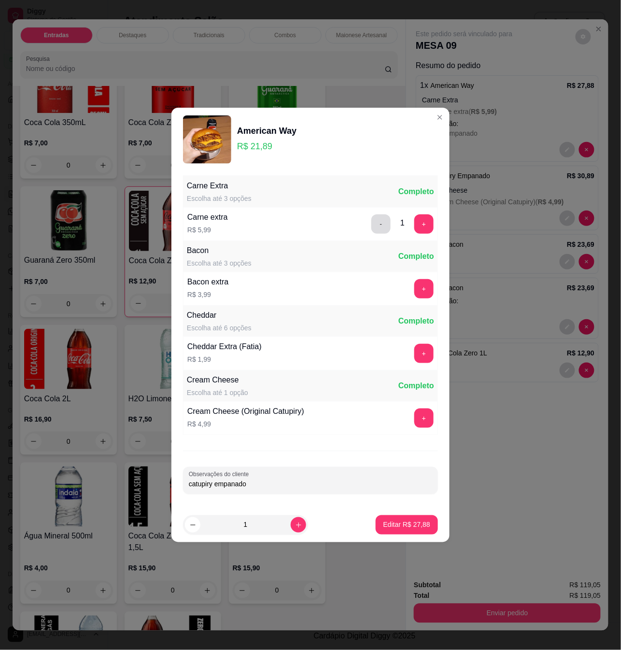
click at [375, 224] on button "-" at bounding box center [380, 223] width 19 height 19
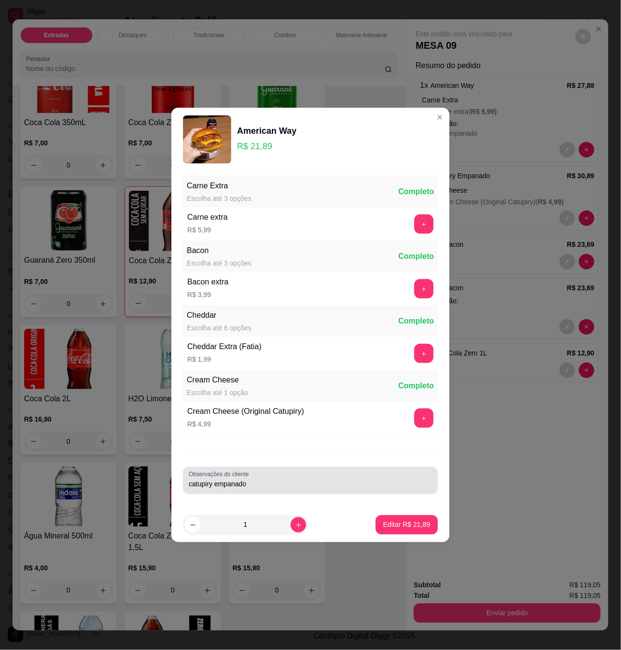
click at [187, 484] on div "Observações do cliente catupiry empanado" at bounding box center [310, 480] width 255 height 27
click at [186, 486] on div "Observações do cliente catupiry empanado" at bounding box center [310, 480] width 255 height 27
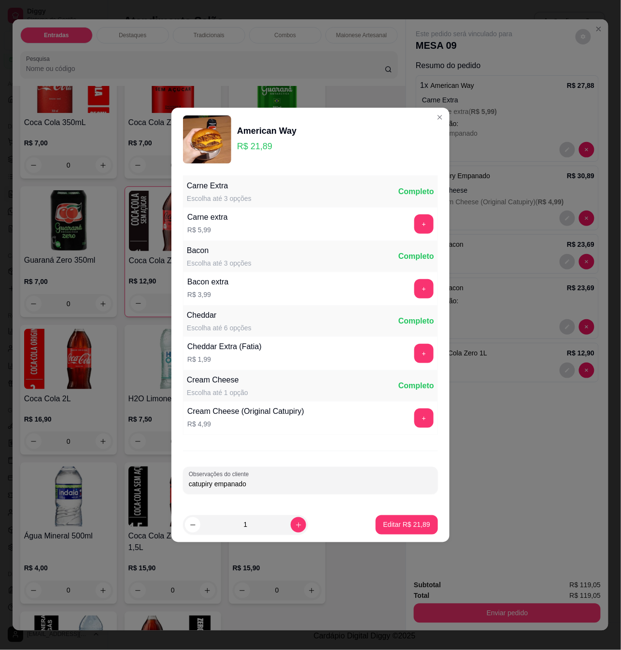
click at [188, 486] on div "Observações do cliente catupiry empanado" at bounding box center [310, 480] width 255 height 27
click at [190, 486] on input "catupiry empanado" at bounding box center [310, 484] width 243 height 10
type input "adc catupiry empanado"
click at [416, 527] on p "Editar R$ 21,89" at bounding box center [406, 525] width 47 height 10
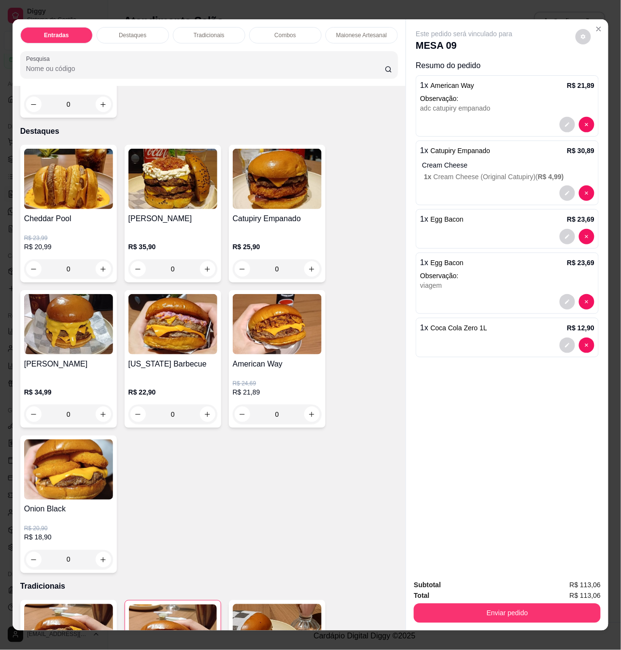
scroll to position [0, 0]
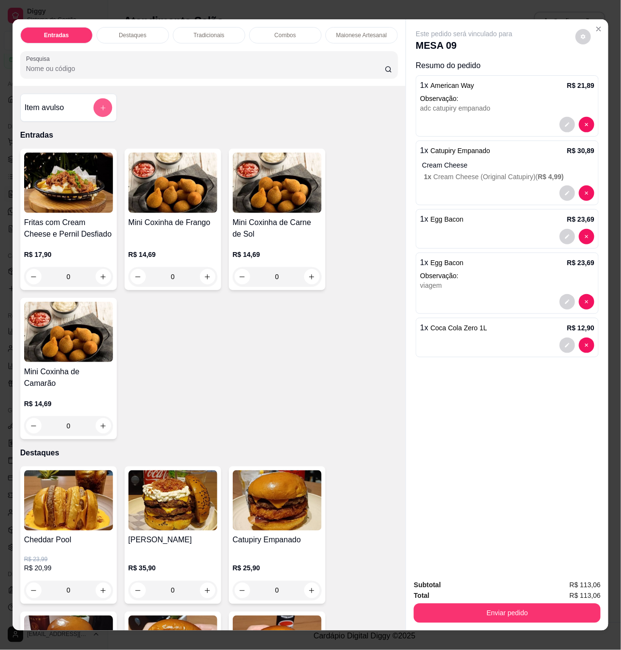
click at [99, 111] on icon "add-separate-item" at bounding box center [102, 107] width 7 height 7
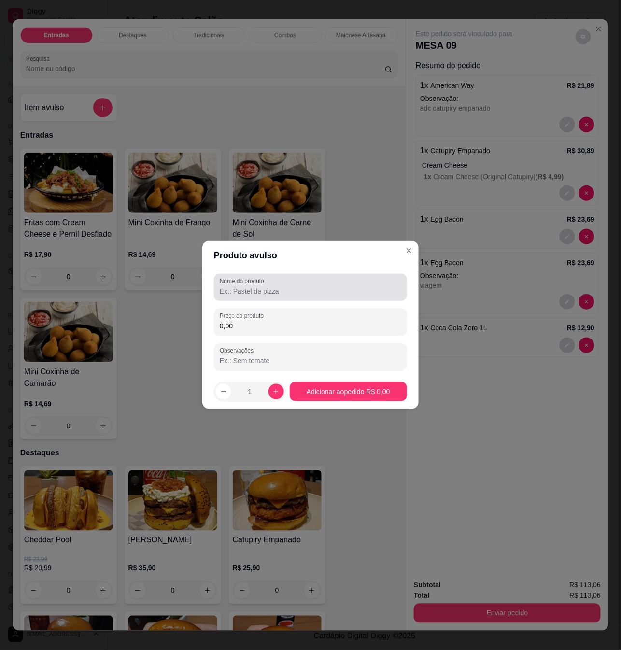
click at [244, 280] on label "Nome do produto" at bounding box center [244, 281] width 48 height 8
click at [244, 286] on input "Nome do produto" at bounding box center [310, 291] width 181 height 10
type input "c"
type input "adc"
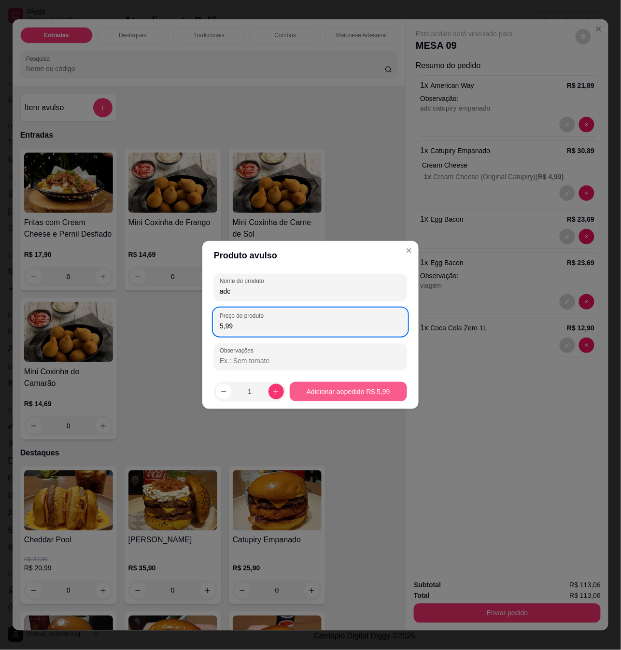
type input "5,99"
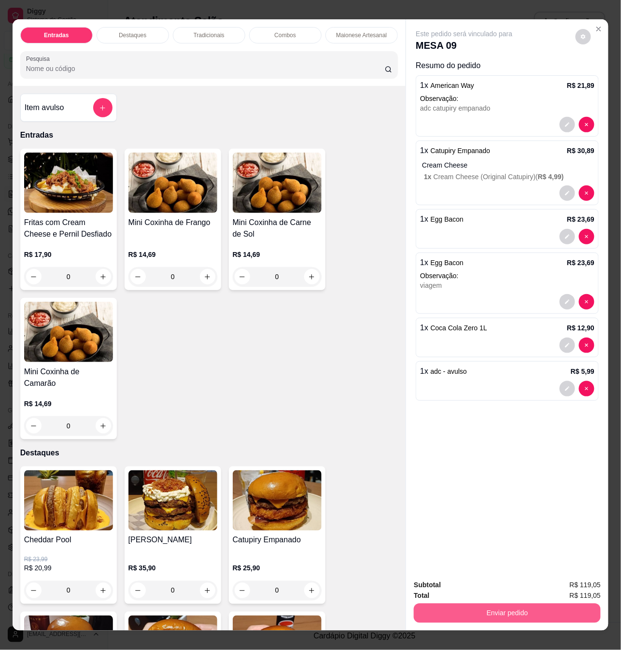
click at [490, 616] on button "Enviar pedido" at bounding box center [507, 612] width 187 height 19
click at [482, 581] on button "Não registrar e enviar pedido" at bounding box center [474, 584] width 97 height 18
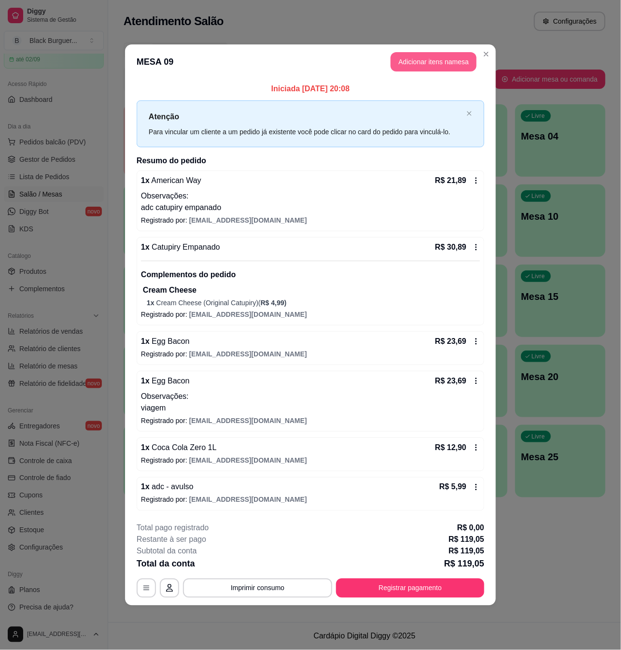
click at [452, 66] on button "Adicionar itens na mesa" at bounding box center [433, 61] width 86 height 19
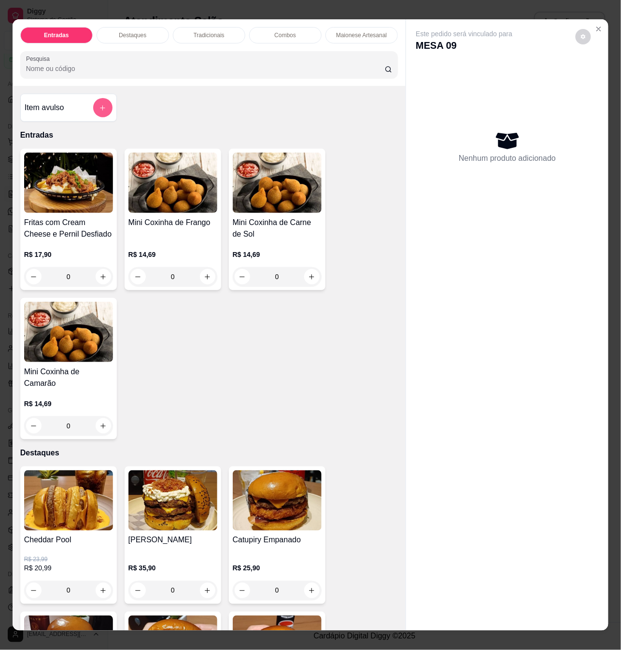
click at [99, 111] on icon "add-separate-item" at bounding box center [102, 107] width 7 height 7
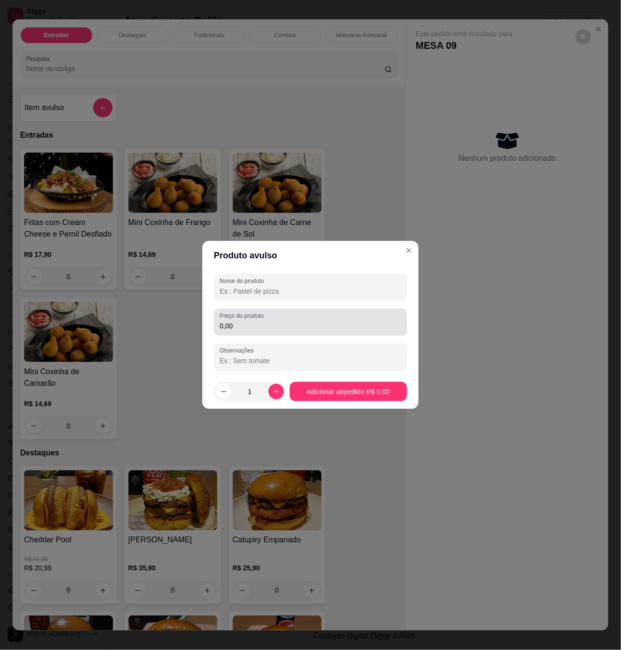
click at [241, 327] on input "0,00" at bounding box center [310, 326] width 181 height 10
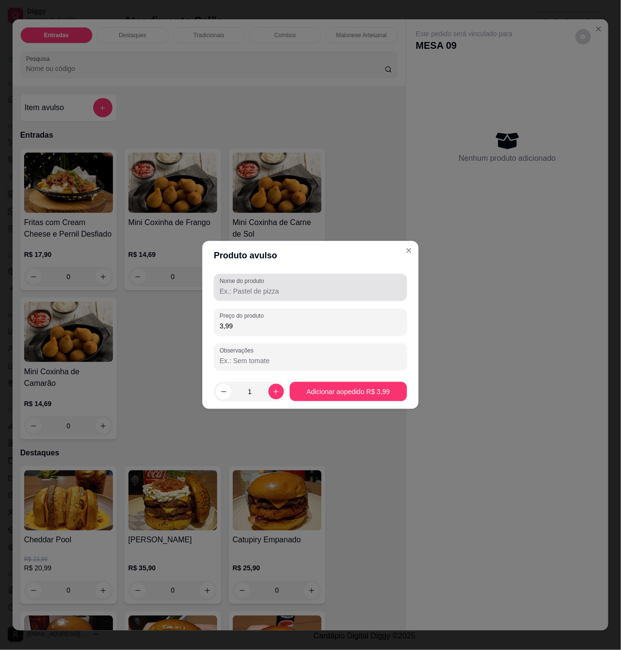
type input "3,99"
click at [263, 282] on label "Nome do produto" at bounding box center [244, 281] width 48 height 8
click at [263, 286] on input "Nome do produto" at bounding box center [310, 291] width 181 height 10
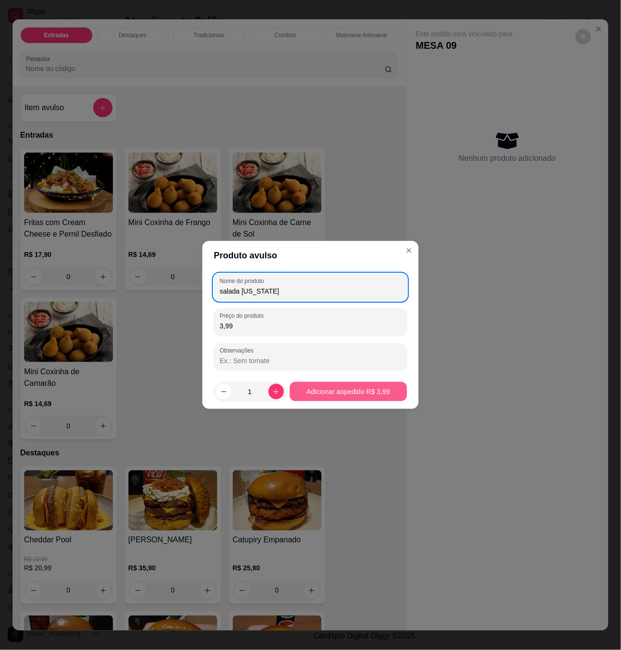
type input "salada [US_STATE]"
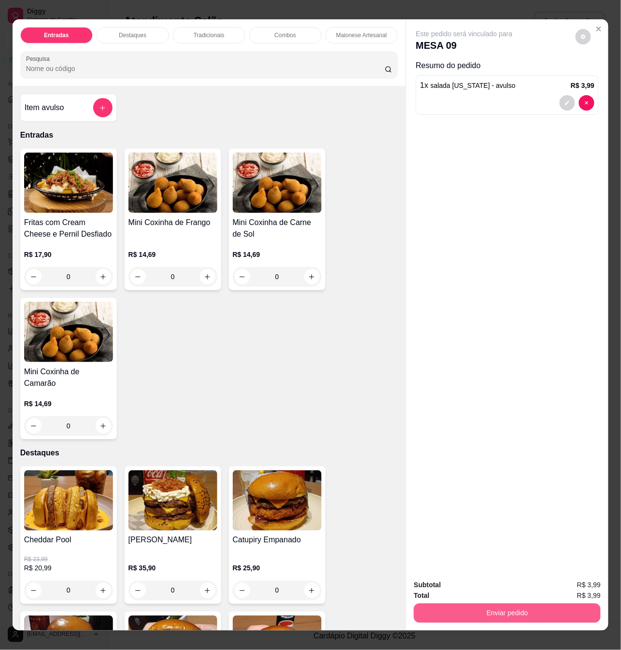
click at [511, 604] on button "Enviar pedido" at bounding box center [507, 612] width 187 height 19
click at [481, 578] on button "Não registrar e enviar pedido" at bounding box center [474, 584] width 100 height 18
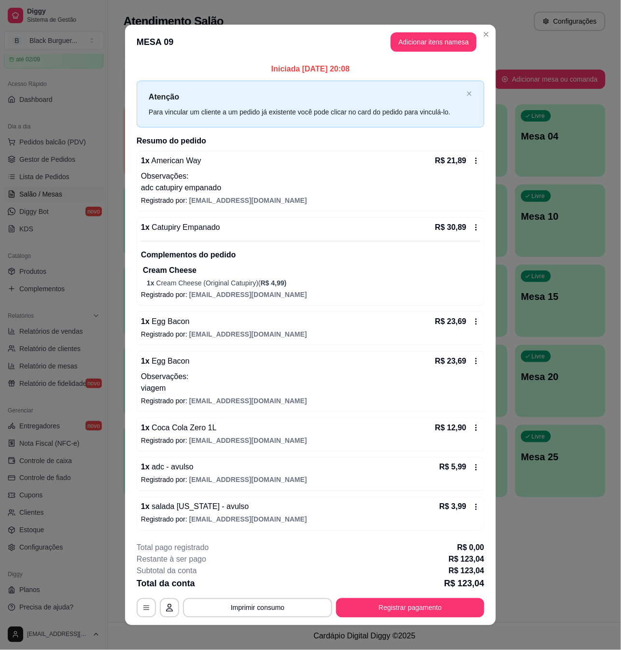
scroll to position [8, 0]
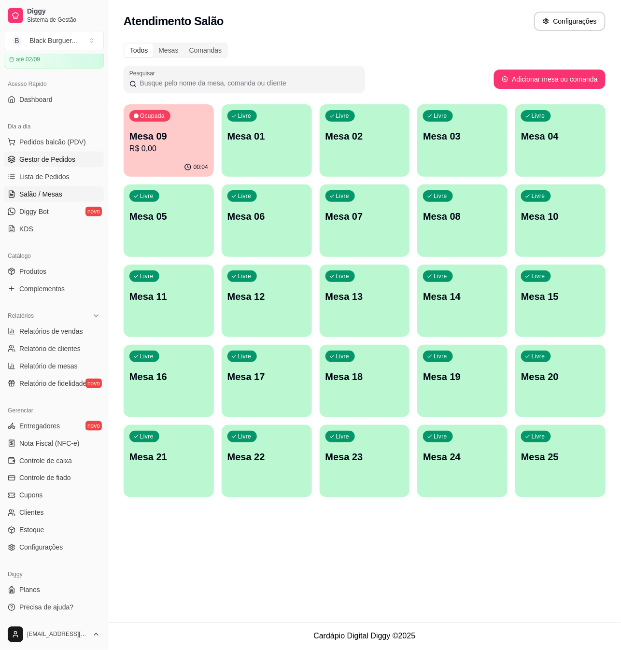
click at [51, 164] on span "Gestor de Pedidos" at bounding box center [47, 159] width 56 height 10
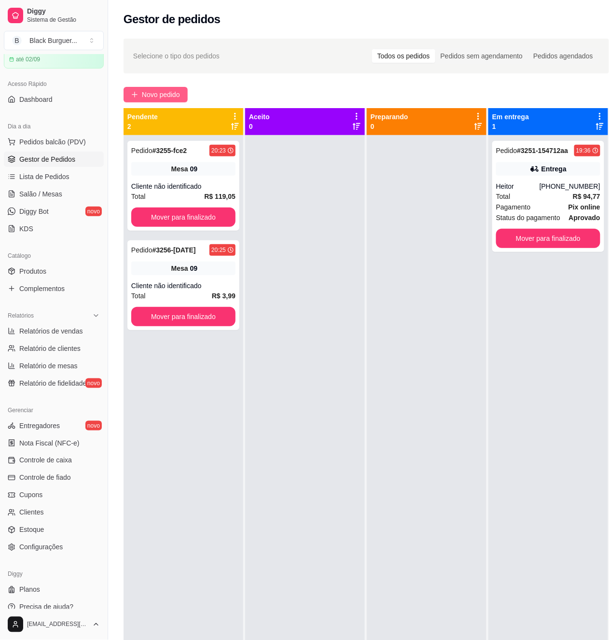
click at [172, 94] on span "Novo pedido" at bounding box center [161, 94] width 38 height 11
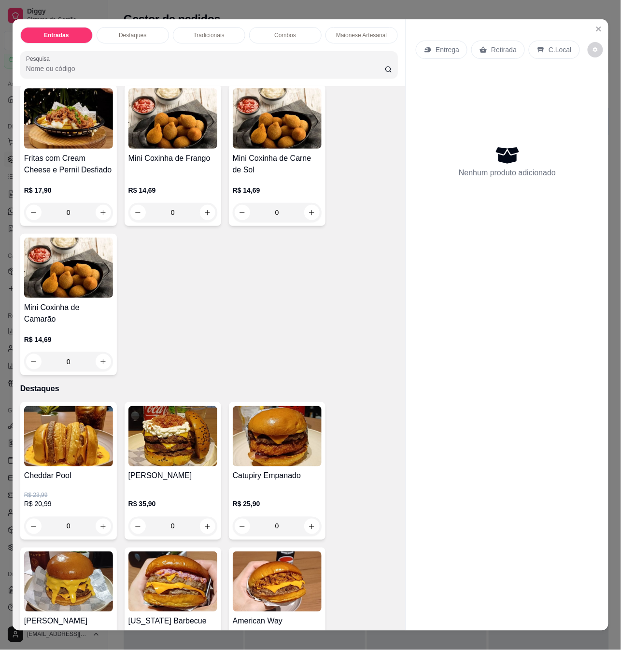
scroll to position [128, 0]
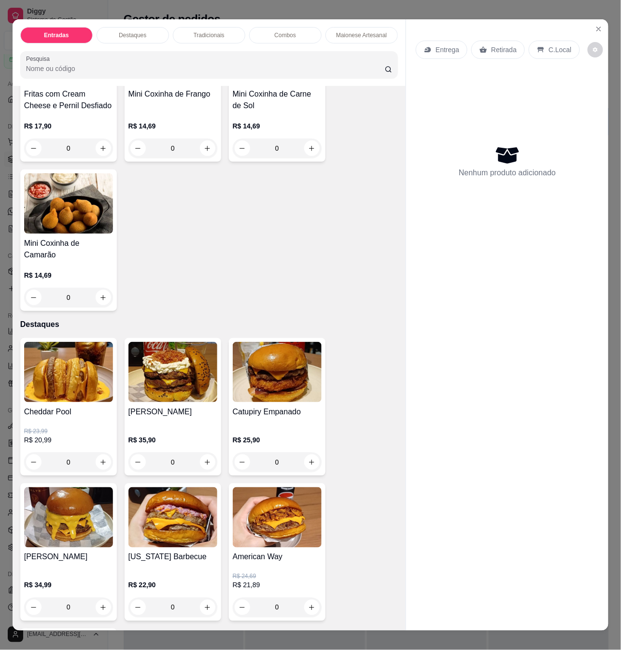
click at [74, 374] on img at bounding box center [68, 372] width 89 height 60
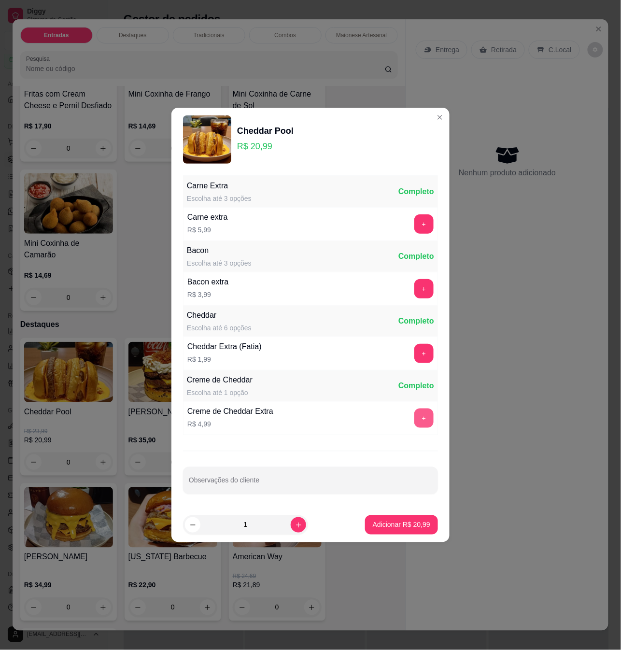
click at [414, 412] on button "+" at bounding box center [423, 417] width 19 height 19
click at [398, 529] on p "Adicionar R$ 25,98" at bounding box center [401, 525] width 57 height 10
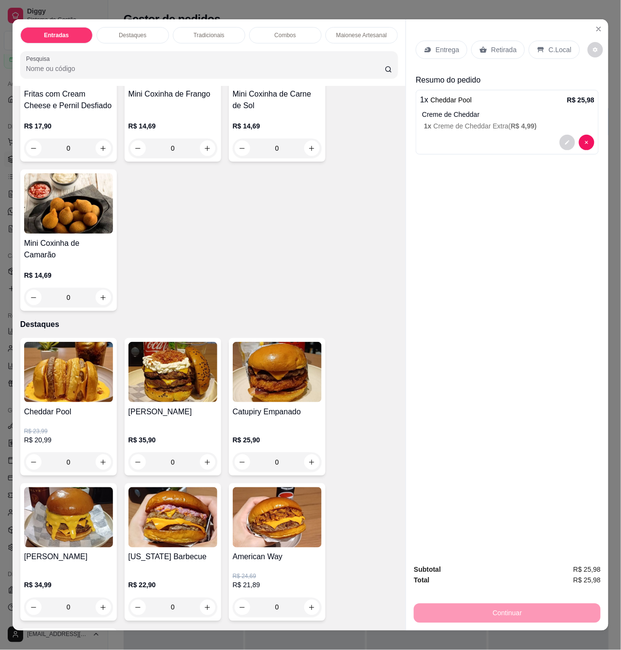
click at [452, 49] on p "Entrega" at bounding box center [447, 50] width 24 height 10
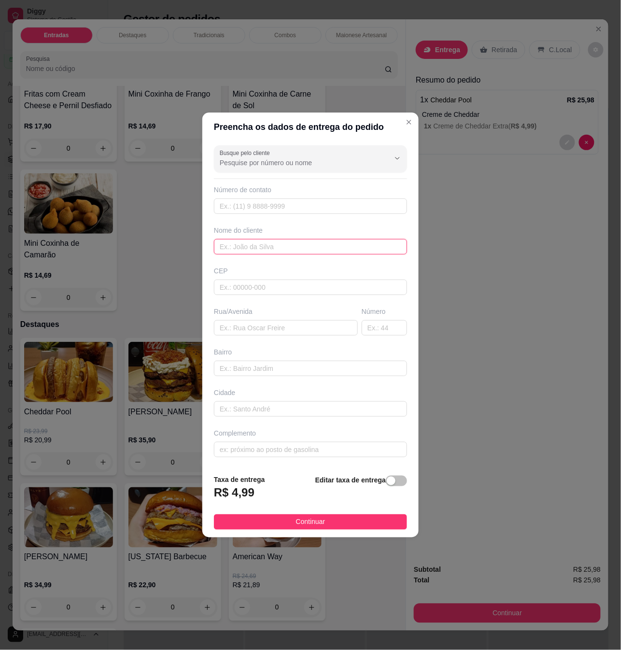
click at [299, 253] on input "text" at bounding box center [310, 246] width 193 height 15
type input "[PERSON_NAME]"
click at [295, 206] on input "text" at bounding box center [310, 205] width 193 height 15
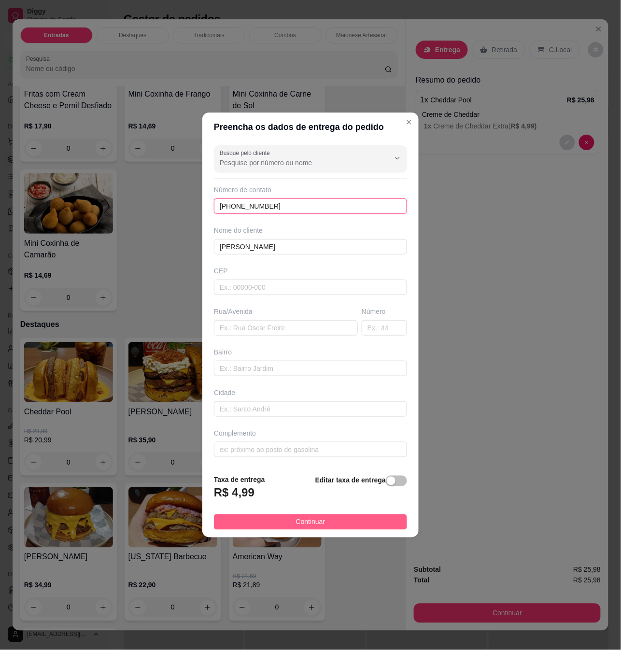
type input "[PHONE_NUMBER]"
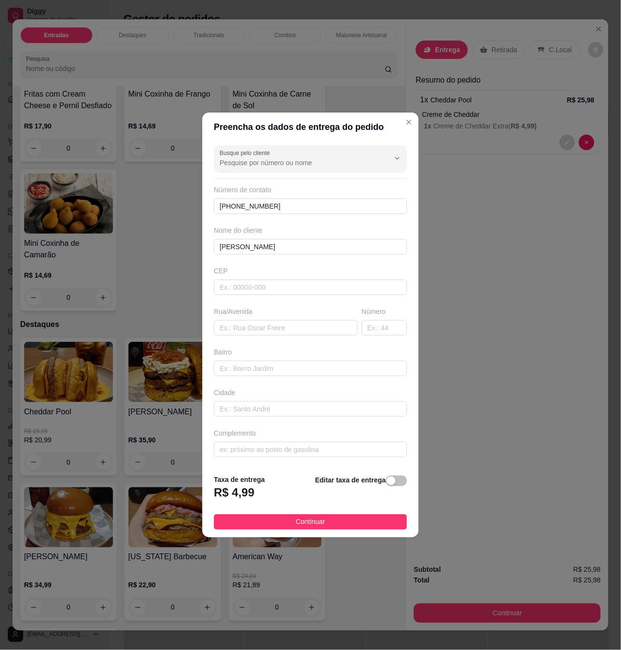
click at [311, 524] on span "Continuar" at bounding box center [310, 521] width 29 height 11
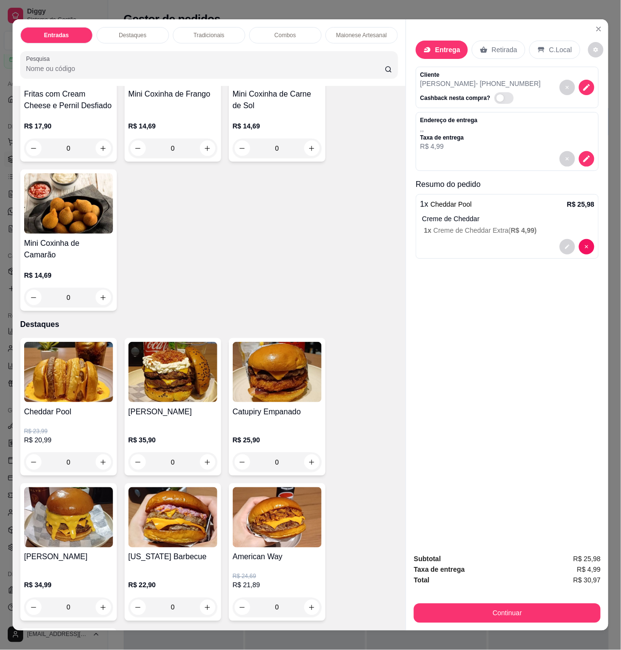
drag, startPoint x: 414, startPoint y: 343, endPoint x: 448, endPoint y: 317, distance: 42.8
click at [415, 343] on div "Entrega Retirada C.Local Cliente [PERSON_NAME] - [PHONE_NUMBER] Cashback nesta …" at bounding box center [507, 282] width 202 height 526
drag, startPoint x: 583, startPoint y: 74, endPoint x: 580, endPoint y: 78, distance: 5.1
click at [582, 75] on div at bounding box center [576, 87] width 35 height 33
click at [582, 83] on icon "decrease-product-quantity" at bounding box center [586, 87] width 9 height 9
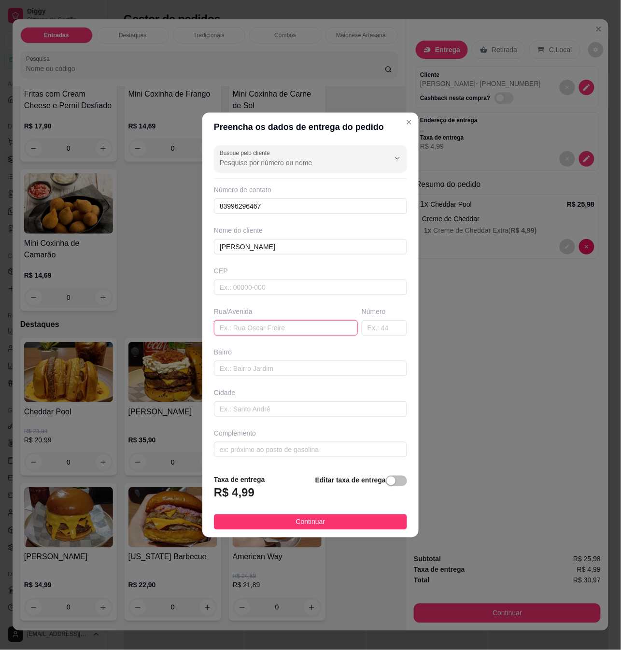
click at [267, 330] on input "text" at bounding box center [286, 327] width 144 height 15
paste input "Na rua [PERSON_NAME]"
type input "Na rua [PERSON_NAME]"
click at [370, 325] on input "text" at bounding box center [383, 327] width 45 height 15
type input "sn"
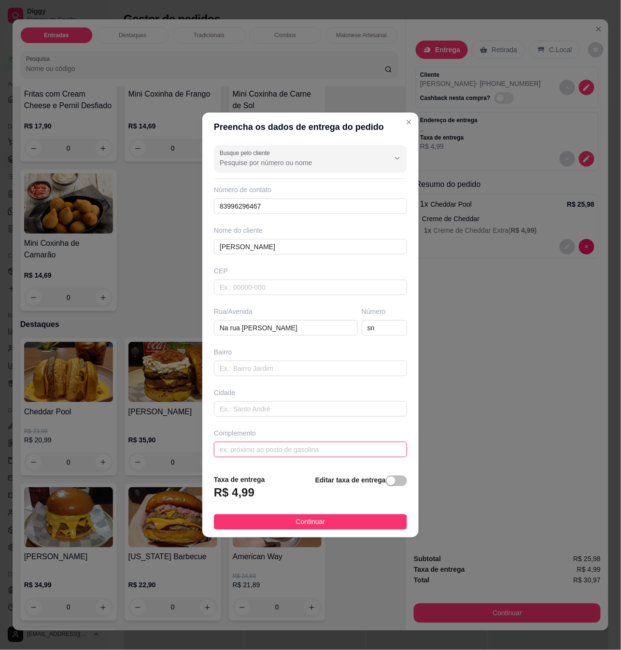
click at [332, 456] on input "text" at bounding box center [310, 449] width 193 height 15
type input "wpp"
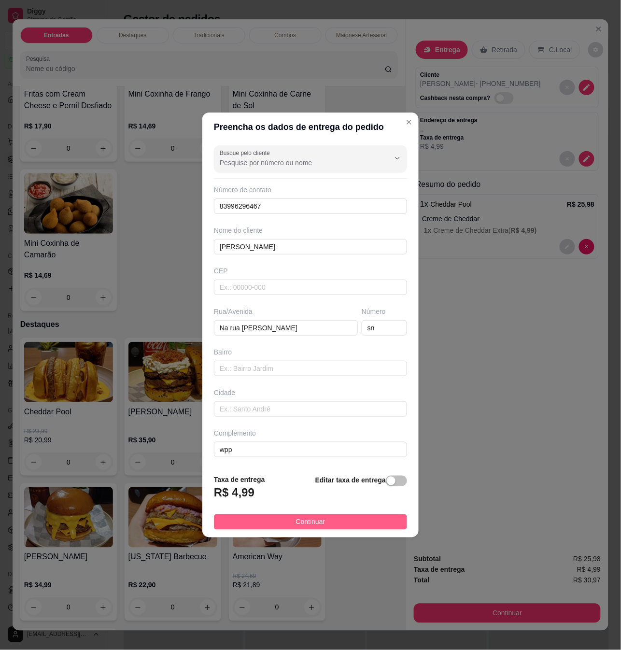
click at [296, 527] on span "Continuar" at bounding box center [310, 521] width 29 height 11
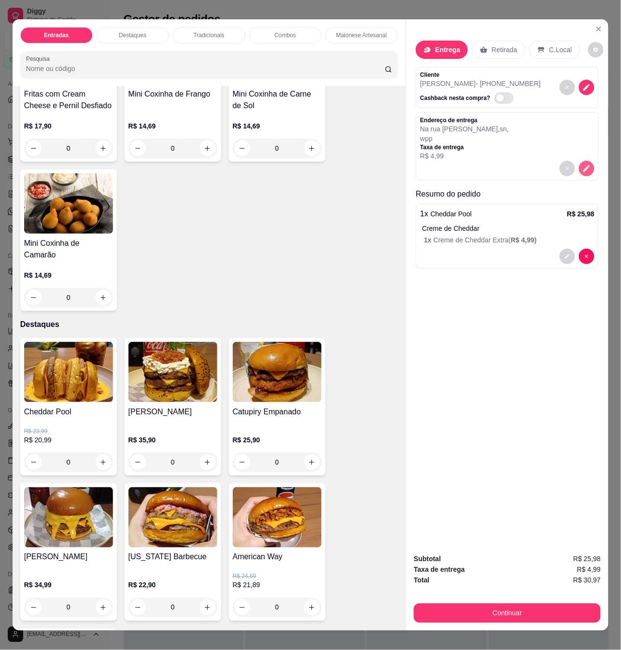
click at [582, 168] on icon "decrease-product-quantity" at bounding box center [586, 168] width 9 height 9
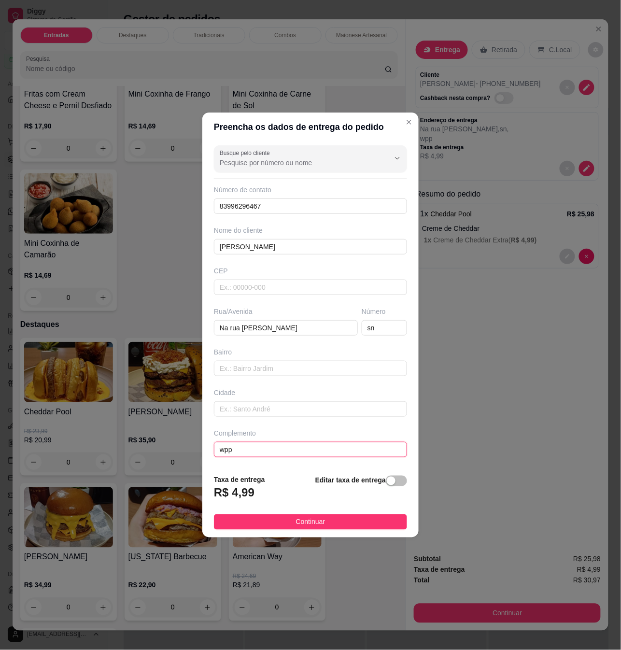
click at [221, 453] on input "wpp" at bounding box center [310, 449] width 193 height 15
type input "localizacao wpp"
drag, startPoint x: 368, startPoint y: 325, endPoint x: 358, endPoint y: 325, distance: 9.7
click at [361, 325] on input "sn" at bounding box center [383, 327] width 45 height 15
click at [253, 450] on input "localizacao wpp" at bounding box center [310, 449] width 193 height 15
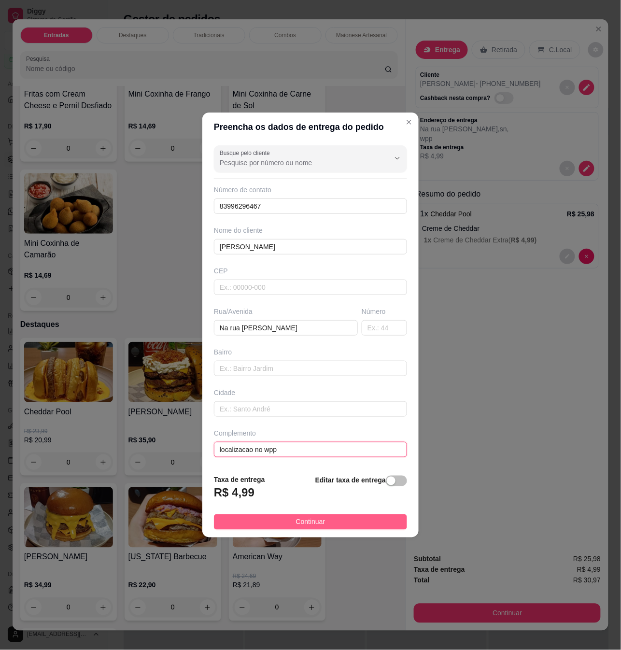
type input "localizacao no wpp"
click at [289, 529] on button "Continuar" at bounding box center [310, 521] width 193 height 15
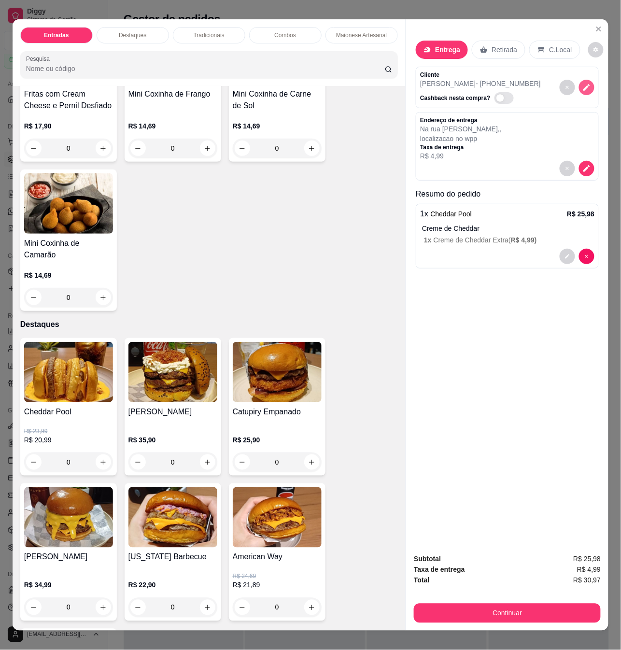
click at [585, 87] on icon "decrease-product-quantity" at bounding box center [586, 87] width 9 height 9
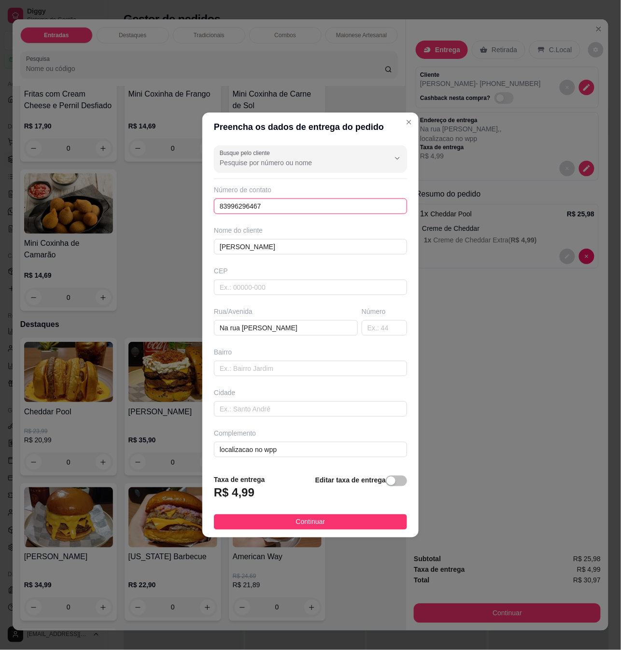
drag, startPoint x: 313, startPoint y: 208, endPoint x: 44, endPoint y: 230, distance: 269.6
click at [44, 234] on div "Preencha os dados de entrega do pedido Busque pelo cliente Número de contato 83…" at bounding box center [310, 325] width 621 height 650
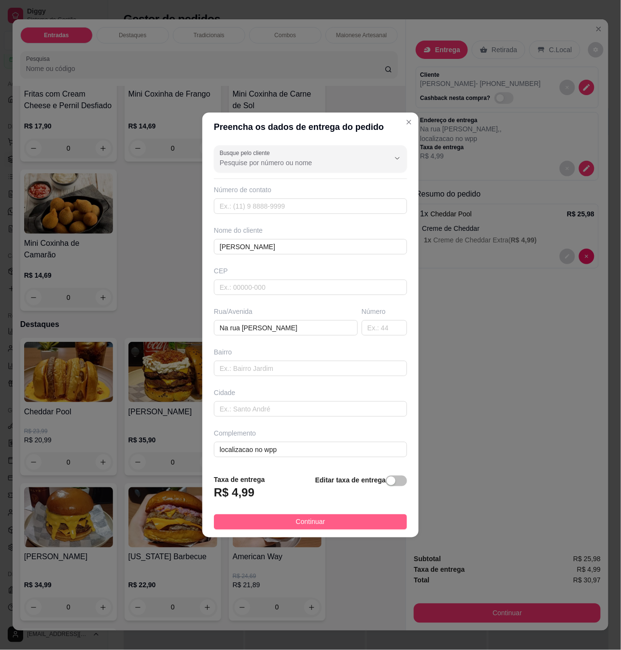
click at [304, 524] on span "Continuar" at bounding box center [310, 521] width 29 height 11
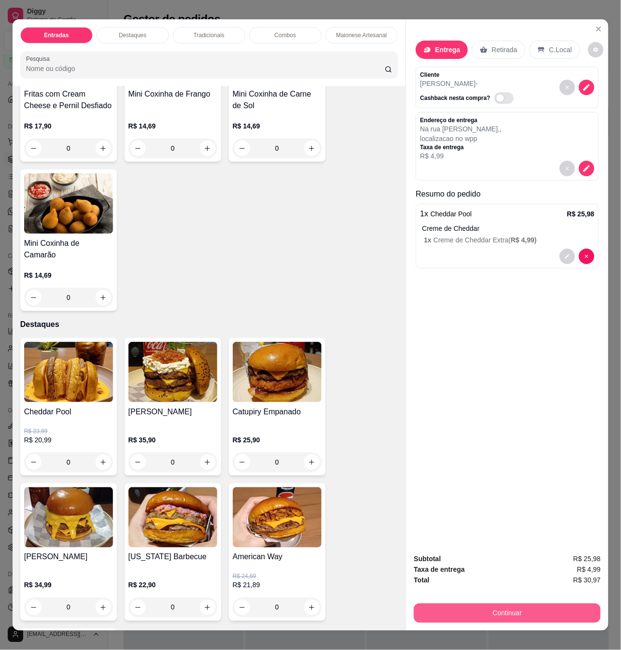
click at [470, 607] on button "Continuar" at bounding box center [507, 612] width 187 height 19
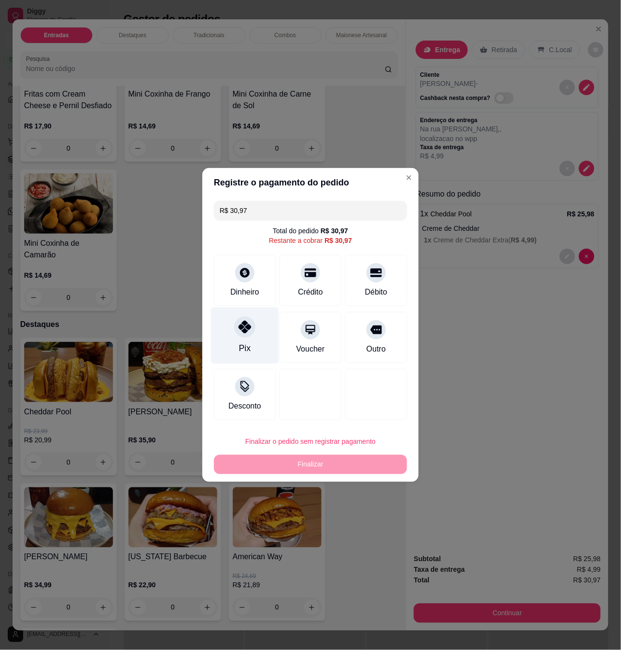
click at [261, 321] on div "Pix" at bounding box center [245, 335] width 68 height 56
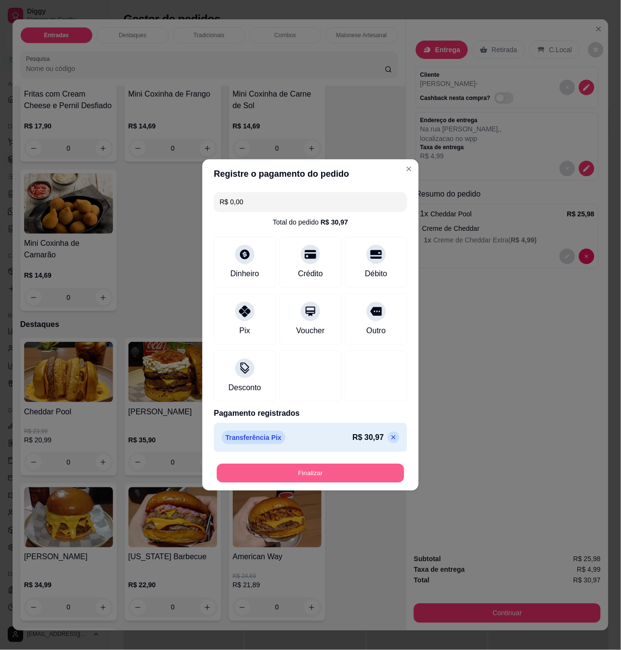
click at [316, 470] on button "Finalizar" at bounding box center [310, 473] width 187 height 19
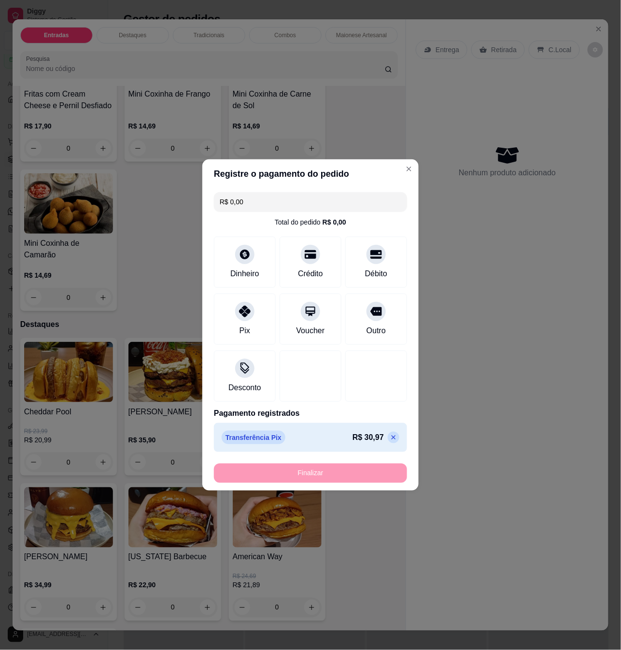
type input "-R$ 30,97"
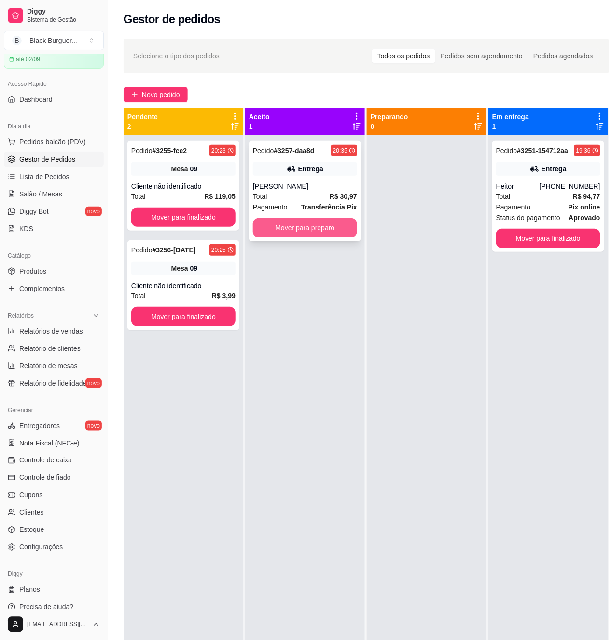
click at [319, 232] on button "Mover para preparo" at bounding box center [305, 227] width 104 height 19
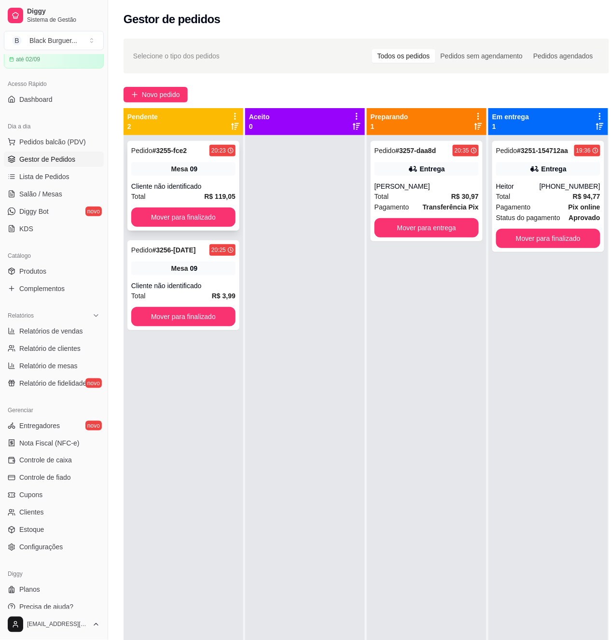
click at [225, 178] on div "Pedido # 3255-fce2 20:23 Mesa 09 Cliente não identificado Total R$ 119,05 Mover…" at bounding box center [183, 186] width 112 height 90
click at [201, 317] on button "Mover para finalizado" at bounding box center [183, 316] width 104 height 19
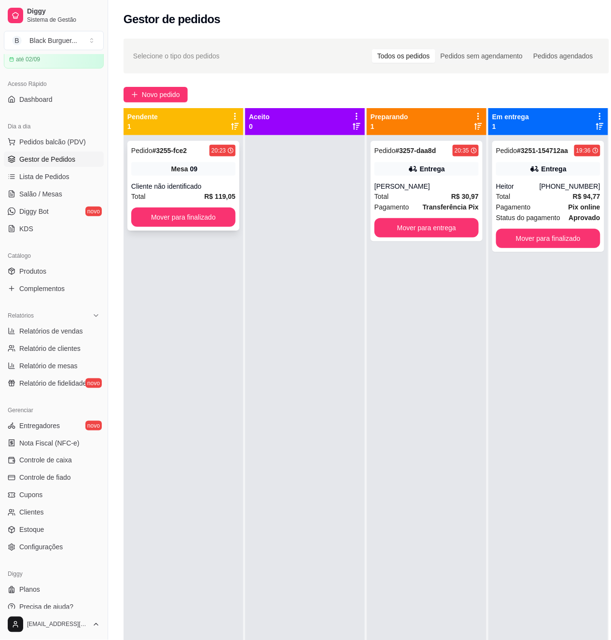
click at [196, 167] on div "09" at bounding box center [194, 169] width 8 height 10
click at [553, 235] on button "Mover para finalizado" at bounding box center [548, 238] width 104 height 19
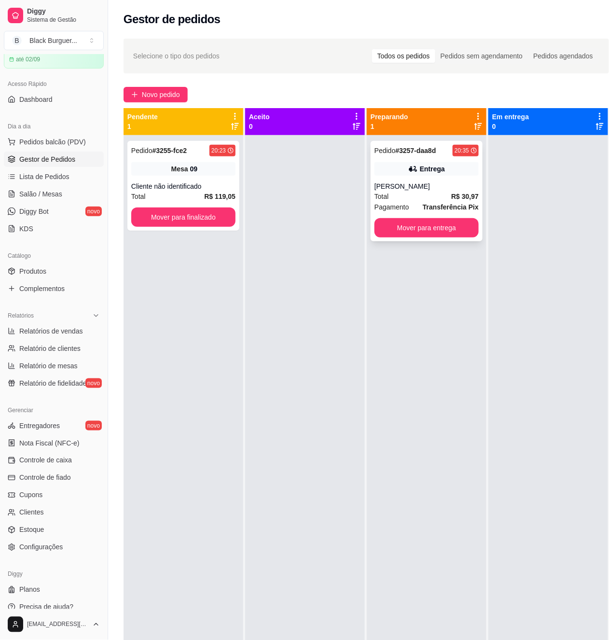
click at [404, 183] on div "[PERSON_NAME]" at bounding box center [426, 186] width 104 height 10
click at [205, 170] on div "Mesa 09" at bounding box center [183, 169] width 104 height 14
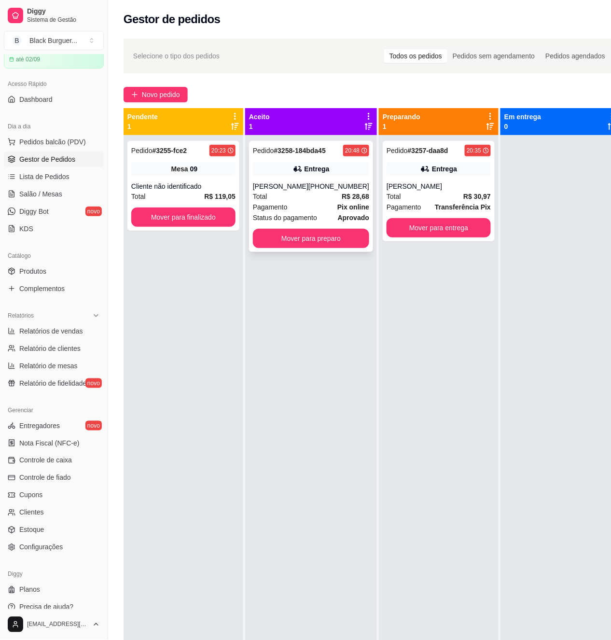
click at [304, 175] on div "Entrega" at bounding box center [311, 169] width 116 height 14
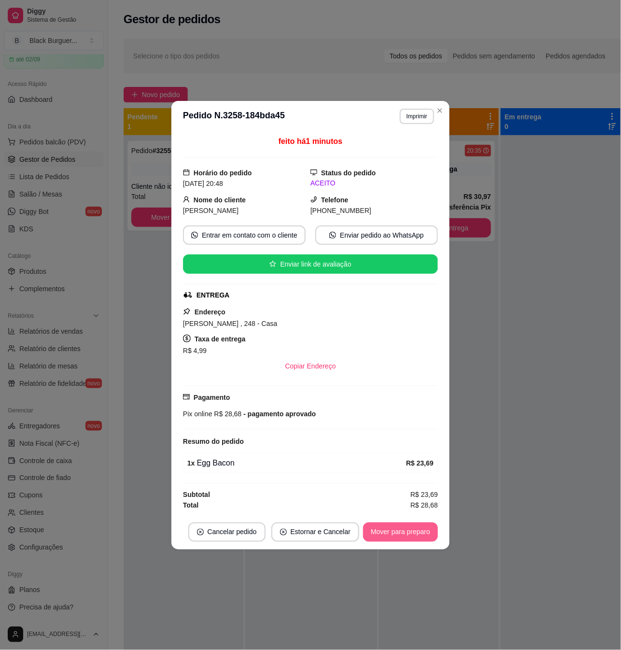
click at [406, 536] on button "Mover para preparo" at bounding box center [400, 531] width 75 height 19
click at [429, 534] on button "Mover para preparo" at bounding box center [400, 531] width 72 height 19
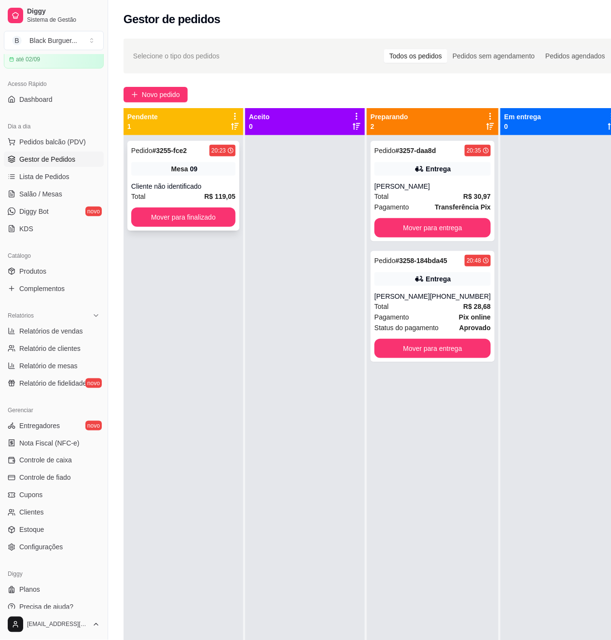
click at [179, 170] on span "Mesa" at bounding box center [179, 169] width 17 height 10
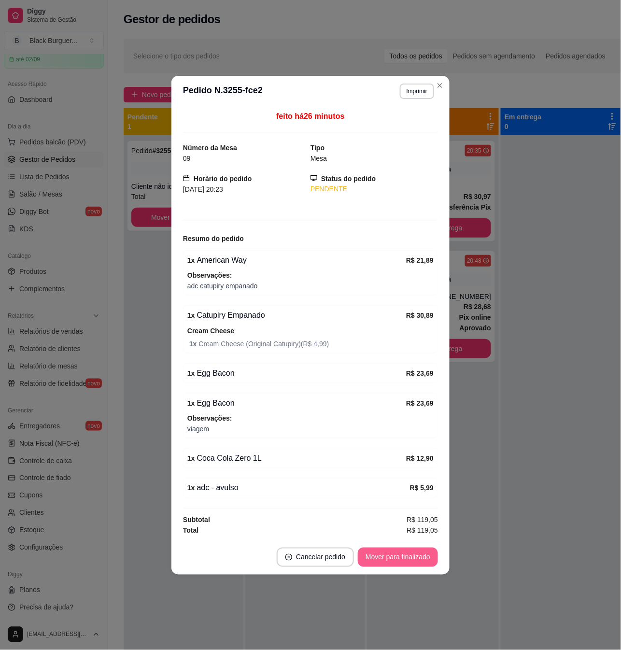
click at [391, 556] on button "Mover para finalizado" at bounding box center [398, 556] width 80 height 19
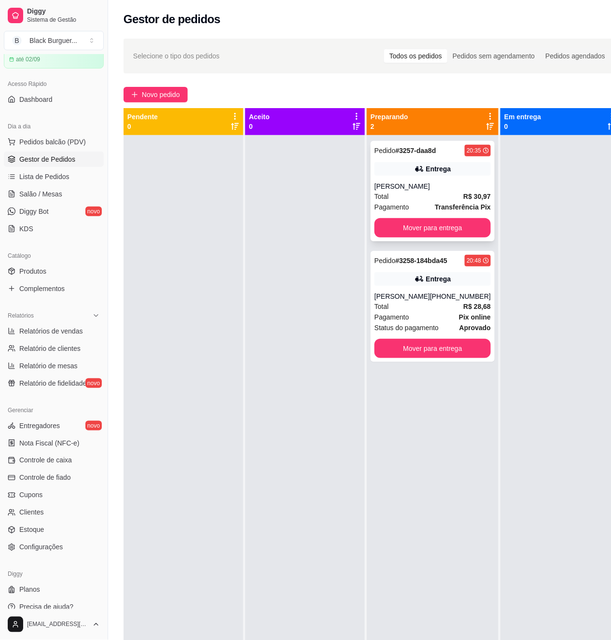
click at [459, 178] on div "Pedido # 3257-daa8d 20:35 Entrega Andrey Total R$ 30,97 Pagamento Transferência…" at bounding box center [433, 191] width 124 height 100
click at [437, 278] on div "Entrega" at bounding box center [438, 279] width 25 height 10
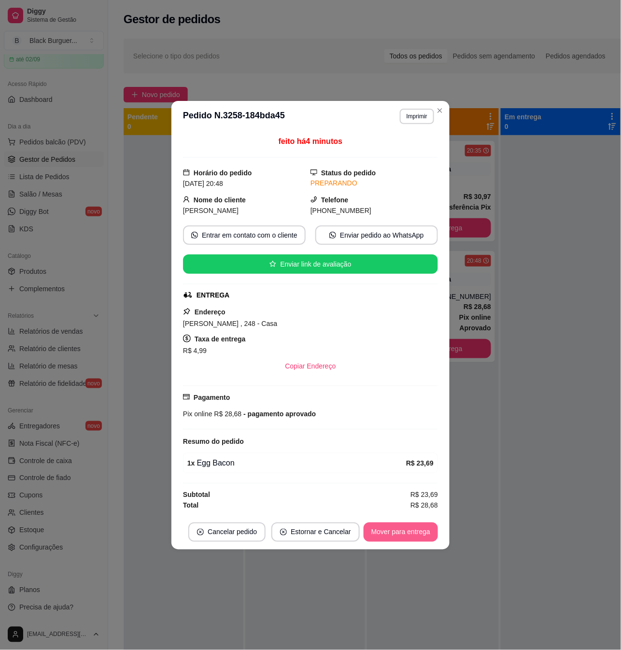
click at [411, 528] on button "Mover para entrega" at bounding box center [400, 531] width 74 height 19
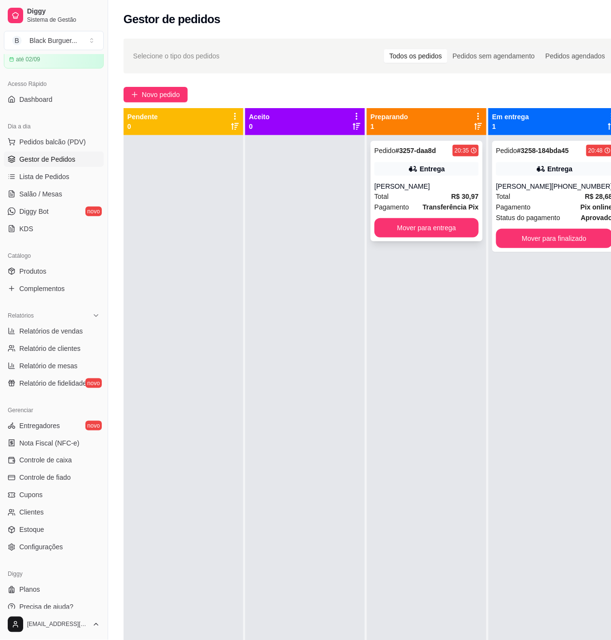
click at [429, 180] on div "Pedido # 3257-daa8d 20:35 Entrega Andrey Total R$ 30,97 Pagamento Transferência…" at bounding box center [427, 191] width 112 height 100
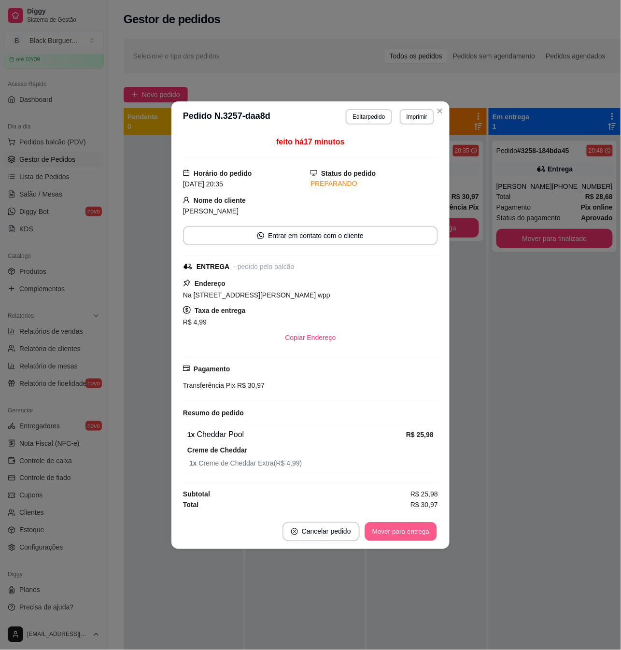
click at [415, 536] on button "Mover para entrega" at bounding box center [400, 531] width 72 height 19
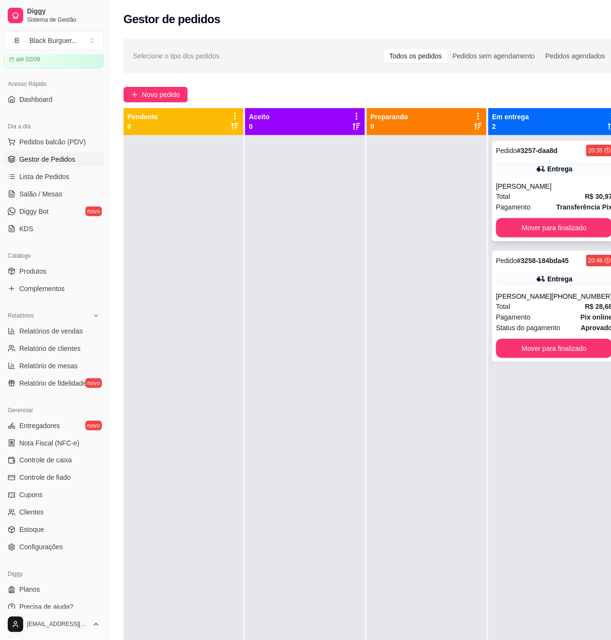
click at [556, 182] on div "[PERSON_NAME]" at bounding box center [554, 186] width 116 height 10
click at [488, 179] on div "Pedido # 3257-daa8d 20:35 Entrega Andrey Total R$ 30,97 Pagamento Transferência…" at bounding box center [554, 455] width 132 height 640
click at [66, 180] on span "Lista de Pedidos" at bounding box center [44, 177] width 50 height 10
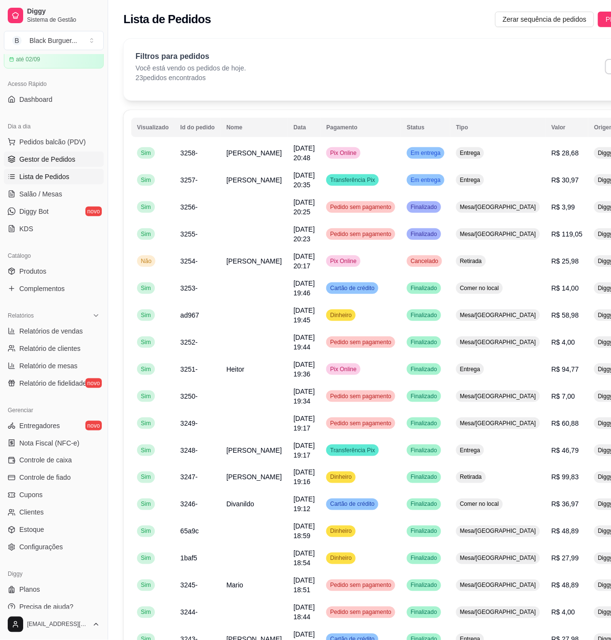
click at [65, 154] on span "Gestor de Pedidos" at bounding box center [47, 159] width 56 height 10
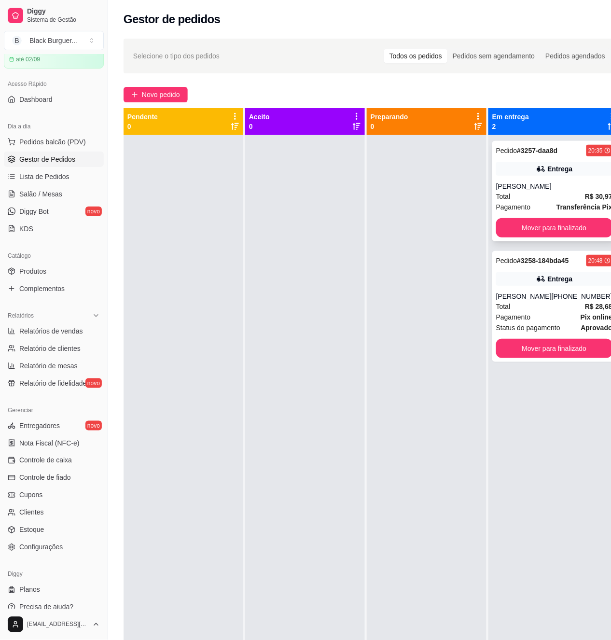
click at [554, 201] on div "Total R$ 30,97" at bounding box center [554, 196] width 116 height 11
click at [516, 163] on div "Entrega" at bounding box center [554, 169] width 116 height 14
click at [556, 293] on div "[PHONE_NUMBER]" at bounding box center [582, 296] width 61 height 10
click at [547, 298] on div "[PERSON_NAME]" at bounding box center [523, 296] width 55 height 10
click at [554, 201] on div "Total R$ 30,97" at bounding box center [554, 196] width 116 height 11
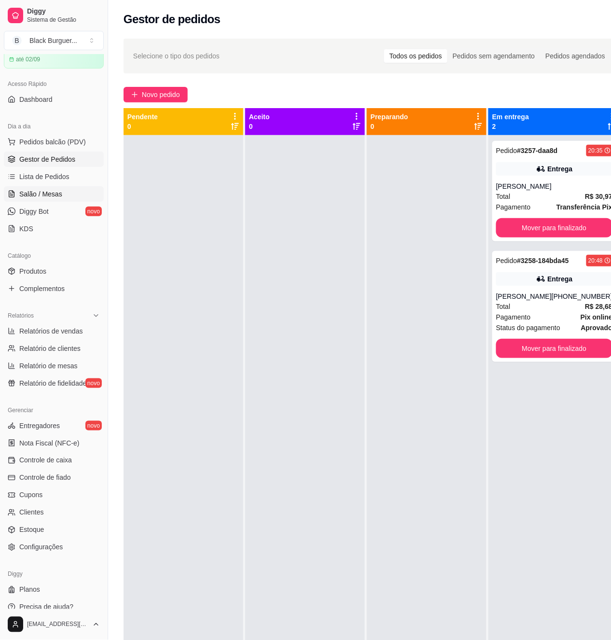
click at [52, 192] on span "Salão / Mesas" at bounding box center [40, 194] width 43 height 10
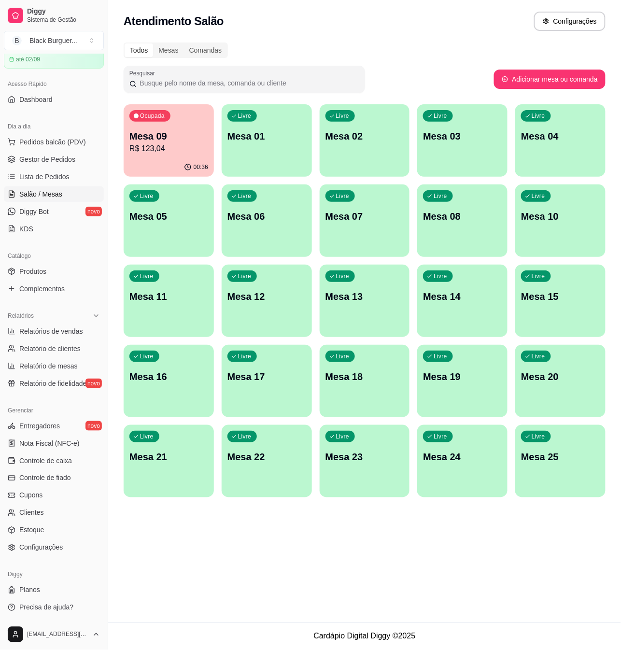
click at [157, 143] on p "R$ 123,04" at bounding box center [168, 149] width 79 height 12
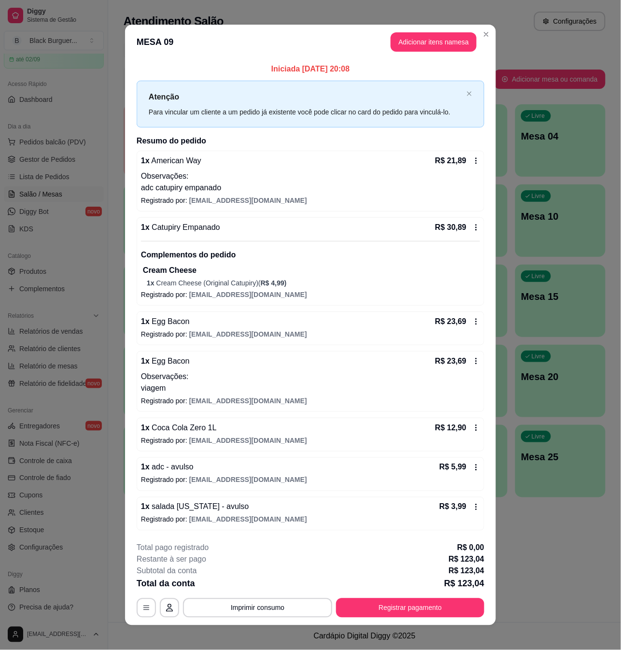
scroll to position [8, 0]
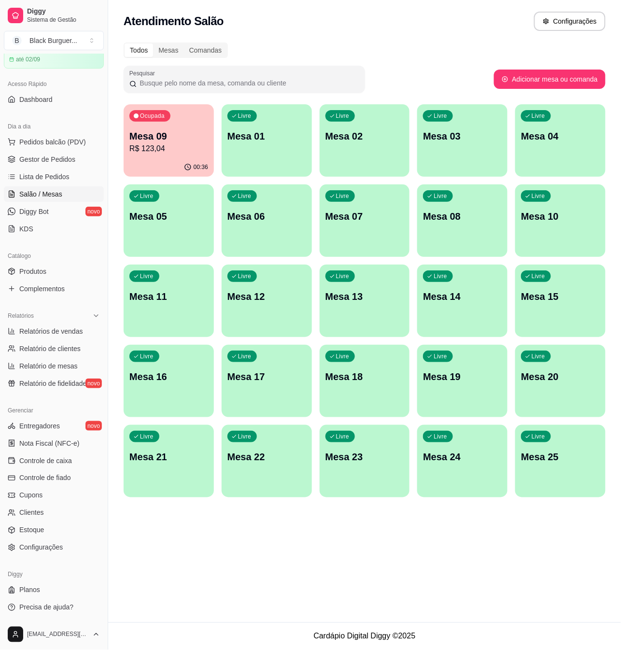
click at [161, 153] on p "R$ 123,04" at bounding box center [168, 149] width 79 height 12
click at [188, 152] on p "R$ 123,04" at bounding box center [168, 149] width 79 height 12
click at [82, 163] on link "Gestor de Pedidos" at bounding box center [54, 159] width 100 height 15
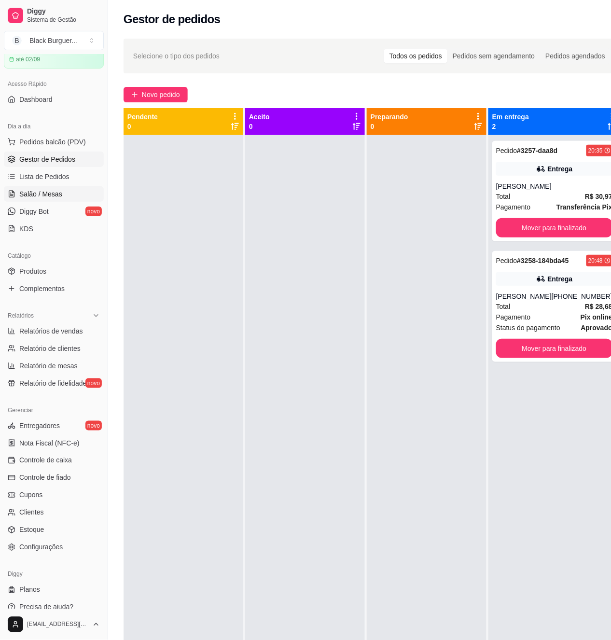
click at [72, 192] on link "Salão / Mesas" at bounding box center [54, 193] width 100 height 15
